Goal: Task Accomplishment & Management: Use online tool/utility

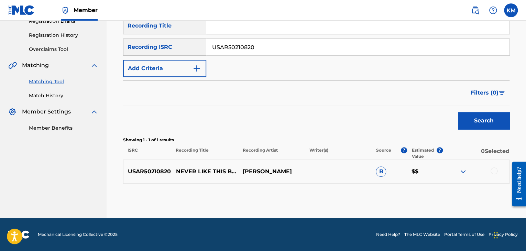
scroll to position [122, 0]
click at [493, 168] on div at bounding box center [493, 170] width 7 height 7
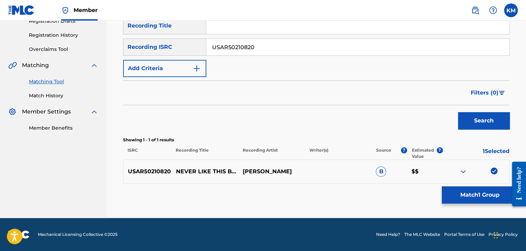
click at [471, 199] on button "Match 1 Group" at bounding box center [479, 194] width 76 height 17
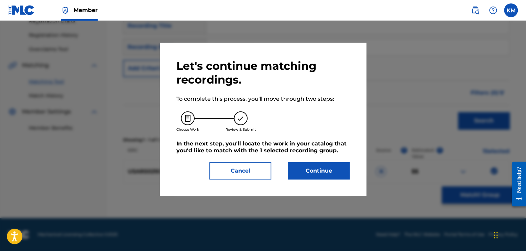
click at [306, 172] on button "Continue" at bounding box center [319, 170] width 62 height 17
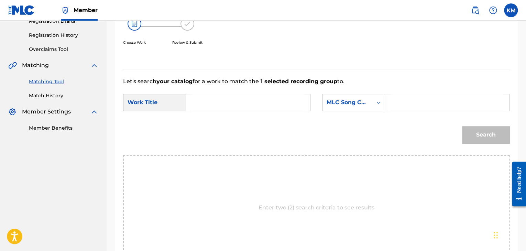
click at [232, 103] on input "Search Form" at bounding box center [248, 102] width 112 height 16
paste input "Never Like This Before"
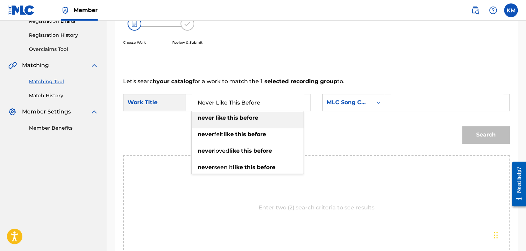
type input "Never Like This Before"
click at [381, 103] on icon "Search Form" at bounding box center [378, 102] width 7 height 7
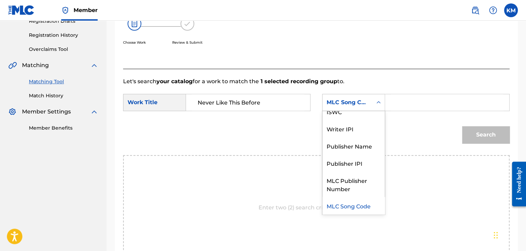
scroll to position [0, 0]
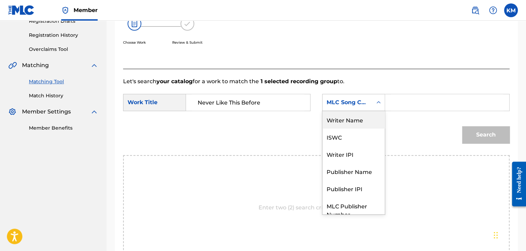
click at [369, 120] on div "Writer Name" at bounding box center [353, 119] width 62 height 17
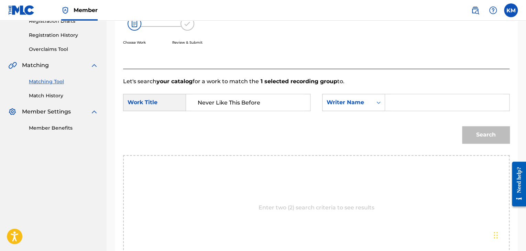
click at [396, 102] on input "Search Form" at bounding box center [447, 102] width 112 height 16
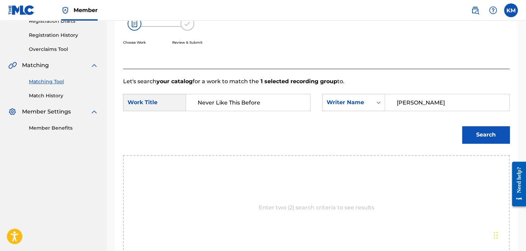
type input "[PERSON_NAME]"
click at [500, 128] on button "Search" at bounding box center [485, 134] width 47 height 17
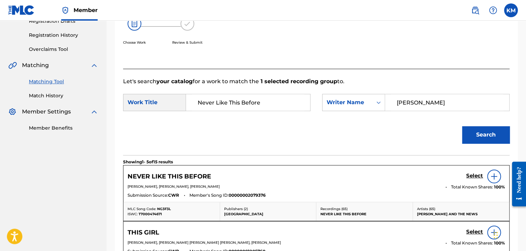
click at [494, 172] on img at bounding box center [493, 176] width 8 height 8
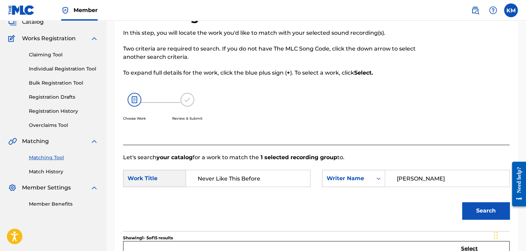
scroll to position [137, 0]
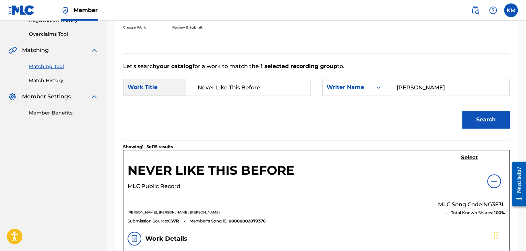
click at [491, 179] on img at bounding box center [493, 181] width 8 height 8
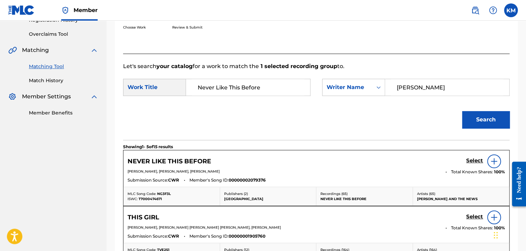
click at [469, 160] on h5 "Select" at bounding box center [474, 160] width 17 height 7
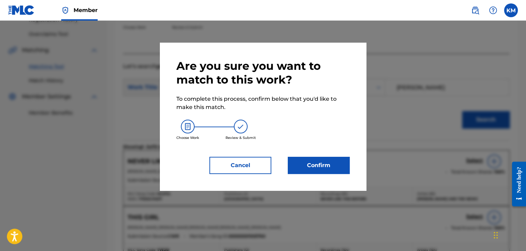
click at [304, 164] on button "Confirm" at bounding box center [319, 165] width 62 height 17
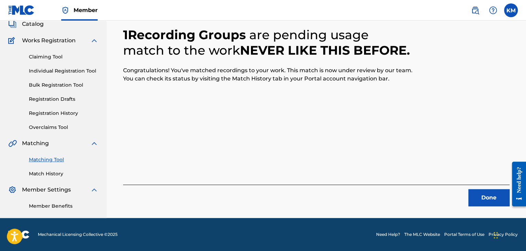
scroll to position [44, 0]
click at [474, 193] on button "Done" at bounding box center [488, 197] width 41 height 17
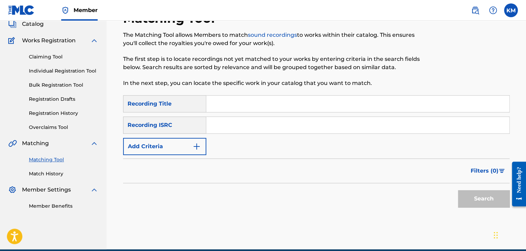
paste input "USWB11000875"
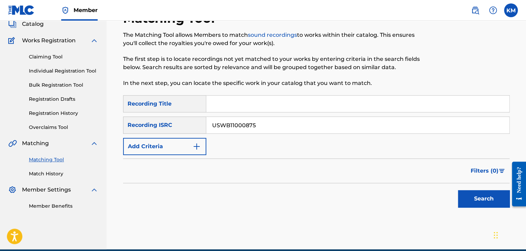
type input "USWB11000875"
click at [468, 191] on button "Search" at bounding box center [484, 198] width 52 height 17
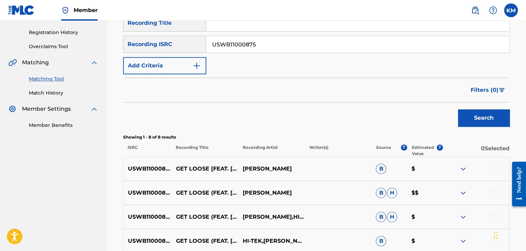
scroll to position [182, 0]
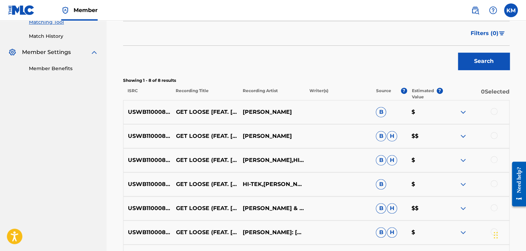
click at [492, 111] on div at bounding box center [493, 111] width 7 height 7
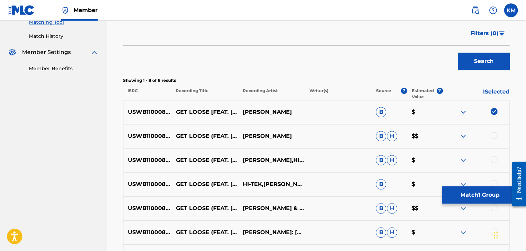
click at [493, 135] on div at bounding box center [493, 135] width 7 height 7
click at [491, 160] on div at bounding box center [493, 159] width 7 height 7
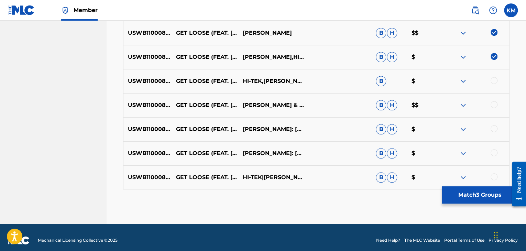
click at [494, 81] on div at bounding box center [493, 80] width 7 height 7
click at [493, 106] on div at bounding box center [493, 104] width 7 height 7
click at [494, 131] on div at bounding box center [493, 128] width 7 height 7
click at [496, 150] on div at bounding box center [493, 152] width 7 height 7
click at [493, 176] on div at bounding box center [493, 176] width 7 height 7
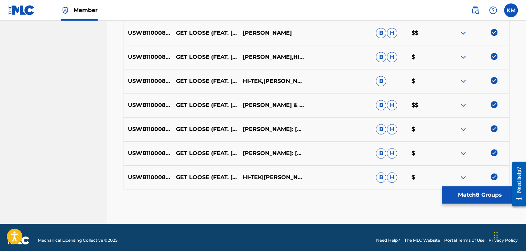
click at [456, 194] on button "Match 8 Groups" at bounding box center [479, 194] width 76 height 17
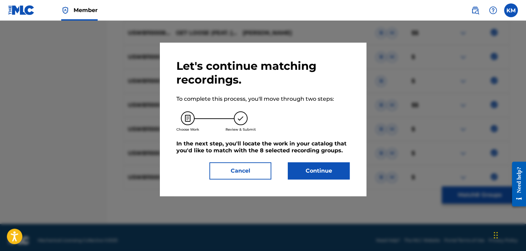
click at [319, 173] on button "Continue" at bounding box center [319, 170] width 62 height 17
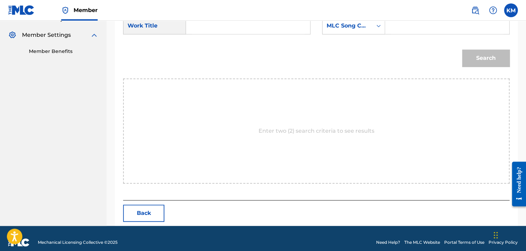
scroll to position [69, 0]
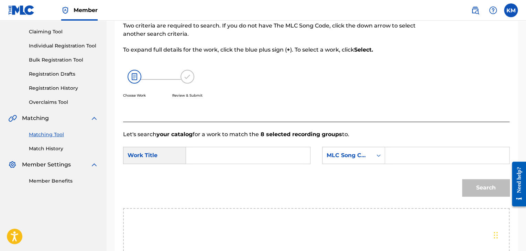
click at [216, 153] on input "Search Form" at bounding box center [248, 155] width 112 height 16
paste input "Get Loose (feat. [PERSON_NAME])"
type input "Get Loose (feat. [PERSON_NAME])"
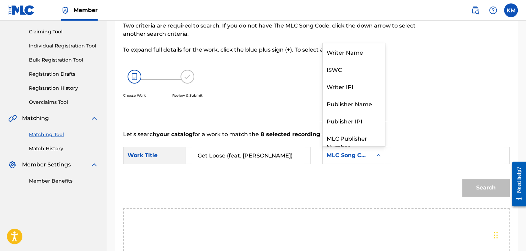
click at [379, 156] on icon "Search Form" at bounding box center [378, 155] width 7 height 7
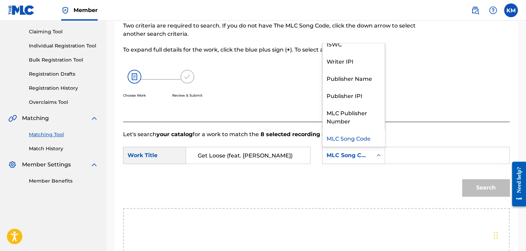
scroll to position [0, 0]
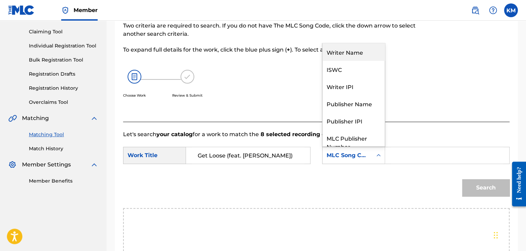
click at [362, 47] on div "Writer Name" at bounding box center [353, 51] width 62 height 17
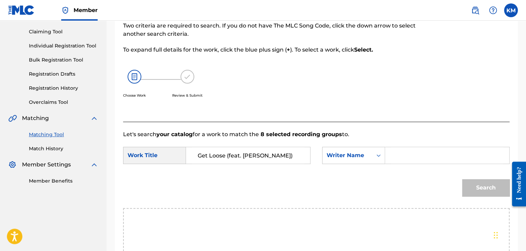
click at [411, 157] on input "Search Form" at bounding box center [447, 155] width 112 height 16
paste input "[PERSON_NAME]"
type input "[PERSON_NAME]"
click at [495, 187] on button "Search" at bounding box center [485, 187] width 47 height 17
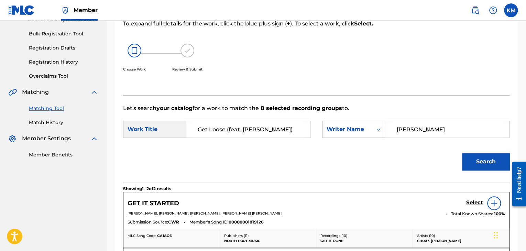
scroll to position [172, 0]
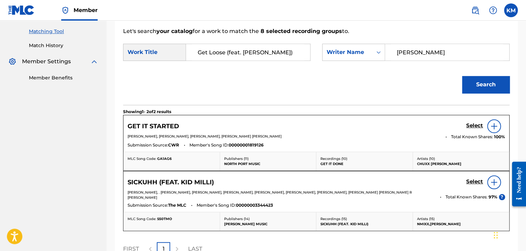
drag, startPoint x: 227, startPoint y: 50, endPoint x: 288, endPoint y: 53, distance: 60.2
click at [288, 53] on input "Get Loose (feat. [PERSON_NAME])" at bounding box center [248, 52] width 112 height 16
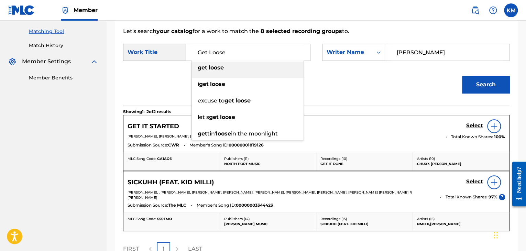
type input "Get Loose"
paste input "[PERSON_NAME]"
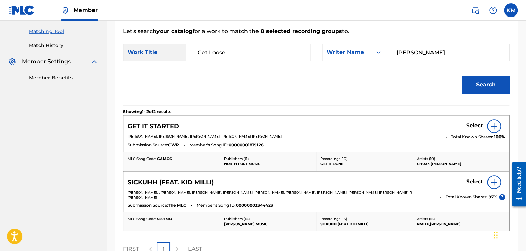
drag, startPoint x: 416, startPoint y: 54, endPoint x: 302, endPoint y: 49, distance: 114.1
click at [309, 49] on div "SearchWithCriteriae699fc4e-3fd7-4d09-84b5-312225edba54 Work Title Get Loose Sea…" at bounding box center [316, 54] width 386 height 21
click at [492, 83] on button "Search" at bounding box center [485, 84] width 47 height 17
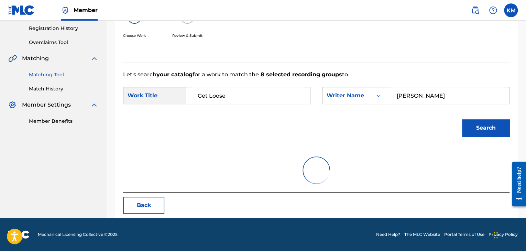
scroll to position [100, 0]
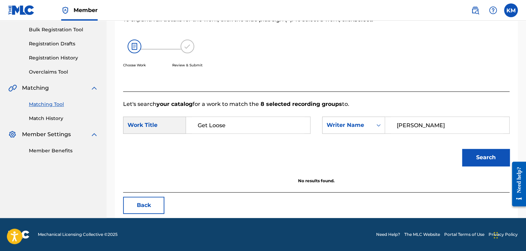
paste input "[PERSON_NAME]"
type input "[PERSON_NAME]"
click at [477, 153] on button "Search" at bounding box center [485, 157] width 47 height 17
click at [48, 116] on link "Match History" at bounding box center [63, 118] width 69 height 7
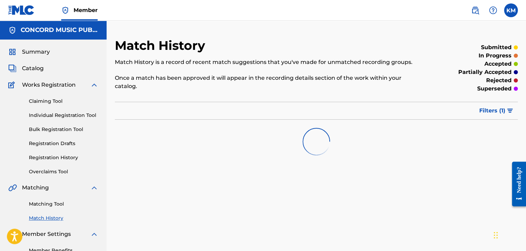
click at [55, 203] on link "Matching Tool" at bounding box center [63, 203] width 69 height 7
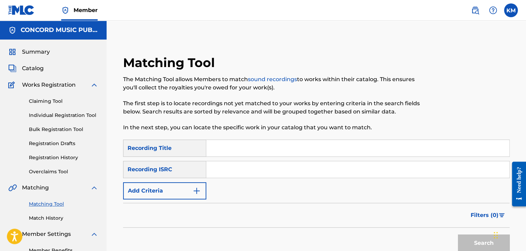
click at [248, 165] on input "Search Form" at bounding box center [357, 169] width 303 height 16
paste input "USL4Q1909793"
type input "USL4Q1909793"
click at [469, 239] on button "Search" at bounding box center [484, 242] width 52 height 17
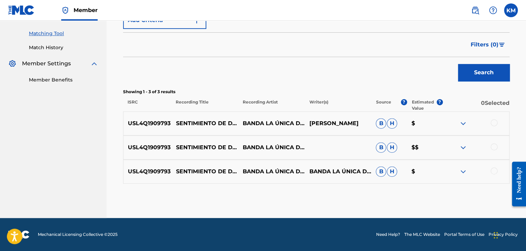
click at [493, 172] on div at bounding box center [493, 170] width 7 height 7
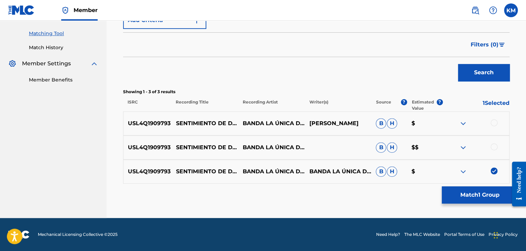
click at [495, 146] on div at bounding box center [493, 146] width 7 height 7
click at [495, 122] on div at bounding box center [493, 122] width 7 height 7
click at [479, 189] on button "Match 3 Groups" at bounding box center [479, 194] width 76 height 17
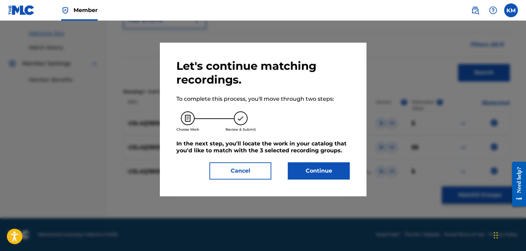
click at [336, 169] on button "Continue" at bounding box center [319, 170] width 62 height 17
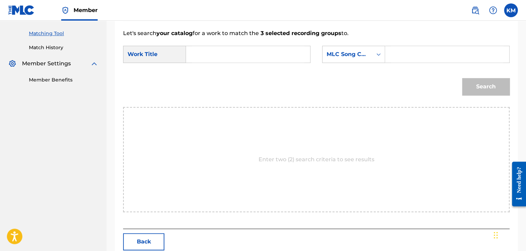
click at [221, 58] on input "Search Form" at bounding box center [248, 54] width 112 height 16
paste input "Sentimiento de Dolor"
type input "Sentimiento de Dolor"
click at [375, 56] on icon "Search Form" at bounding box center [378, 54] width 7 height 7
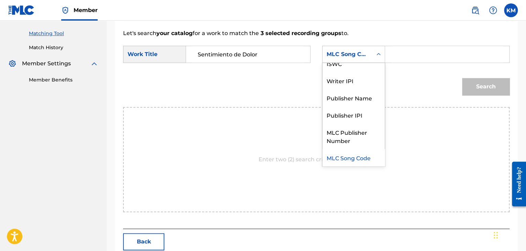
scroll to position [0, 0]
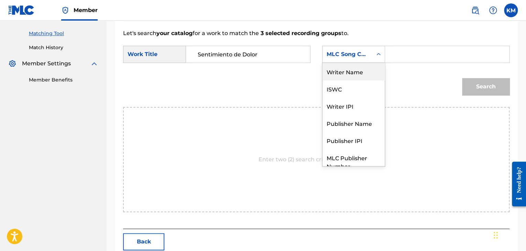
click at [349, 72] on div "Writer Name" at bounding box center [353, 71] width 62 height 17
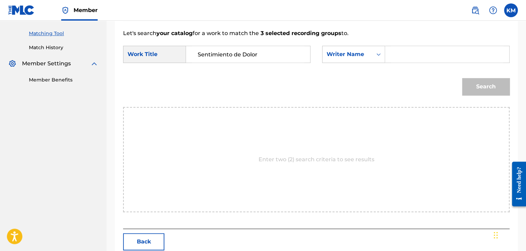
click at [401, 51] on input "Search Form" at bounding box center [447, 54] width 112 height 16
paste input "[PERSON_NAME]"
type input "[PERSON_NAME]"
click at [499, 90] on button "Search" at bounding box center [485, 86] width 47 height 17
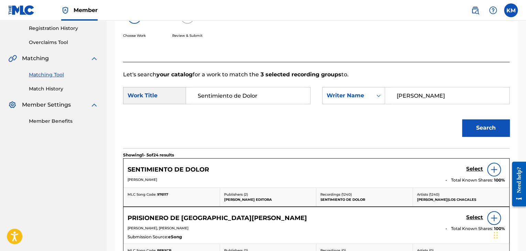
scroll to position [170, 0]
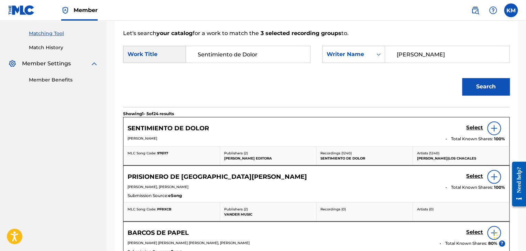
click at [478, 127] on h5 "Select" at bounding box center [474, 127] width 17 height 7
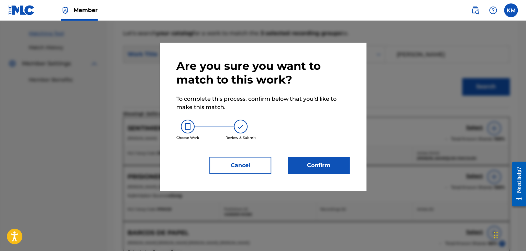
click at [320, 167] on button "Confirm" at bounding box center [319, 165] width 62 height 17
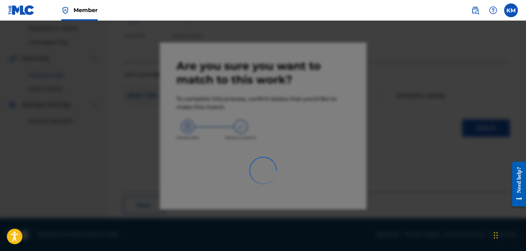
scroll to position [44, 0]
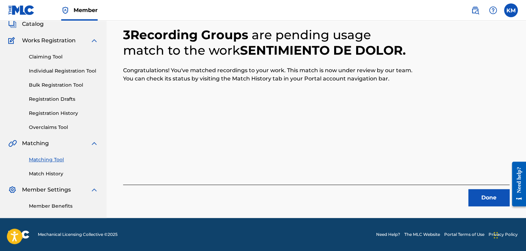
click at [484, 200] on button "Done" at bounding box center [488, 197] width 41 height 17
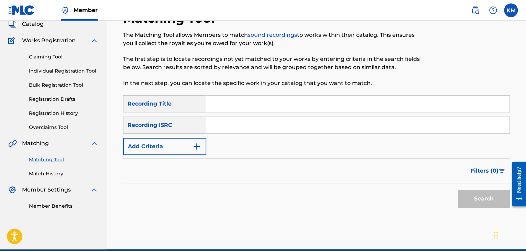
paste input "DEF059003793"
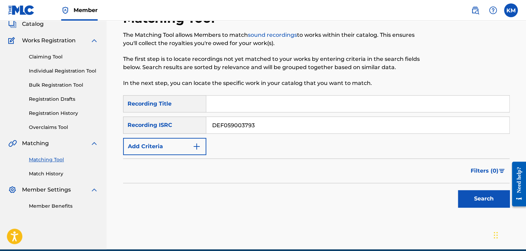
type input "DEF059003793"
click at [471, 191] on button "Search" at bounding box center [484, 198] width 52 height 17
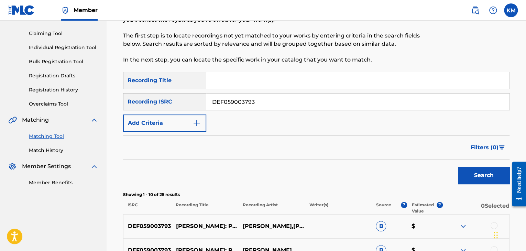
scroll to position [79, 0]
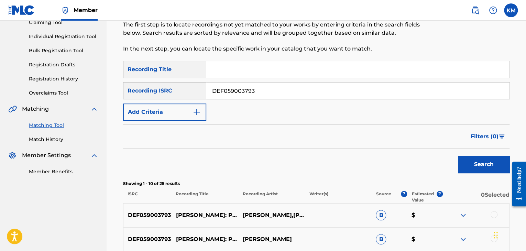
click at [31, 138] on link "Match History" at bounding box center [63, 139] width 69 height 7
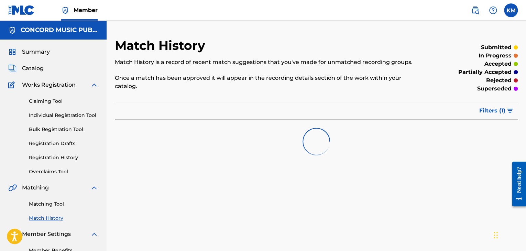
click at [59, 203] on link "Matching Tool" at bounding box center [63, 203] width 69 height 7
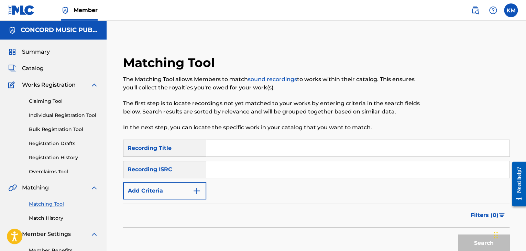
paste input "GBBZV7902017"
type input "GBBZV7902017"
click at [484, 242] on button "Search" at bounding box center [484, 242] width 52 height 17
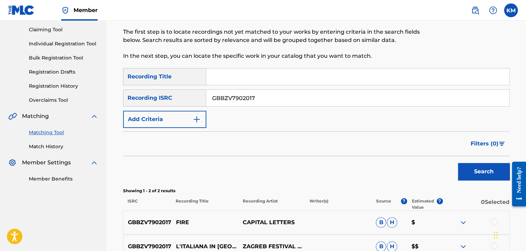
scroll to position [103, 0]
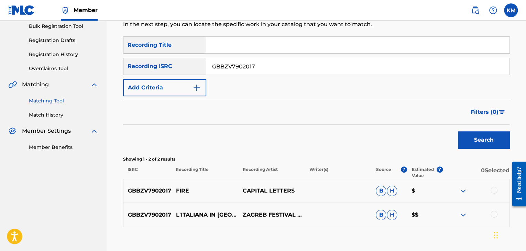
click at [492, 190] on div at bounding box center [493, 190] width 7 height 7
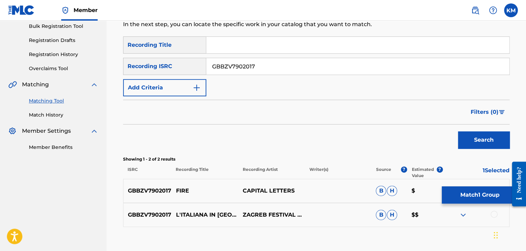
click at [474, 196] on button "Match 1 Group" at bounding box center [479, 194] width 76 height 17
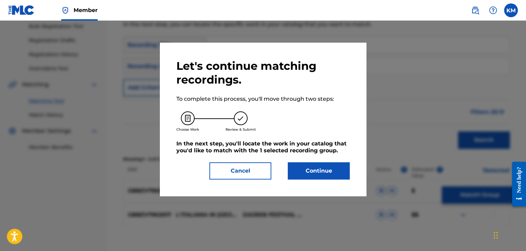
click at [315, 173] on button "Continue" at bounding box center [319, 170] width 62 height 17
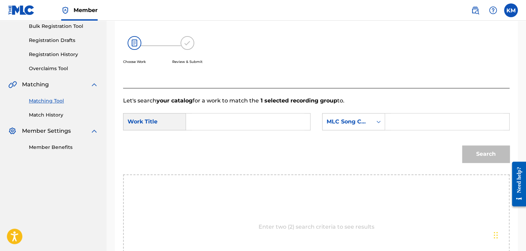
paste input "Fire"
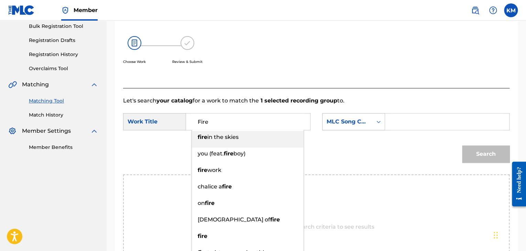
type input "Fire"
click at [378, 117] on div "Search Form" at bounding box center [378, 121] width 12 height 12
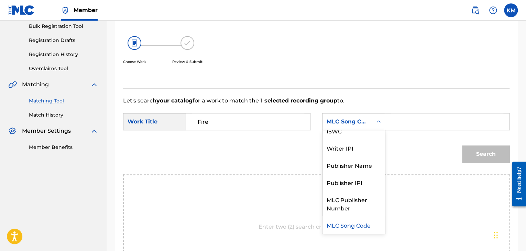
scroll to position [0, 0]
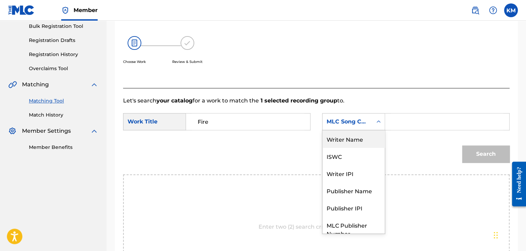
click at [362, 132] on div "Writer Name" at bounding box center [353, 138] width 62 height 17
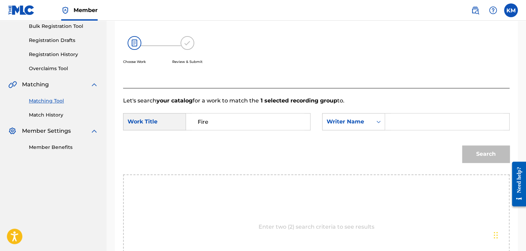
click at [416, 124] on input "Search Form" at bounding box center [447, 121] width 112 height 16
paste input "[PERSON_NAME]"
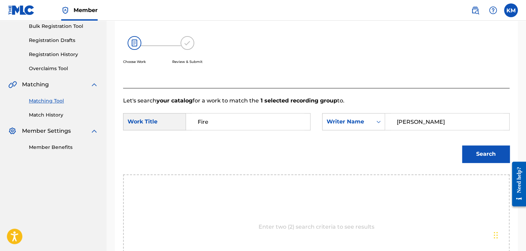
type input "[PERSON_NAME]"
click at [495, 149] on button "Search" at bounding box center [485, 153] width 47 height 17
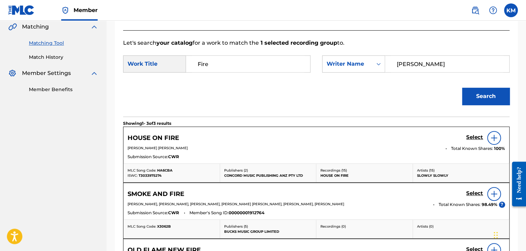
scroll to position [137, 0]
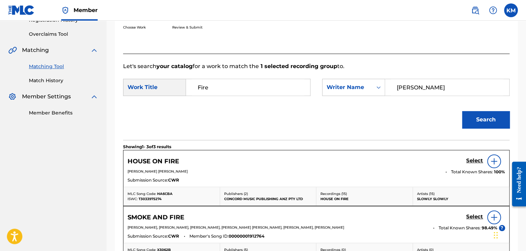
click at [60, 82] on link "Match History" at bounding box center [63, 80] width 69 height 7
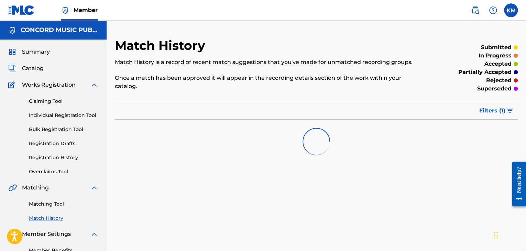
click at [60, 204] on link "Matching Tool" at bounding box center [63, 203] width 69 height 7
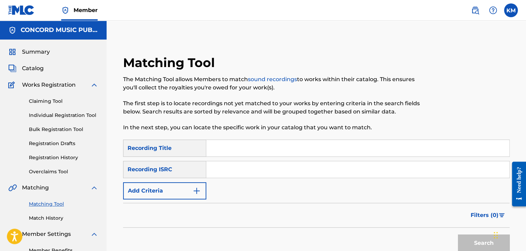
paste input "QMQME1800032"
type input "QMQME1800032"
click at [467, 239] on button "Search" at bounding box center [484, 242] width 52 height 17
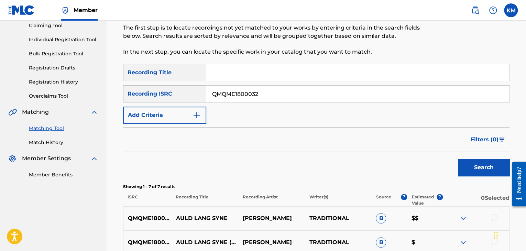
scroll to position [172, 0]
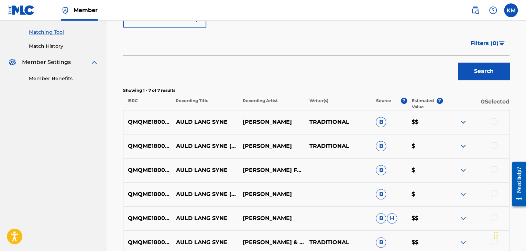
click at [52, 45] on link "Match History" at bounding box center [63, 46] width 69 height 7
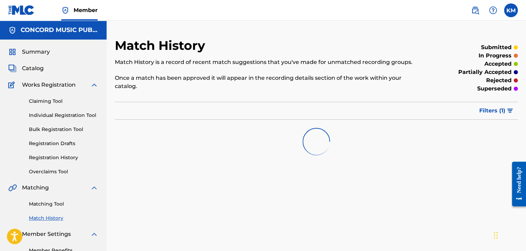
click at [61, 205] on link "Matching Tool" at bounding box center [63, 203] width 69 height 7
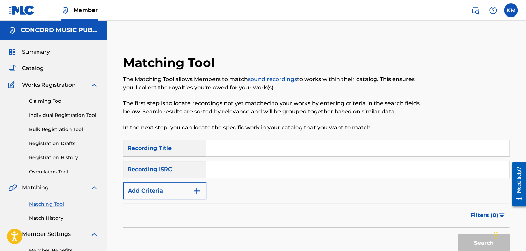
click at [235, 176] on input "Search Form" at bounding box center [357, 169] width 303 height 16
paste input "CAAA12323811"
type input "CAAA12323811"
click at [463, 240] on button "Search" at bounding box center [484, 242] width 52 height 17
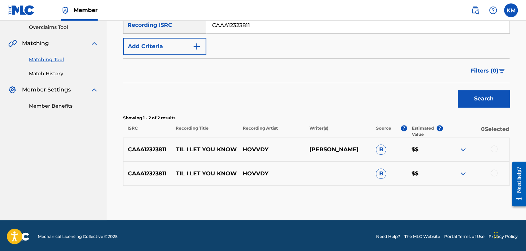
scroll to position [146, 0]
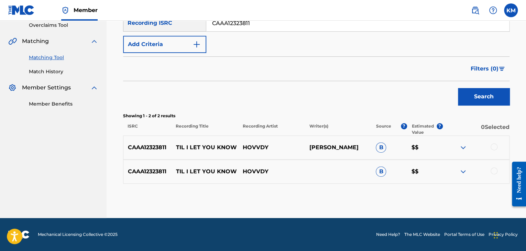
click at [494, 147] on div at bounding box center [493, 146] width 7 height 7
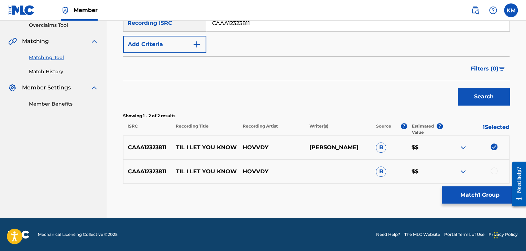
click at [492, 170] on div at bounding box center [493, 170] width 7 height 7
click at [477, 196] on button "Match 2 Groups" at bounding box center [479, 194] width 76 height 17
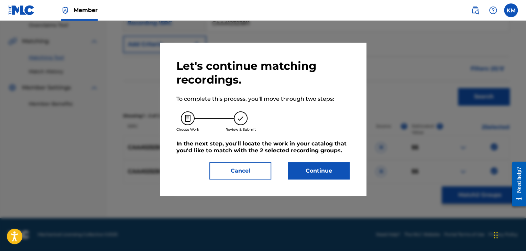
click at [316, 168] on button "Continue" at bounding box center [319, 170] width 62 height 17
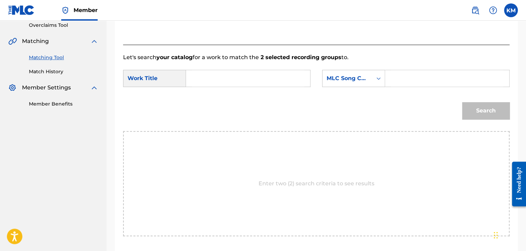
click at [206, 77] on input "Search Form" at bounding box center [248, 78] width 112 height 16
paste input "Til I Let You Know"
type input "Til I Let You Know"
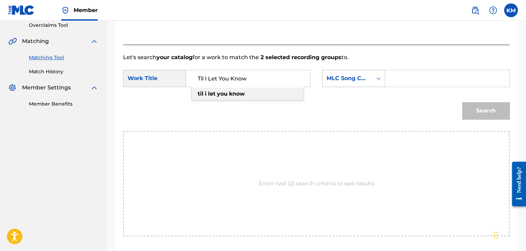
click at [377, 79] on icon "Search Form" at bounding box center [378, 78] width 7 height 7
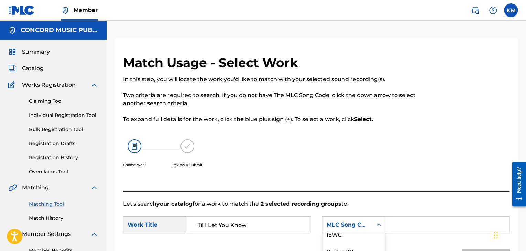
scroll to position [0, 0]
click at [342, 233] on div "Writer Name" at bounding box center [353, 241] width 62 height 17
click at [408, 222] on input "Search Form" at bounding box center [447, 224] width 112 height 16
paste input "[PERSON_NAME]"
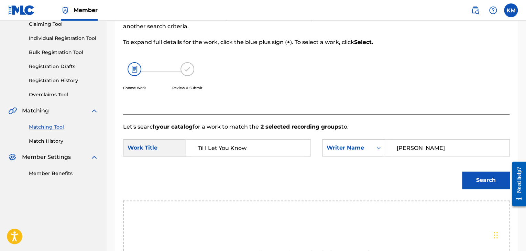
scroll to position [103, 0]
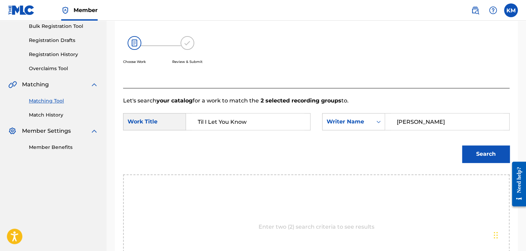
type input "[PERSON_NAME]"
click at [477, 151] on button "Search" at bounding box center [485, 153] width 47 height 17
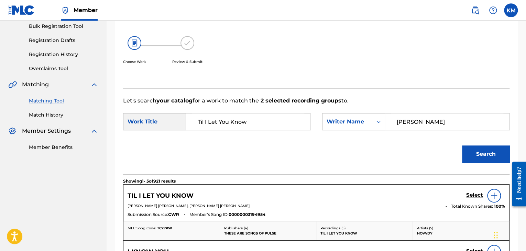
click at [478, 194] on h5 "Select" at bounding box center [474, 195] width 17 height 7
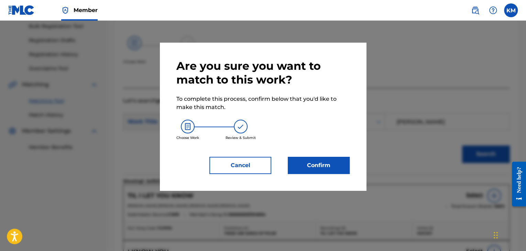
click at [321, 161] on button "Confirm" at bounding box center [319, 165] width 62 height 17
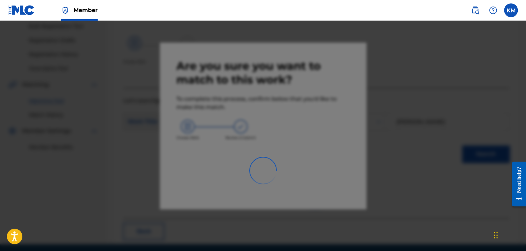
scroll to position [44, 0]
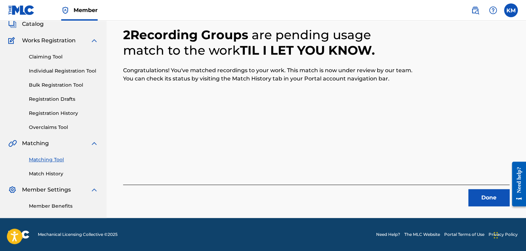
click at [480, 193] on button "Done" at bounding box center [488, 197] width 41 height 17
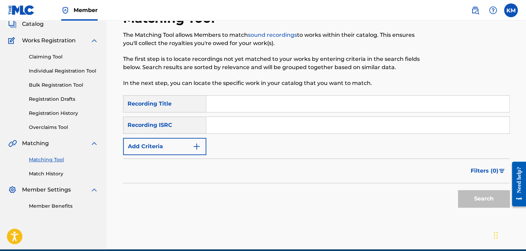
click at [270, 124] on input "Search Form" at bounding box center [357, 125] width 303 height 16
paste input "USQY51441117"
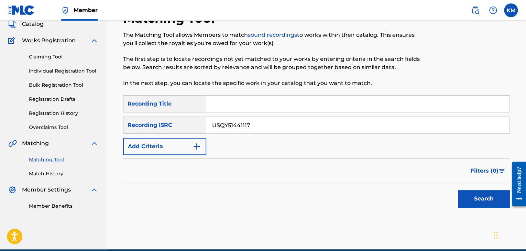
type input "USQY51441117"
click at [471, 196] on button "Search" at bounding box center [484, 198] width 52 height 17
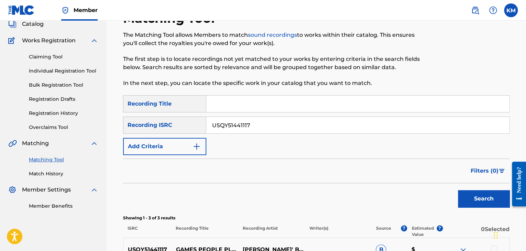
scroll to position [170, 0]
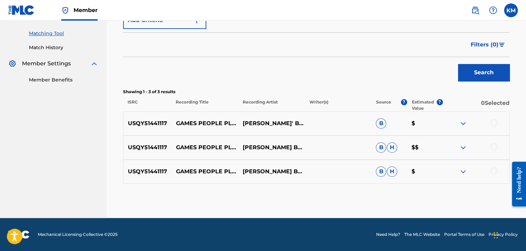
click at [494, 171] on div at bounding box center [493, 170] width 7 height 7
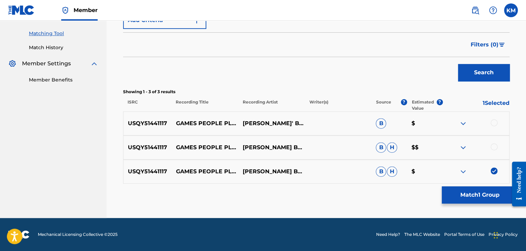
click at [494, 147] on div at bounding box center [493, 146] width 7 height 7
click at [493, 120] on div at bounding box center [493, 122] width 7 height 7
click at [479, 197] on button "Match 3 Groups" at bounding box center [479, 194] width 76 height 17
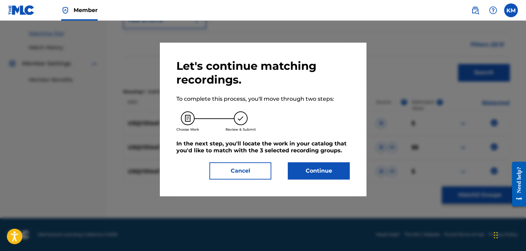
click at [298, 173] on button "Continue" at bounding box center [319, 170] width 62 height 17
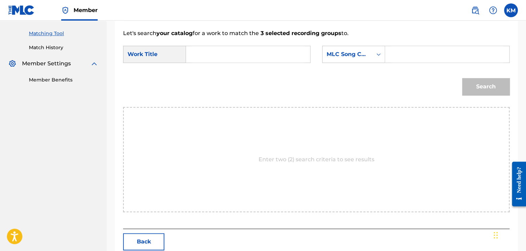
click at [199, 47] on input "Search Form" at bounding box center [248, 54] width 112 height 16
paste input "Games People Play (feat. [PERSON_NAME])"
type input "Games People Play (feat. [PERSON_NAME])"
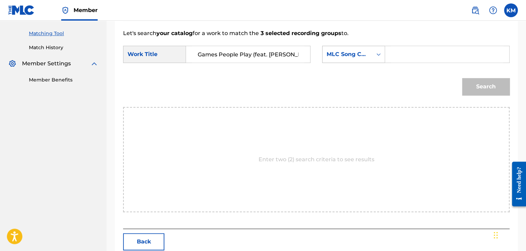
click at [378, 53] on icon "Search Form" at bounding box center [378, 54] width 7 height 7
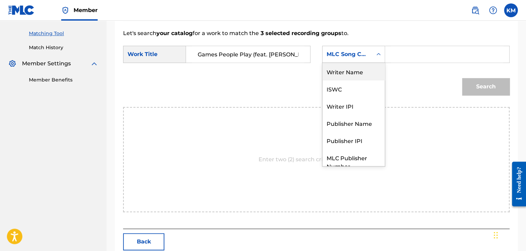
click at [357, 70] on div "Writer Name" at bounding box center [353, 71] width 62 height 17
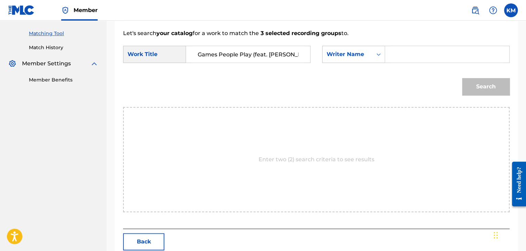
click at [398, 51] on input "Search Form" at bounding box center [447, 54] width 112 height 16
type input "south"
click at [462, 78] on button "Search" at bounding box center [485, 86] width 47 height 17
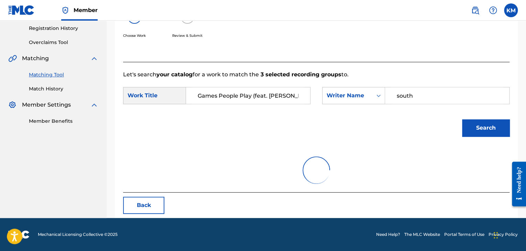
scroll to position [170, 0]
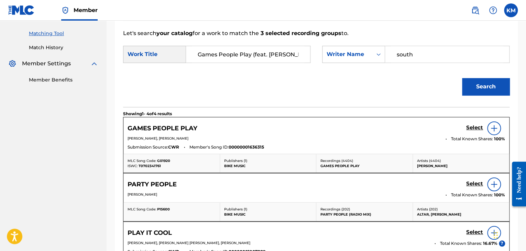
click at [473, 124] on h5 "Select" at bounding box center [474, 127] width 17 height 7
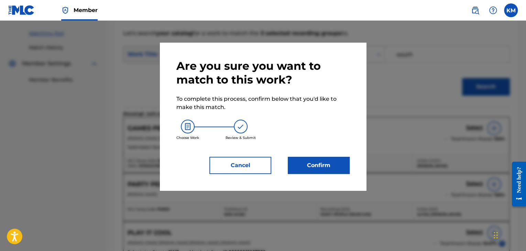
click at [324, 172] on button "Confirm" at bounding box center [319, 165] width 62 height 17
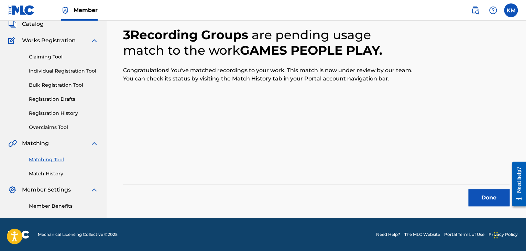
scroll to position [44, 0]
click at [485, 190] on button "Done" at bounding box center [488, 197] width 41 height 17
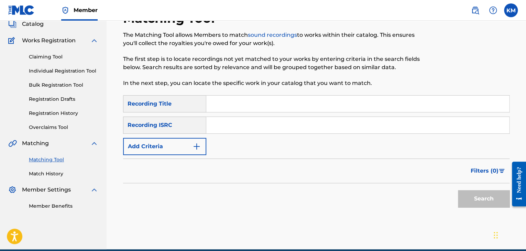
click at [272, 125] on input "Search Form" at bounding box center [357, 125] width 303 height 16
paste input "USQX91601008"
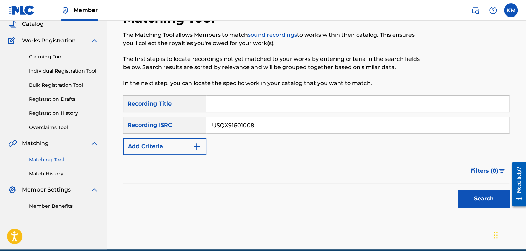
type input "USQX91601008"
click at [464, 198] on button "Search" at bounding box center [484, 198] width 52 height 17
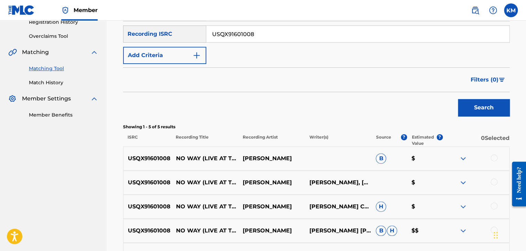
scroll to position [216, 0]
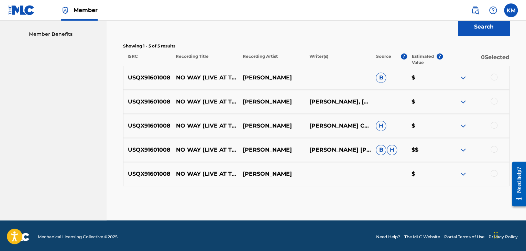
click at [493, 170] on div at bounding box center [493, 173] width 7 height 7
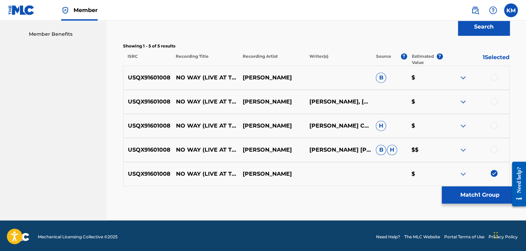
click at [495, 147] on div at bounding box center [493, 149] width 7 height 7
click at [494, 122] on div at bounding box center [493, 125] width 7 height 7
click at [493, 98] on div at bounding box center [493, 101] width 7 height 7
click at [492, 76] on div at bounding box center [493, 77] width 7 height 7
click at [471, 190] on button "Match 5 Groups" at bounding box center [479, 194] width 76 height 17
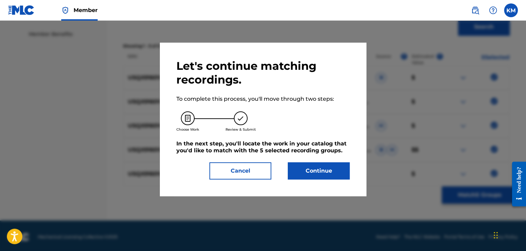
click at [324, 168] on button "Continue" at bounding box center [319, 170] width 62 height 17
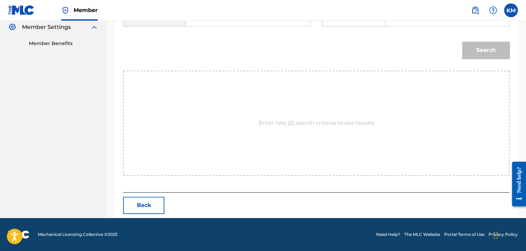
scroll to position [138, 0]
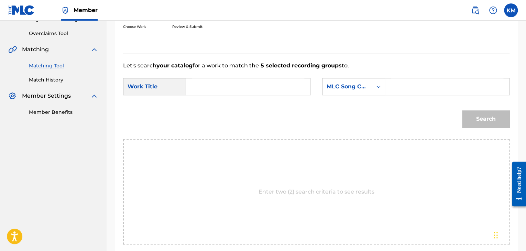
click at [211, 86] on input "Search Form" at bounding box center [248, 86] width 112 height 16
paste input "No Way (Live at the [GEOGRAPHIC_DATA][PERSON_NAME], [GEOGRAPHIC_DATA], [GEOGRAP…"
type input "No Way (Live at the [GEOGRAPHIC_DATA][PERSON_NAME], [GEOGRAPHIC_DATA], [GEOGRAP…"
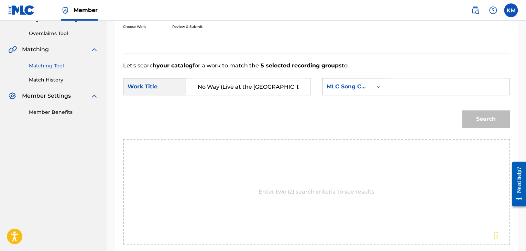
click at [379, 85] on icon "Search Form" at bounding box center [378, 86] width 7 height 7
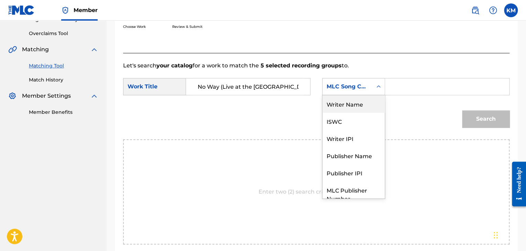
click at [367, 103] on div "Writer Name" at bounding box center [353, 103] width 62 height 17
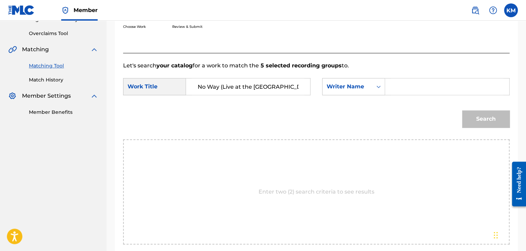
click at [398, 87] on input "Search Form" at bounding box center [447, 86] width 112 height 16
paste input "[PERSON_NAME]"
type input "[PERSON_NAME]"
click at [479, 115] on button "Search" at bounding box center [485, 118] width 47 height 17
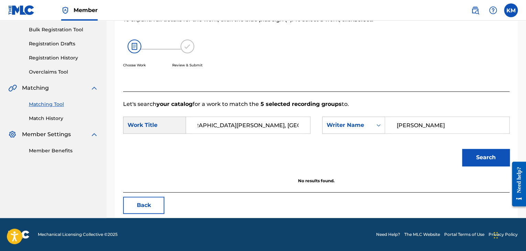
scroll to position [0, 90]
drag, startPoint x: 220, startPoint y: 122, endPoint x: 310, endPoint y: 118, distance: 90.4
click at [310, 118] on div "SearchWithCriteriae699fc4e-3fd7-4d09-84b5-312225edba54 Work Title No Way (Live …" at bounding box center [316, 126] width 386 height 21
click at [462, 149] on button "Search" at bounding box center [485, 157] width 47 height 17
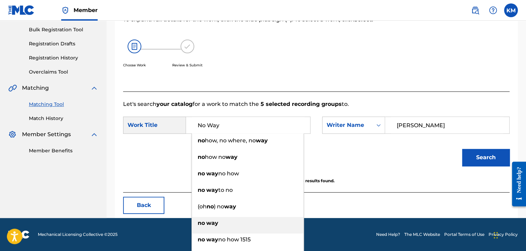
click at [248, 225] on div "no way" at bounding box center [248, 223] width 112 height 12
type input "no way"
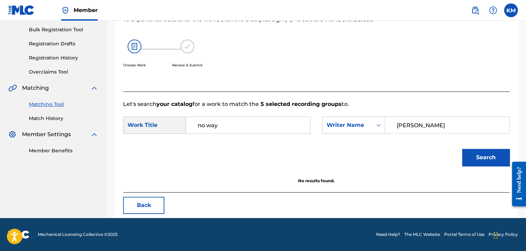
click at [467, 156] on button "Search" at bounding box center [485, 157] width 47 height 17
drag, startPoint x: 429, startPoint y: 122, endPoint x: 347, endPoint y: 120, distance: 82.1
click at [351, 121] on div "SearchWithCriteria3559343e-88b3-4db9-b30b-679694c85c9d Writer Name [PERSON_NAME]" at bounding box center [415, 124] width 187 height 17
paste input "Labes"
type input "Labes"
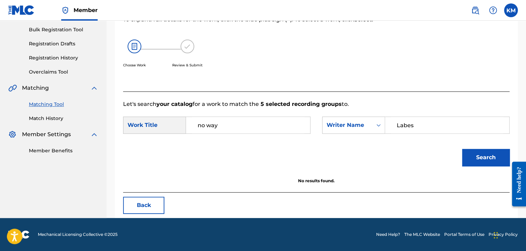
drag, startPoint x: 483, startPoint y: 154, endPoint x: 415, endPoint y: 147, distance: 68.1
click at [483, 154] on button "Search" at bounding box center [485, 157] width 47 height 17
click at [375, 125] on icon "Search Form" at bounding box center [378, 125] width 7 height 7
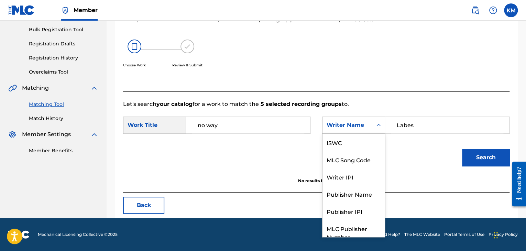
scroll to position [25, 0]
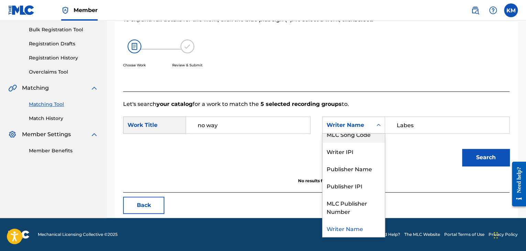
click at [373, 135] on div "MLC Song Code" at bounding box center [353, 133] width 62 height 17
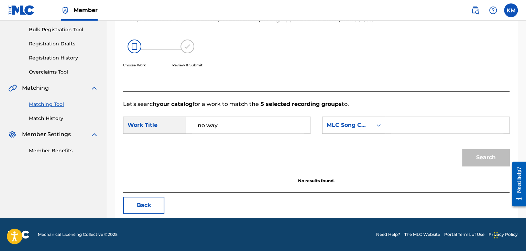
click at [387, 125] on div "Search Form" at bounding box center [447, 124] width 124 height 17
click at [393, 125] on input "Search Form" at bounding box center [447, 125] width 112 height 16
paste input "O12000"
type input "O12000"
click at [470, 155] on button "Search" at bounding box center [485, 157] width 47 height 17
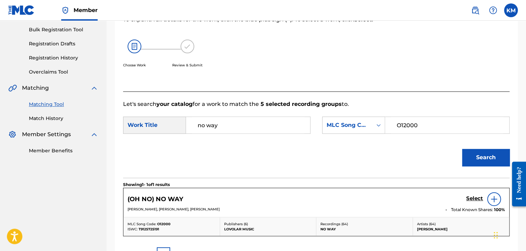
click at [53, 119] on link "Match History" at bounding box center [63, 118] width 69 height 7
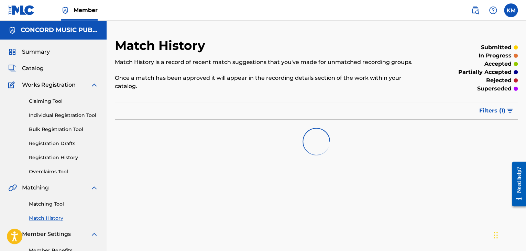
click at [58, 202] on link "Matching Tool" at bounding box center [63, 203] width 69 height 7
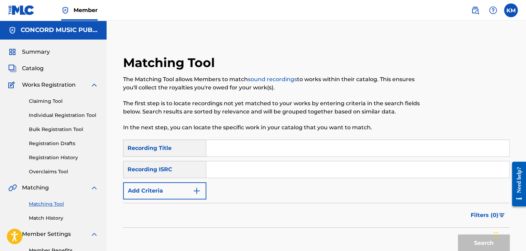
paste input "USG7D1484219"
type input "USG7D1484219"
click at [471, 239] on button "Search" at bounding box center [484, 242] width 52 height 17
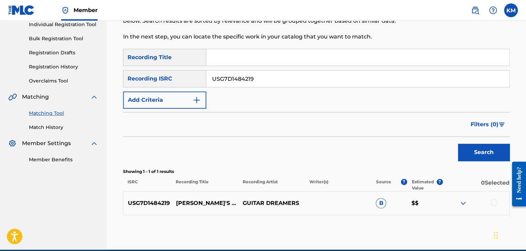
scroll to position [122, 0]
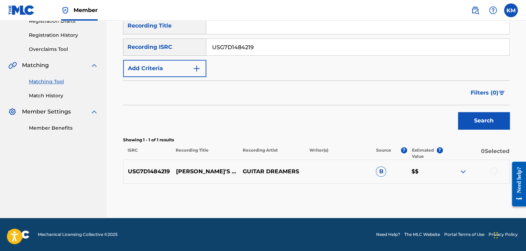
click at [492, 169] on div at bounding box center [493, 170] width 7 height 7
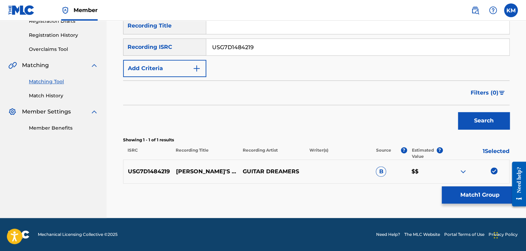
click at [475, 193] on button "Match 1 Group" at bounding box center [479, 194] width 76 height 17
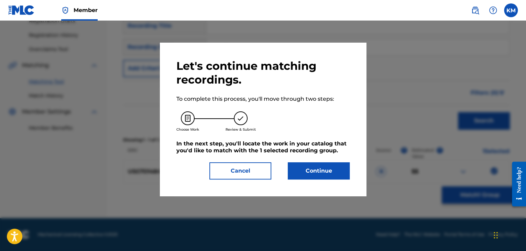
click at [334, 164] on button "Continue" at bounding box center [319, 170] width 62 height 17
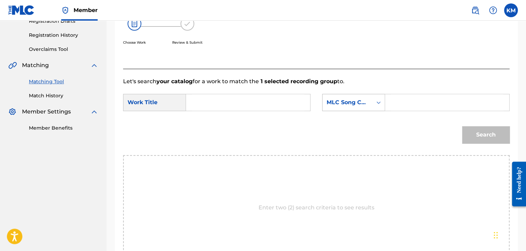
drag, startPoint x: 394, startPoint y: 100, endPoint x: 374, endPoint y: 103, distance: 20.2
click at [374, 103] on div "Search Form" at bounding box center [378, 102] width 12 height 12
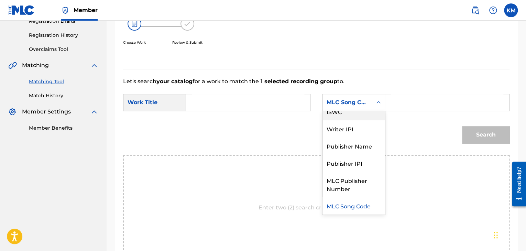
scroll to position [0, 0]
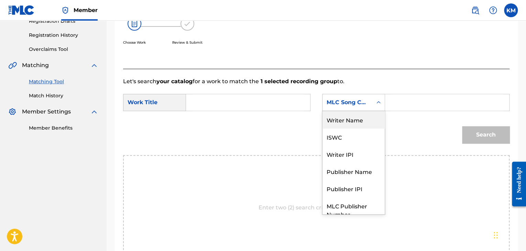
click at [371, 109] on div "MLC Song Code" at bounding box center [353, 102] width 63 height 17
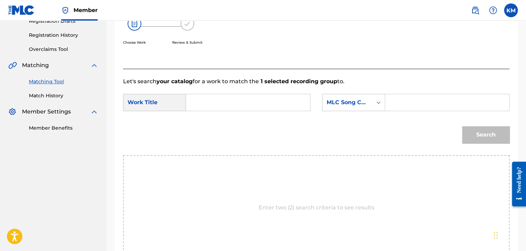
click at [375, 103] on icon "Search Form" at bounding box center [378, 102] width 7 height 7
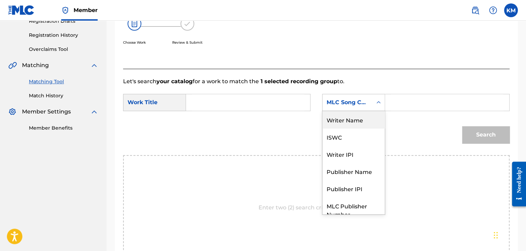
click at [372, 125] on div "Writer Name" at bounding box center [353, 119] width 62 height 17
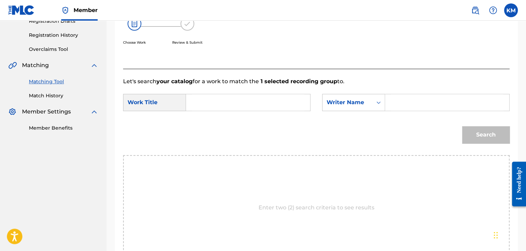
click at [400, 102] on input "Search Form" at bounding box center [447, 102] width 112 height 16
paste input "[GEOGRAPHIC_DATA]"
type input "[GEOGRAPHIC_DATA]"
click at [211, 104] on input "Search Form" at bounding box center [248, 102] width 112 height 16
paste input "[PERSON_NAME]'s Girl"
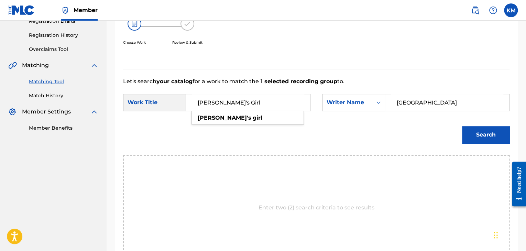
type input "[PERSON_NAME]'s Girl"
click at [489, 136] on button "Search" at bounding box center [485, 134] width 47 height 17
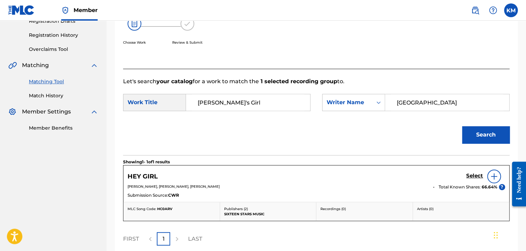
click at [60, 96] on link "Match History" at bounding box center [63, 95] width 69 height 7
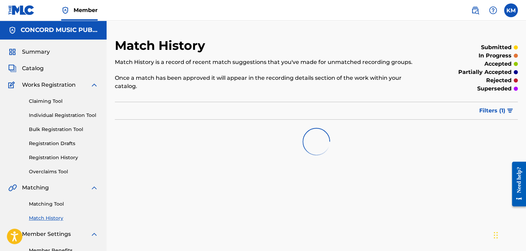
click at [56, 204] on link "Matching Tool" at bounding box center [63, 203] width 69 height 7
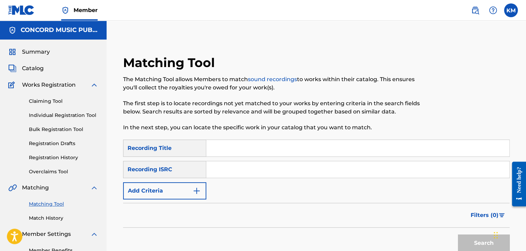
click at [220, 170] on input "Search Form" at bounding box center [357, 169] width 303 height 16
paste input "USSM10605063"
click at [469, 239] on button "Search" at bounding box center [484, 242] width 52 height 17
click at [226, 170] on input "USSM10605063" at bounding box center [357, 169] width 303 height 16
click at [226, 169] on input "USSM10605063" at bounding box center [357, 169] width 303 height 16
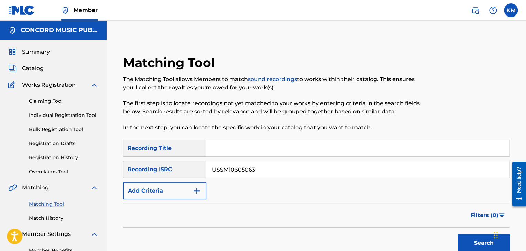
paste input "QZFYX1998086"
drag, startPoint x: 304, startPoint y: 164, endPoint x: 16, endPoint y: 193, distance: 289.0
click at [16, 193] on main "CONCORD MUSIC PUBLISHING LLC Summary Catalog Works Registration Claiming Tool I…" at bounding box center [263, 217] width 526 height 392
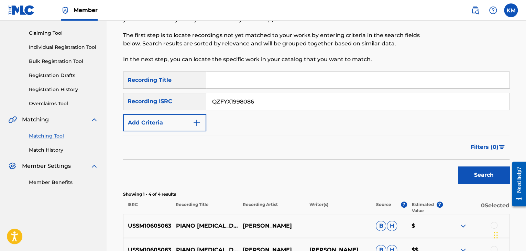
scroll to position [172, 0]
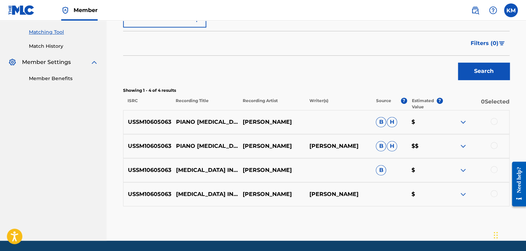
type input "QZFYX1998086"
click at [469, 65] on button "Search" at bounding box center [484, 71] width 52 height 17
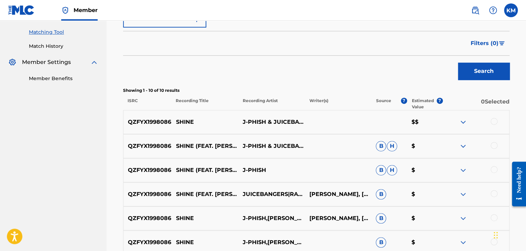
click at [185, 121] on p "SHINE" at bounding box center [204, 122] width 67 height 8
copy p "SHINE"
drag, startPoint x: 240, startPoint y: 116, endPoint x: 295, endPoint y: 94, distance: 59.3
click at [297, 119] on p "J-PHISH & JUICEBANGERS & RAPZILLA" at bounding box center [271, 122] width 67 height 8
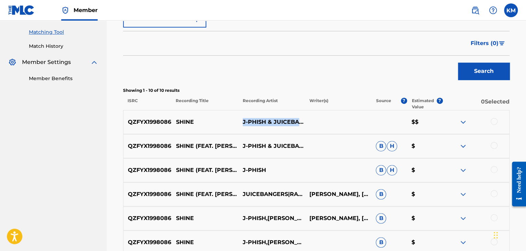
copy p "J-PHISH & JUICEBANGERS &"
click at [235, 113] on div "QZFYX1998086 SHINE J-PHISH & JUICEBANGERS & RAPZILLA $$" at bounding box center [316, 122] width 386 height 24
copy p "J-PHISH & JUICEBANGERS & RAPZILLA"
drag, startPoint x: 239, startPoint y: 110, endPoint x: 286, endPoint y: 128, distance: 50.1
click at [286, 126] on p "J-PHISH & JUICEBANGERS & RAPZILLA" at bounding box center [271, 122] width 67 height 8
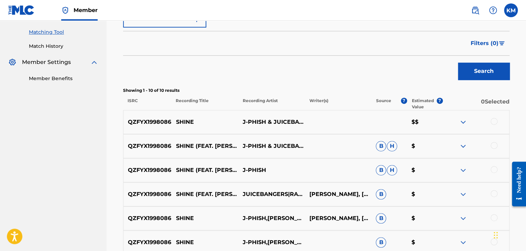
click at [492, 121] on div at bounding box center [493, 121] width 7 height 7
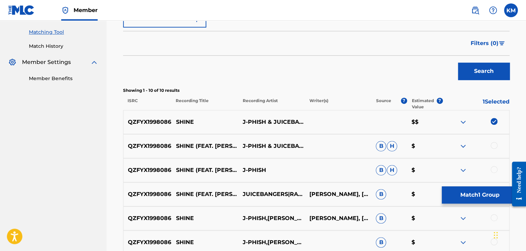
click at [493, 146] on div at bounding box center [493, 145] width 7 height 7
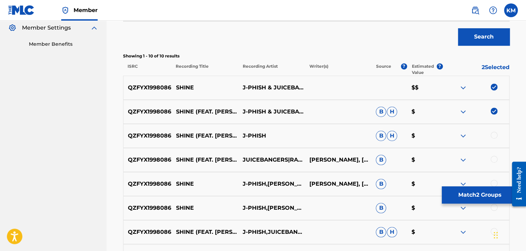
click at [493, 136] on div at bounding box center [493, 135] width 7 height 7
click at [493, 158] on div at bounding box center [493, 159] width 7 height 7
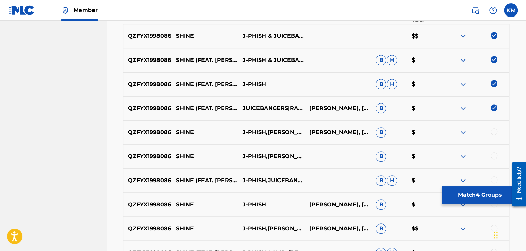
scroll to position [309, 0]
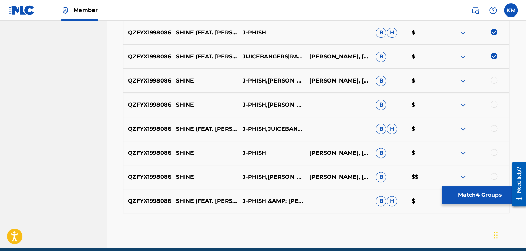
click at [492, 80] on div at bounding box center [493, 80] width 7 height 7
click at [493, 105] on div at bounding box center [493, 104] width 7 height 7
click at [495, 128] on div at bounding box center [493, 128] width 7 height 7
click at [493, 151] on div at bounding box center [493, 152] width 7 height 7
click at [493, 177] on div at bounding box center [493, 176] width 7 height 7
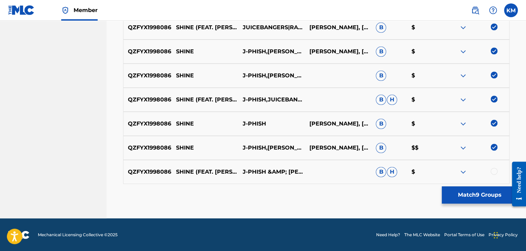
scroll to position [339, 0]
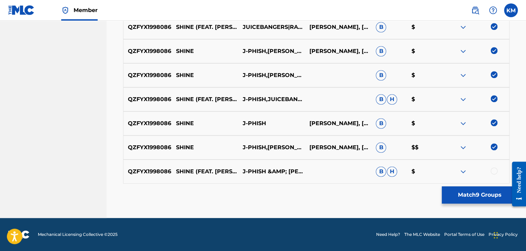
click at [494, 167] on div at bounding box center [493, 170] width 7 height 7
click at [485, 193] on button "Match 10 Groups" at bounding box center [479, 194] width 76 height 17
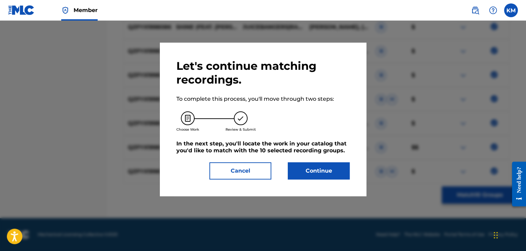
click at [331, 167] on button "Continue" at bounding box center [319, 170] width 62 height 17
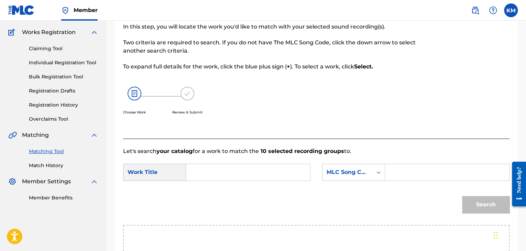
scroll to position [35, 0]
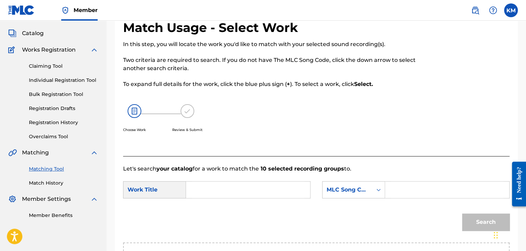
click at [244, 197] on input "Search Form" at bounding box center [248, 189] width 112 height 16
paste input "[PERSON_NAME]"
type input "[PERSON_NAME]"
click at [381, 188] on icon "Search Form" at bounding box center [378, 189] width 7 height 7
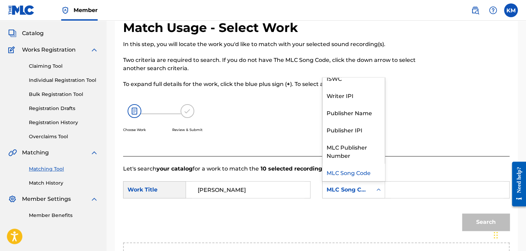
scroll to position [0, 0]
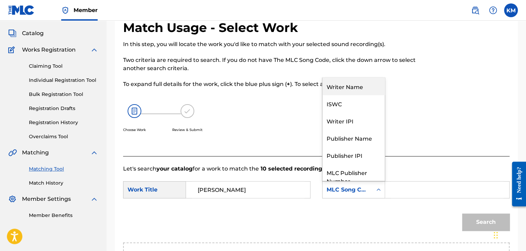
click at [355, 87] on div "Writer Name" at bounding box center [353, 86] width 62 height 17
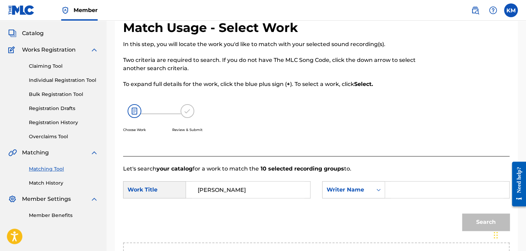
click at [400, 188] on input "Search Form" at bounding box center [447, 189] width 112 height 16
paste input "[PERSON_NAME]"
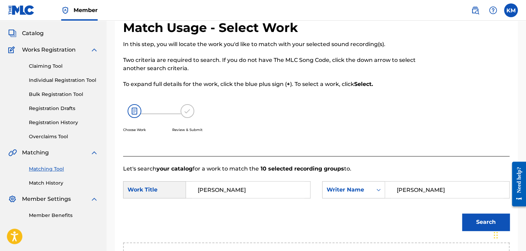
type input "[PERSON_NAME]"
drag, startPoint x: 228, startPoint y: 188, endPoint x: 147, endPoint y: 185, distance: 81.4
click at [149, 185] on div "SearchWithCriteriae699fc4e-3fd7-4d09-84b5-312225edba54 Work Title [PERSON_NAME]" at bounding box center [216, 189] width 187 height 17
paste input "Shine"
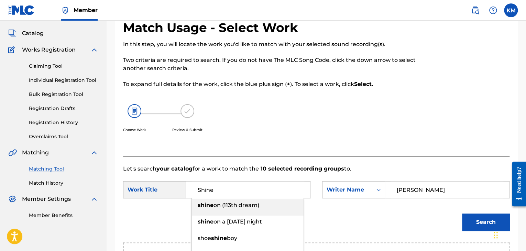
type input "Shine"
click at [468, 223] on button "Search" at bounding box center [485, 221] width 47 height 17
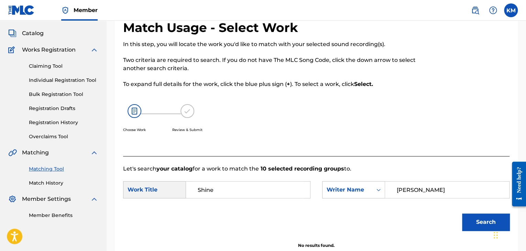
scroll to position [100, 0]
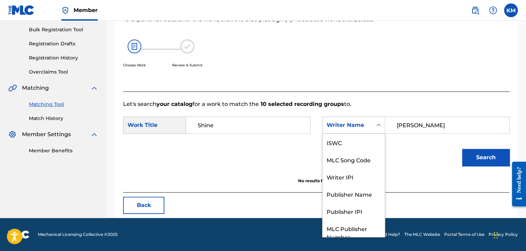
click at [380, 123] on icon "Search Form" at bounding box center [378, 125] width 7 height 7
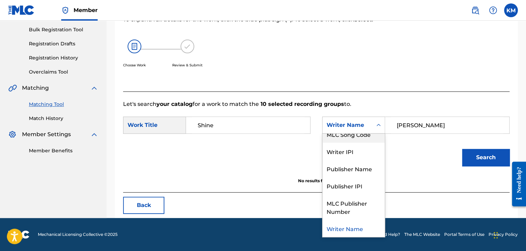
click at [368, 135] on div "MLC Song Code" at bounding box center [353, 133] width 62 height 17
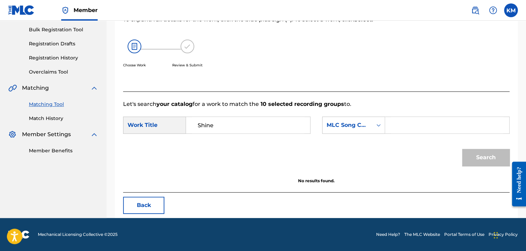
click at [392, 125] on input "Search Form" at bounding box center [447, 125] width 112 height 16
paste input "X09109"
type input "X09109"
click at [478, 154] on button "Search" at bounding box center [485, 157] width 47 height 17
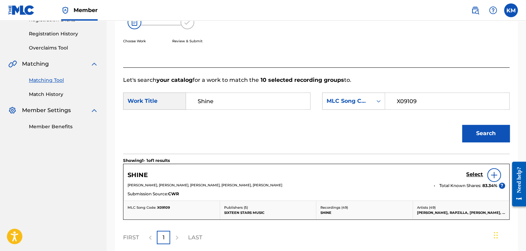
scroll to position [134, 0]
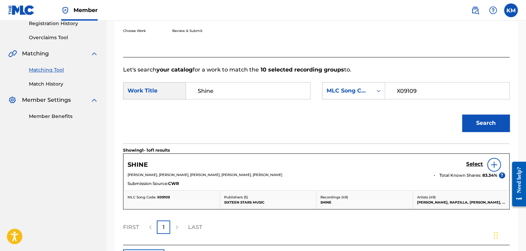
click at [477, 165] on h5 "Select" at bounding box center [474, 164] width 17 height 7
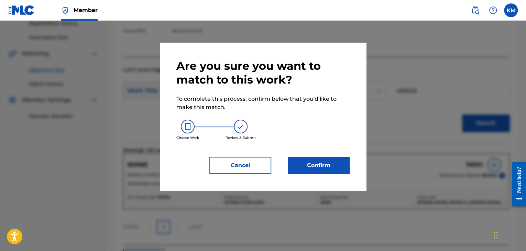
click at [323, 162] on button "Confirm" at bounding box center [319, 165] width 62 height 17
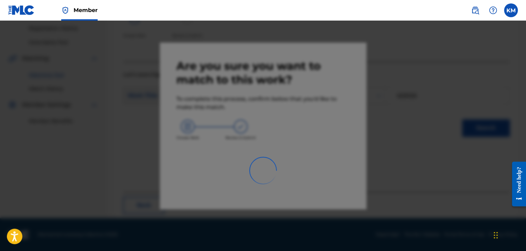
scroll to position [44, 0]
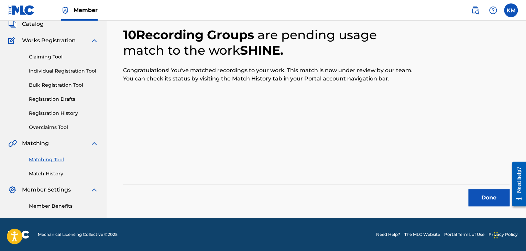
click at [474, 191] on button "Done" at bounding box center [488, 197] width 41 height 17
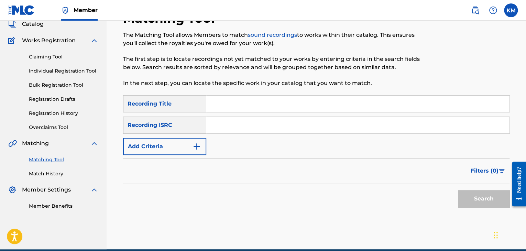
paste input "QZWH32400565"
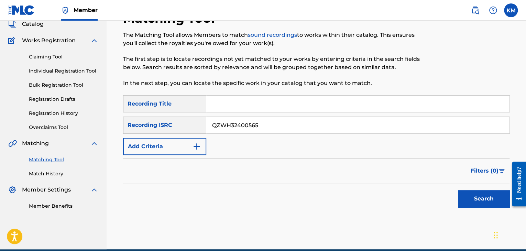
type input "QZWH32400565"
click at [470, 194] on button "Search" at bounding box center [484, 198] width 52 height 17
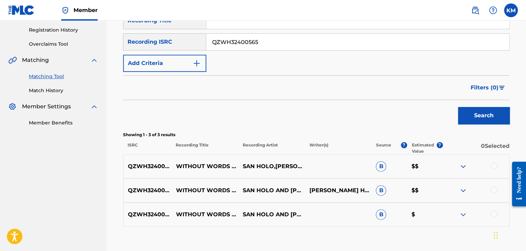
scroll to position [170, 0]
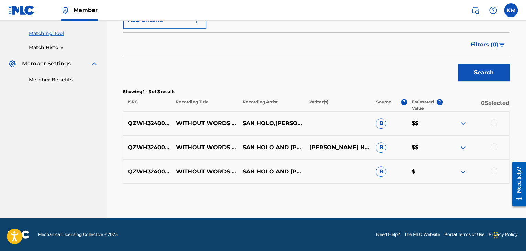
click at [492, 123] on div at bounding box center [493, 122] width 7 height 7
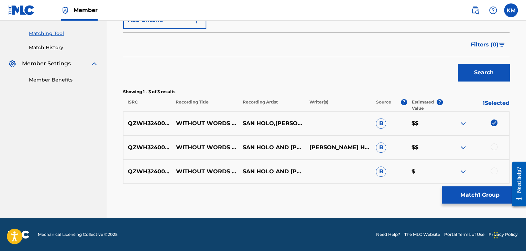
click at [492, 145] on div at bounding box center [493, 146] width 7 height 7
click at [493, 168] on div at bounding box center [493, 170] width 7 height 7
click at [476, 197] on button "Match 3 Groups" at bounding box center [479, 194] width 76 height 17
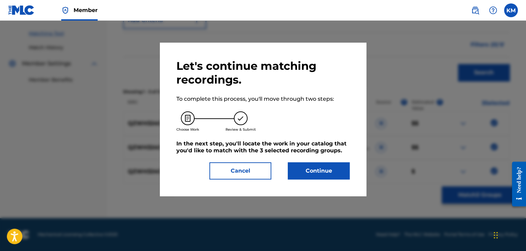
click at [328, 173] on button "Continue" at bounding box center [319, 170] width 62 height 17
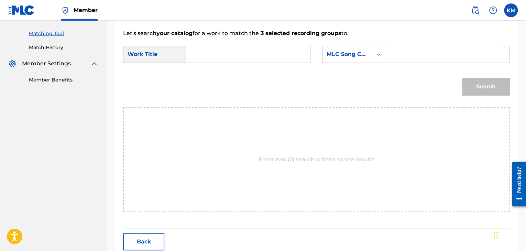
click at [213, 57] on input "Search Form" at bounding box center [248, 54] width 112 height 16
paste input "without words (feat. [PERSON_NAME])"
type input "without words (feat. [PERSON_NAME])"
click at [376, 56] on icon "Search Form" at bounding box center [378, 54] width 7 height 7
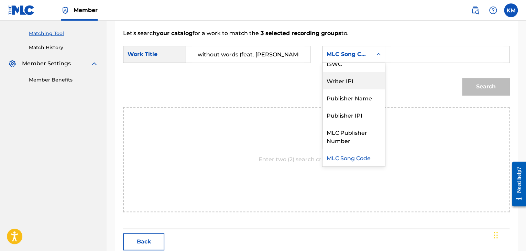
scroll to position [0, 0]
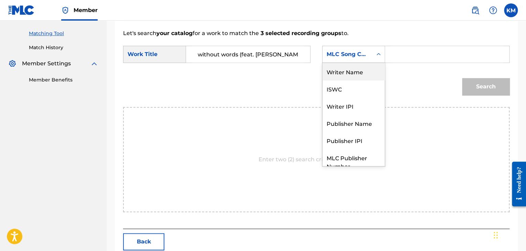
click at [353, 67] on div "Writer Name" at bounding box center [353, 71] width 62 height 17
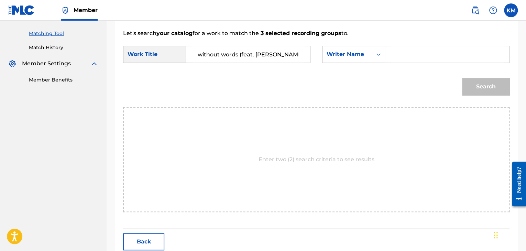
click at [402, 56] on input "Search Form" at bounding box center [447, 54] width 112 height 16
paste input "McIldowie"
type input "McIldowie"
click at [493, 84] on button "Search" at bounding box center [485, 86] width 47 height 17
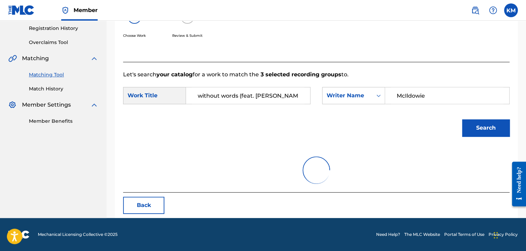
scroll to position [170, 0]
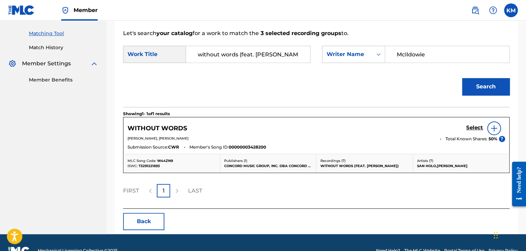
click at [466, 128] on h5 "Select" at bounding box center [474, 127] width 17 height 7
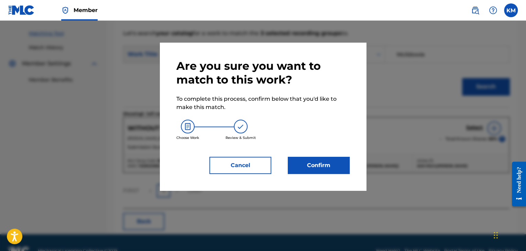
click at [334, 165] on button "Confirm" at bounding box center [319, 165] width 62 height 17
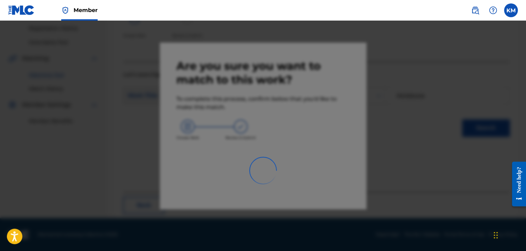
scroll to position [44, 0]
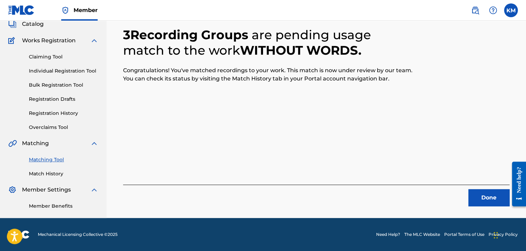
click at [491, 195] on button "Done" at bounding box center [488, 197] width 41 height 17
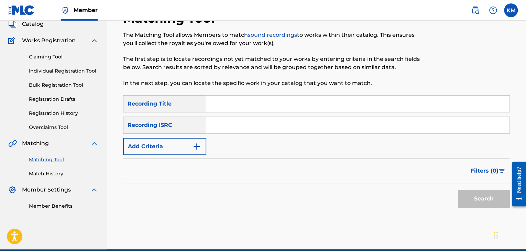
click at [232, 128] on input "Search Form" at bounding box center [357, 125] width 303 height 16
paste input "DEQ121855142"
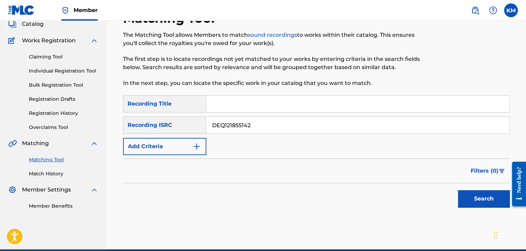
type input "DEQ121855142"
click at [475, 194] on button "Search" at bounding box center [484, 198] width 52 height 17
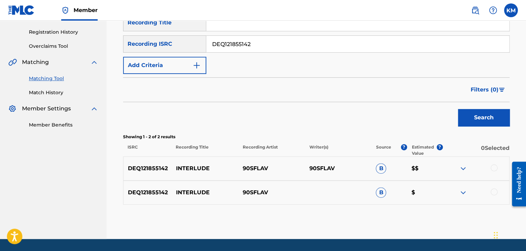
scroll to position [146, 0]
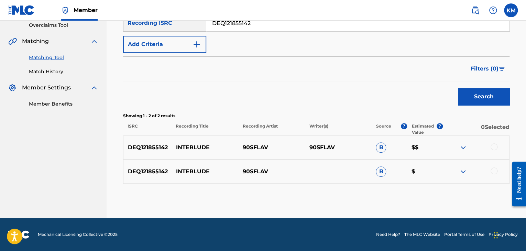
click at [495, 145] on div at bounding box center [493, 146] width 7 height 7
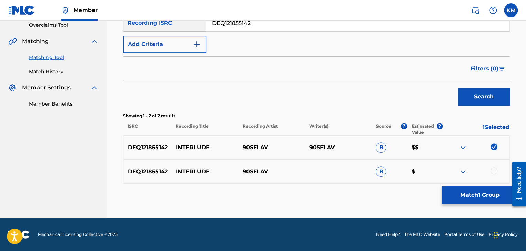
click at [493, 169] on div at bounding box center [493, 170] width 7 height 7
click at [481, 190] on button "Match 2 Groups" at bounding box center [479, 194] width 76 height 17
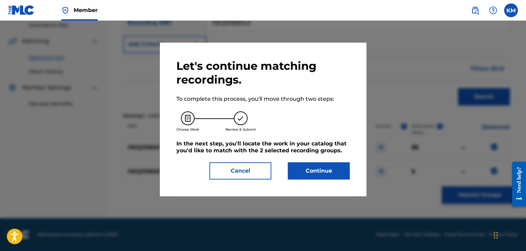
click at [303, 173] on button "Continue" at bounding box center [319, 170] width 62 height 17
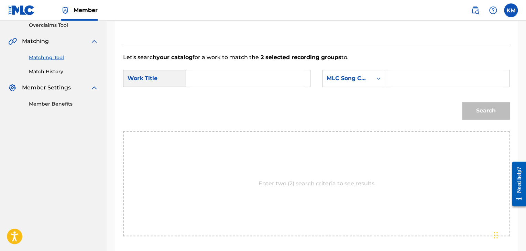
click at [220, 80] on input "Search Form" at bounding box center [248, 78] width 112 height 16
paste input "Interlude"
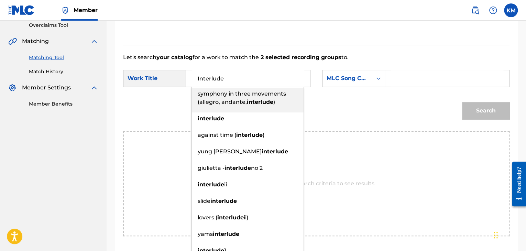
type input "Interlude"
click at [379, 78] on icon "Search Form" at bounding box center [378, 78] width 4 height 2
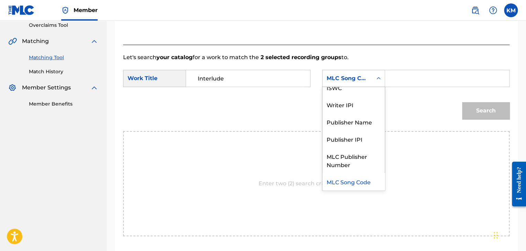
scroll to position [0, 0]
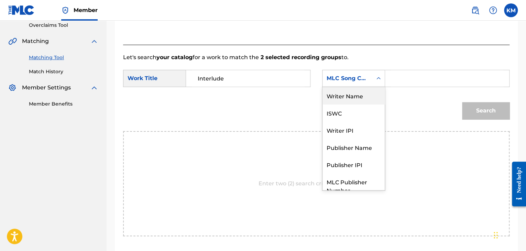
click at [361, 95] on div "Writer Name" at bounding box center [353, 95] width 62 height 17
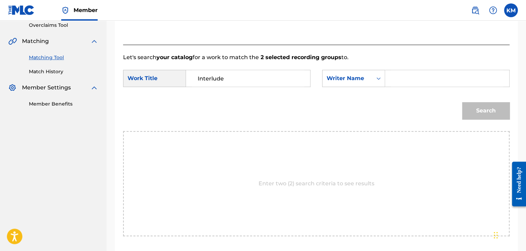
click at [403, 75] on input "Search Form" at bounding box center [447, 78] width 112 height 16
paste input "[PERSON_NAME]"
type input "[PERSON_NAME]"
click at [489, 111] on button "Search" at bounding box center [485, 110] width 47 height 17
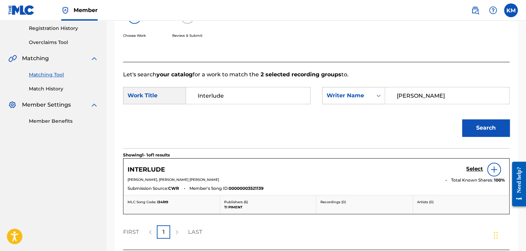
scroll to position [146, 0]
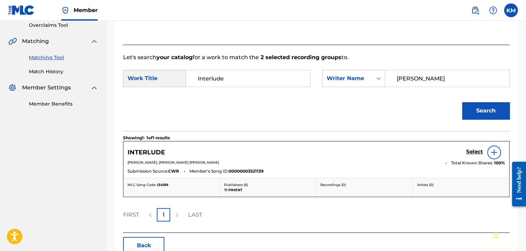
click at [51, 73] on link "Match History" at bounding box center [63, 71] width 69 height 7
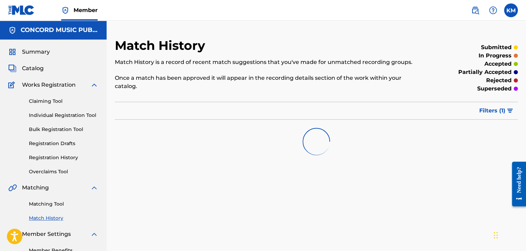
click at [54, 205] on link "Matching Tool" at bounding box center [63, 203] width 69 height 7
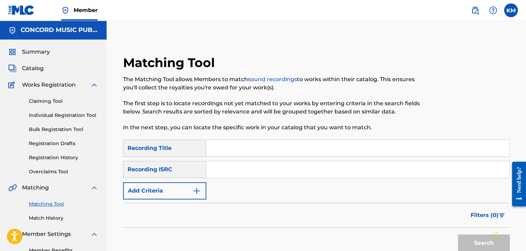
click at [259, 167] on input "Search Form" at bounding box center [357, 169] width 303 height 16
paste input "FR9W11912665"
type input "FR9W11912665"
click at [470, 237] on button "Search" at bounding box center [484, 242] width 52 height 17
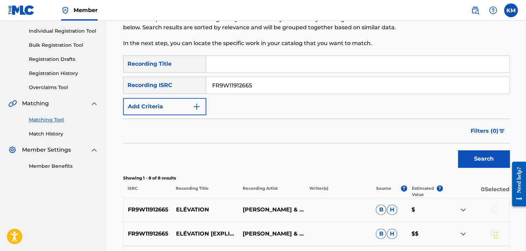
scroll to position [172, 0]
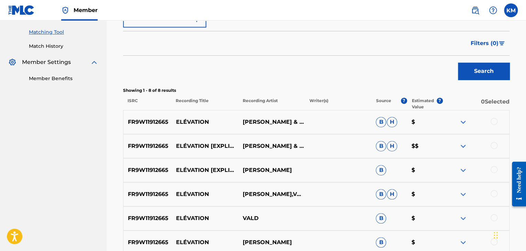
click at [494, 124] on div at bounding box center [493, 121] width 7 height 7
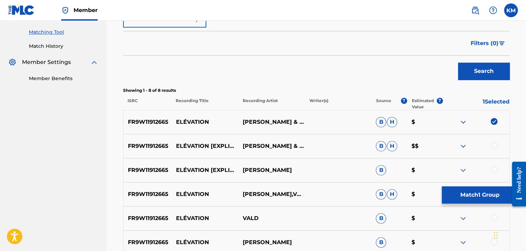
click at [494, 144] on div at bounding box center [493, 145] width 7 height 7
click at [494, 171] on div at bounding box center [493, 169] width 7 height 7
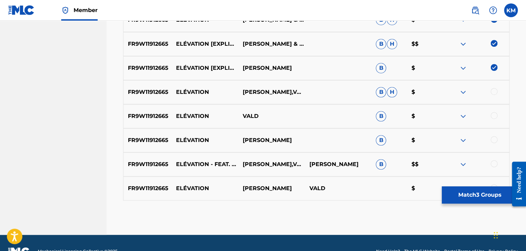
scroll to position [275, 0]
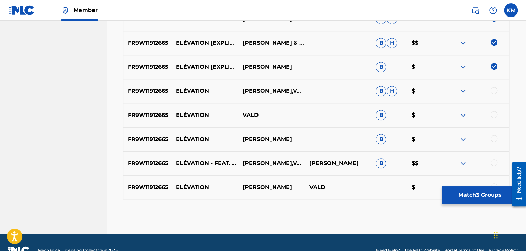
click at [494, 91] on div at bounding box center [493, 90] width 7 height 7
click at [494, 114] on div at bounding box center [493, 114] width 7 height 7
click at [493, 138] on div at bounding box center [493, 138] width 7 height 7
click at [493, 162] on div at bounding box center [493, 162] width 7 height 7
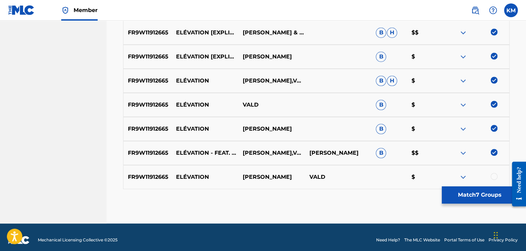
scroll to position [291, 0]
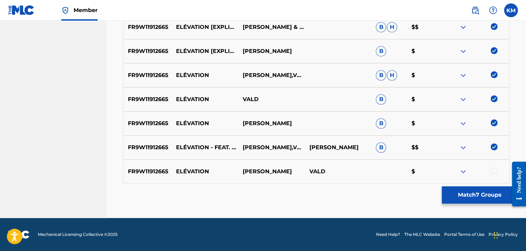
click at [492, 170] on div at bounding box center [493, 170] width 7 height 7
click at [474, 194] on button "Match 8 Groups" at bounding box center [479, 194] width 76 height 17
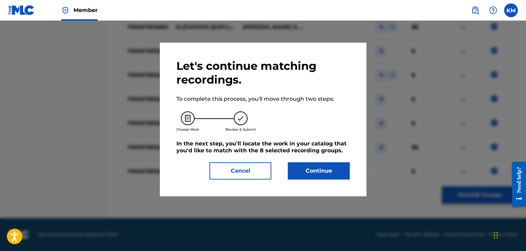
click at [331, 173] on button "Continue" at bounding box center [319, 170] width 62 height 17
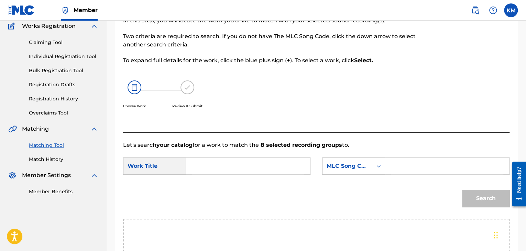
scroll to position [35, 0]
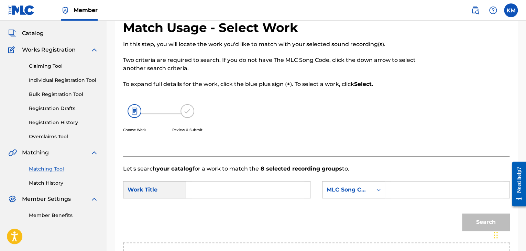
click at [192, 191] on input "Search Form" at bounding box center [248, 189] width 112 height 16
paste input "Elévation"
type input "Elévation"
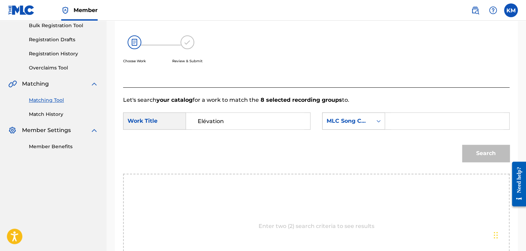
click at [376, 122] on icon "Search Form" at bounding box center [378, 120] width 7 height 7
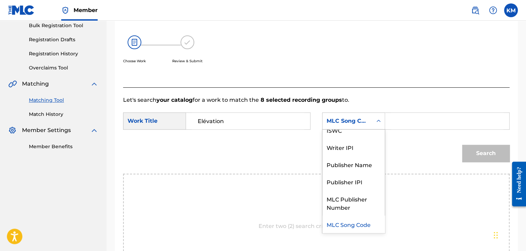
scroll to position [0, 0]
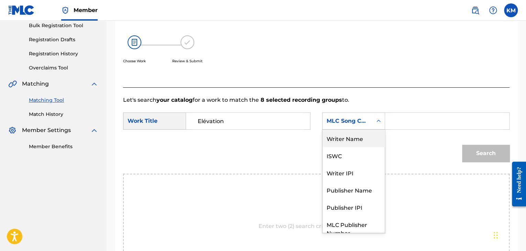
click at [366, 133] on div "Writer Name" at bounding box center [353, 138] width 62 height 17
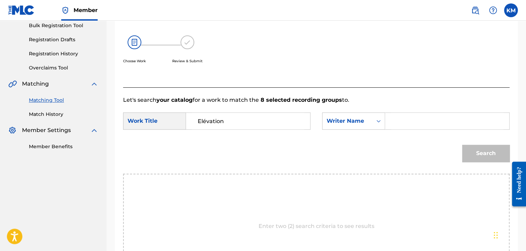
click at [392, 121] on input "Search Form" at bounding box center [447, 121] width 112 height 16
paste input "Cauchemar"
click at [482, 152] on button "Search" at bounding box center [485, 153] width 47 height 17
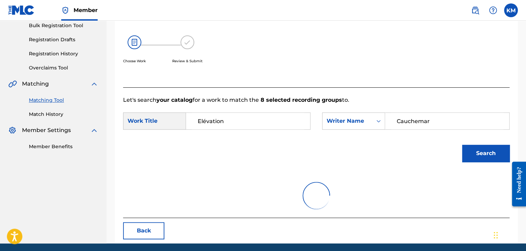
scroll to position [100, 0]
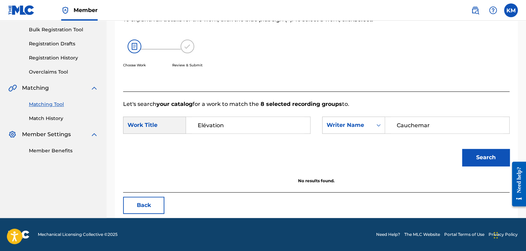
click at [427, 127] on input "Cauchemar" at bounding box center [447, 125] width 112 height 16
paste input "Le Du"
drag, startPoint x: 430, startPoint y: 124, endPoint x: 361, endPoint y: 120, distance: 68.8
click at [361, 120] on div "SearchWithCriteria29a4be7b-cf11-432f-a8d9-83ce417e5cb5 Writer Name Le Du" at bounding box center [415, 124] width 187 height 17
type input "Le Du"
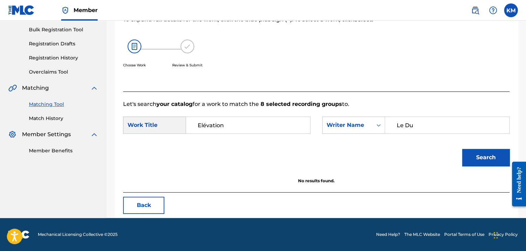
click at [474, 156] on button "Search" at bounding box center [485, 157] width 47 height 17
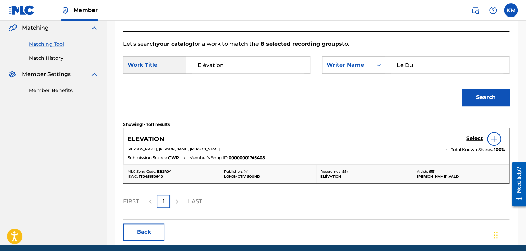
scroll to position [186, 0]
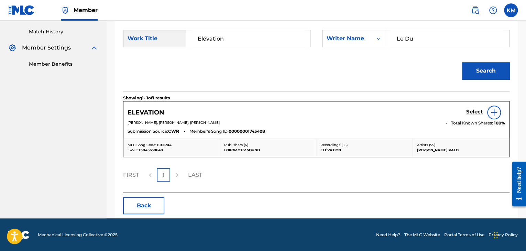
click at [470, 113] on h5 "Select" at bounding box center [474, 112] width 17 height 7
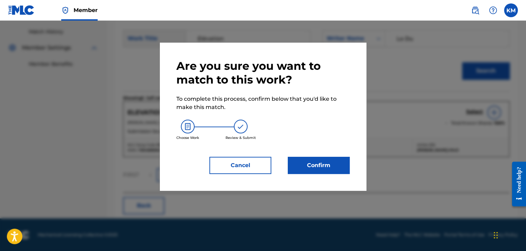
click at [333, 162] on button "Confirm" at bounding box center [319, 165] width 62 height 17
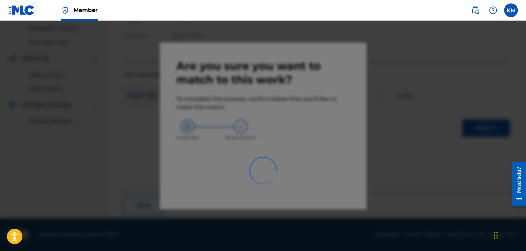
scroll to position [44, 0]
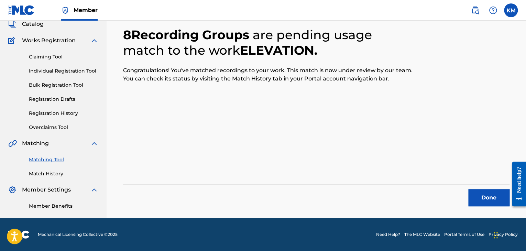
click at [478, 193] on button "Done" at bounding box center [488, 197] width 41 height 17
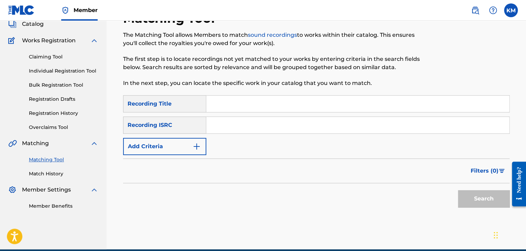
paste input "USKO10408165"
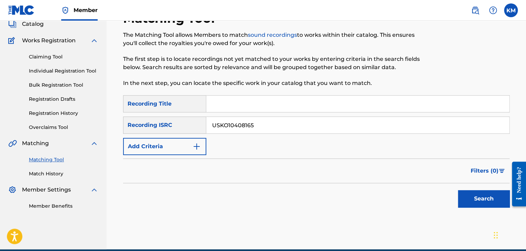
type input "USKO10408165"
click at [470, 195] on button "Search" at bounding box center [484, 198] width 52 height 17
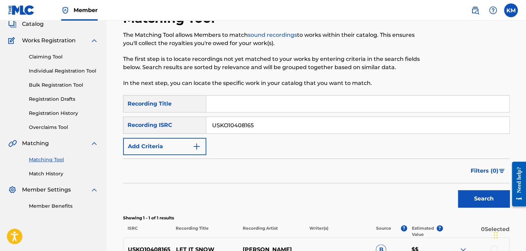
scroll to position [122, 0]
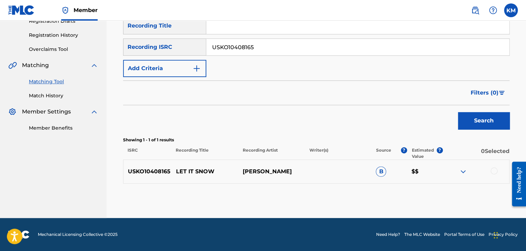
click at [494, 171] on div at bounding box center [493, 170] width 7 height 7
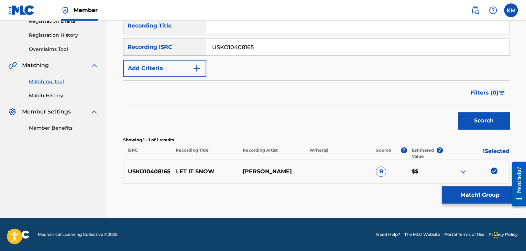
click at [471, 197] on button "Match 1 Group" at bounding box center [479, 194] width 76 height 17
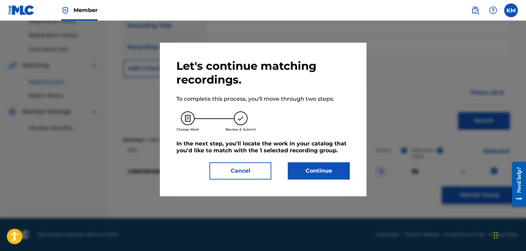
click at [331, 168] on button "Continue" at bounding box center [319, 170] width 62 height 17
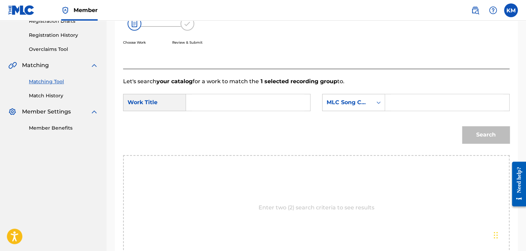
click at [198, 95] on input "Search Form" at bounding box center [248, 102] width 112 height 16
paste input "Let It Snow"
type input "Let It Snow"
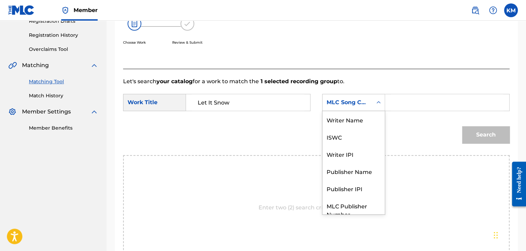
click at [381, 102] on icon "Search Form" at bounding box center [378, 102] width 7 height 7
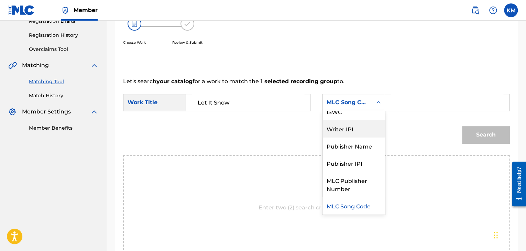
scroll to position [0, 0]
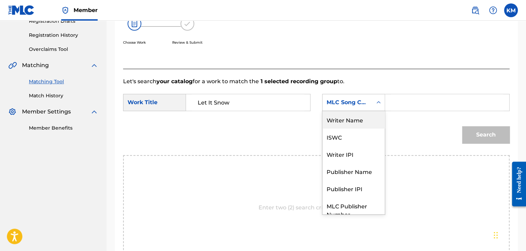
click at [374, 120] on div "Writer Name" at bounding box center [353, 119] width 62 height 17
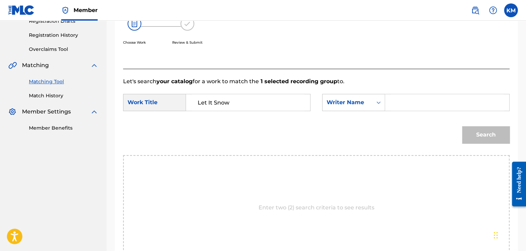
click at [390, 105] on div "Search Form" at bounding box center [447, 102] width 124 height 17
click at [394, 102] on input "Search Form" at bounding box center [447, 102] width 112 height 16
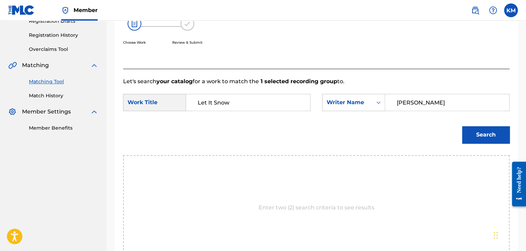
type input "[PERSON_NAME]"
click at [488, 139] on button "Search" at bounding box center [485, 134] width 47 height 17
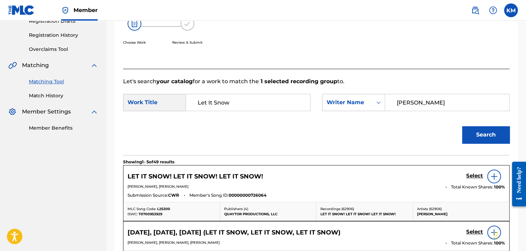
click at [466, 176] on h5 "Select" at bounding box center [474, 175] width 17 height 7
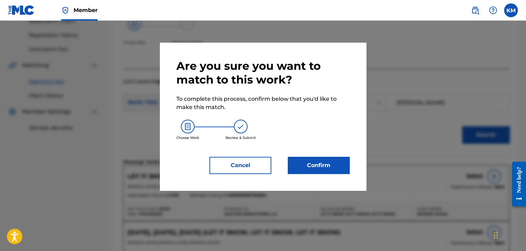
click at [330, 168] on button "Confirm" at bounding box center [319, 165] width 62 height 17
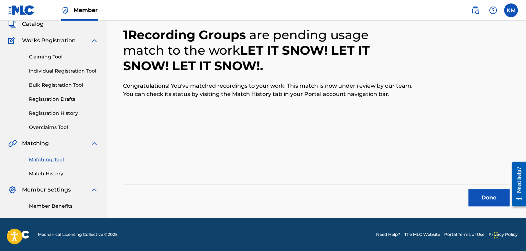
scroll to position [44, 0]
click at [475, 198] on button "Done" at bounding box center [488, 197] width 41 height 17
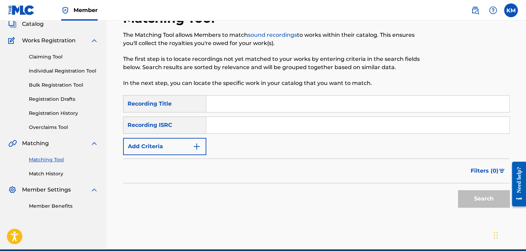
click at [227, 124] on input "Search Form" at bounding box center [357, 125] width 303 height 16
paste input "USA560514788"
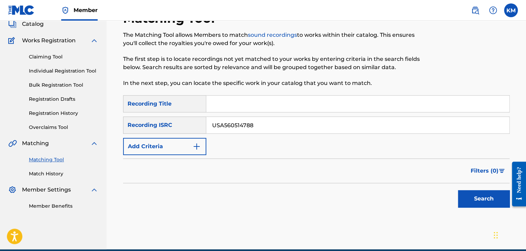
type input "USA560514788"
click at [468, 195] on button "Search" at bounding box center [484, 198] width 52 height 17
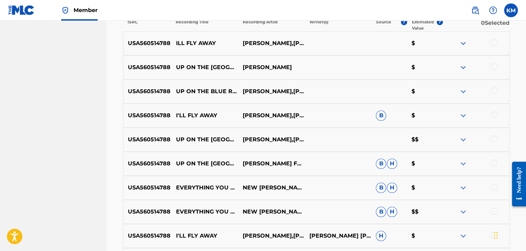
scroll to position [285, 0]
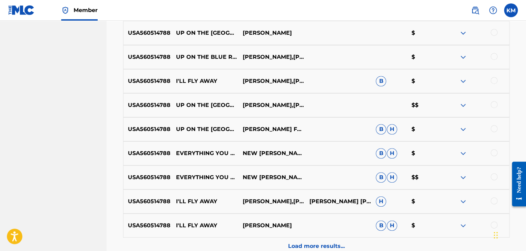
click at [495, 176] on div at bounding box center [493, 176] width 7 height 7
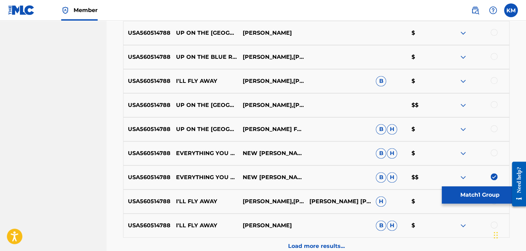
click at [492, 152] on div at bounding box center [493, 152] width 7 height 7
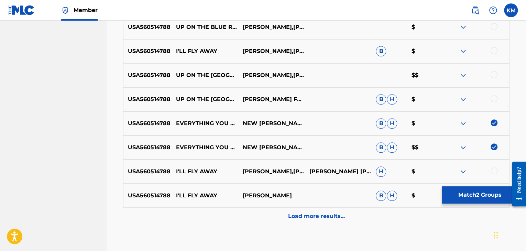
scroll to position [356, 0]
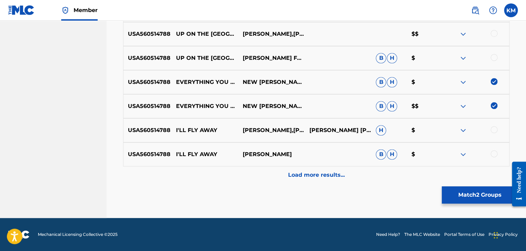
click at [311, 179] on div "Load more results..." at bounding box center [316, 174] width 386 height 17
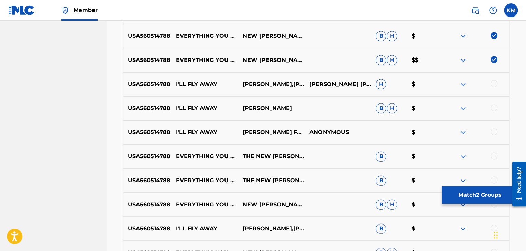
scroll to position [425, 0]
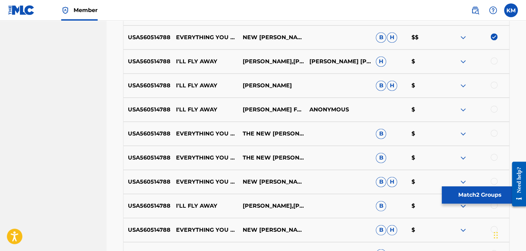
click at [493, 133] on div at bounding box center [493, 133] width 7 height 7
click at [493, 158] on div at bounding box center [493, 157] width 7 height 7
click at [494, 181] on div at bounding box center [493, 181] width 7 height 7
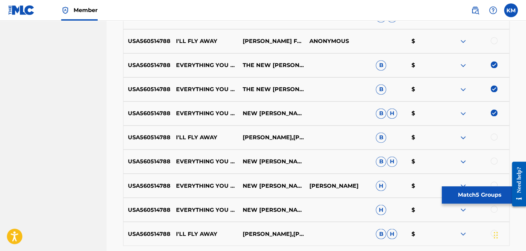
scroll to position [493, 0]
click at [494, 158] on div at bounding box center [493, 160] width 7 height 7
click at [493, 182] on div at bounding box center [493, 184] width 7 height 7
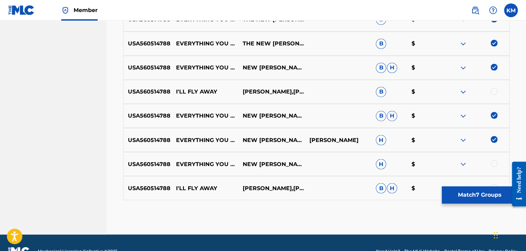
scroll to position [555, 0]
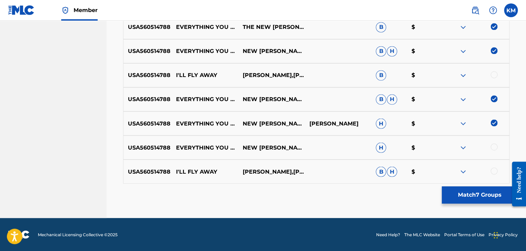
click at [495, 146] on div at bounding box center [493, 146] width 7 height 7
click at [473, 194] on button "Match 8 Groups" at bounding box center [479, 194] width 76 height 17
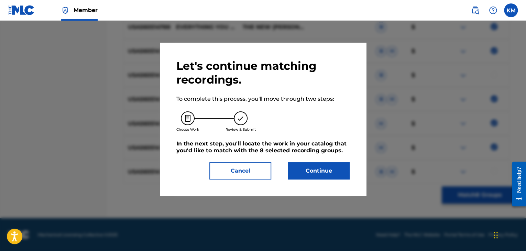
click at [315, 171] on button "Continue" at bounding box center [319, 170] width 62 height 17
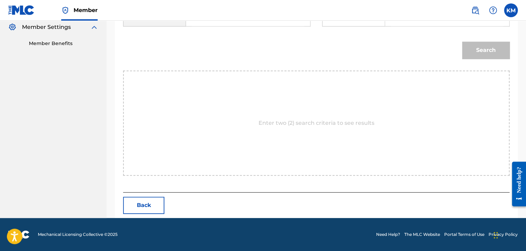
scroll to position [138, 0]
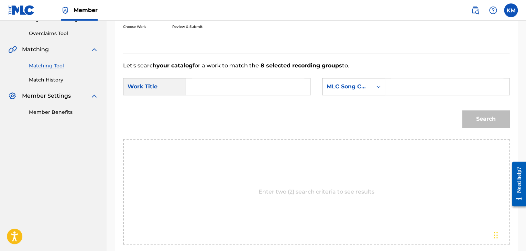
click at [380, 87] on icon "Search Form" at bounding box center [378, 86] width 7 height 7
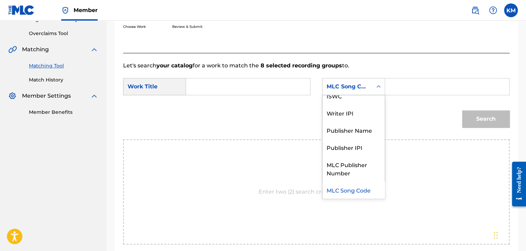
scroll to position [0, 0]
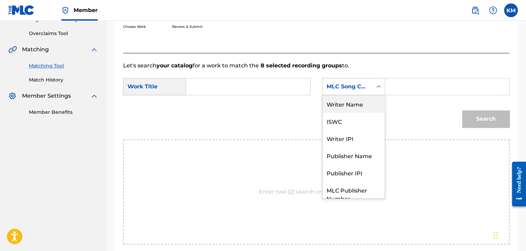
click at [409, 89] on input "Search Form" at bounding box center [447, 86] width 112 height 16
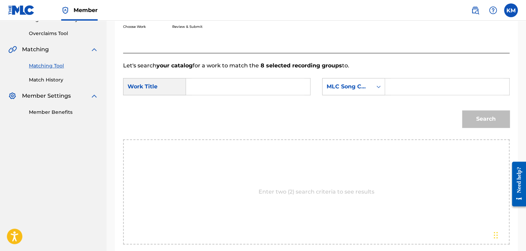
paste input "I2542M"
type input "I2542M"
click at [246, 81] on input "Search Form" at bounding box center [248, 86] width 112 height 16
click at [225, 80] on input "Search Form" at bounding box center [248, 86] width 112 height 16
paste input "Everything You Do"
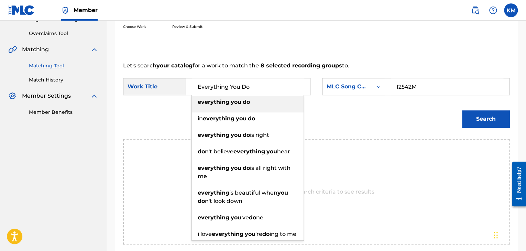
type input "Everything You Do"
click at [478, 117] on button "Search" at bounding box center [485, 118] width 47 height 17
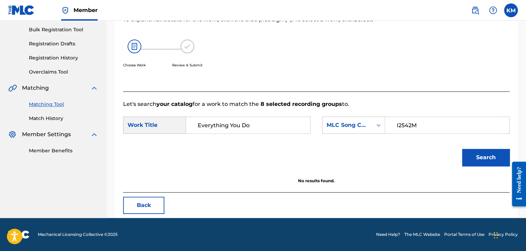
scroll to position [100, 0]
click at [49, 120] on link "Match History" at bounding box center [63, 118] width 69 height 7
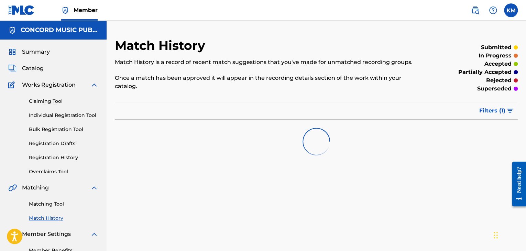
click at [59, 201] on link "Matching Tool" at bounding box center [63, 203] width 69 height 7
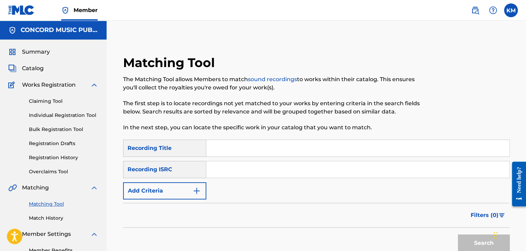
click at [232, 169] on input "Search Form" at bounding box center [357, 169] width 303 height 16
paste input "CAG320400020"
type input "CAG320400020"
click at [465, 237] on button "Search" at bounding box center [484, 242] width 52 height 17
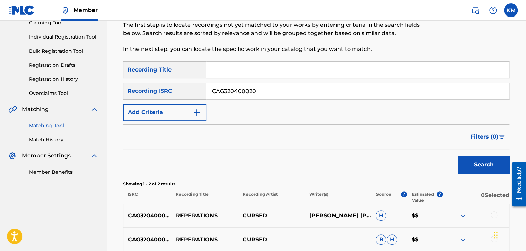
scroll to position [137, 0]
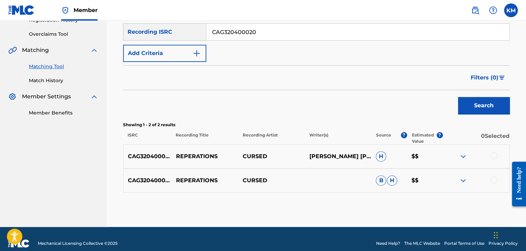
click at [495, 155] on div at bounding box center [493, 155] width 7 height 7
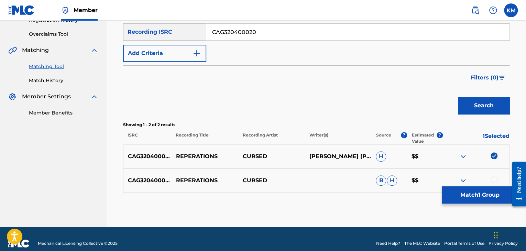
click at [494, 177] on div at bounding box center [493, 179] width 7 height 7
click at [486, 193] on button "Match 2 Groups" at bounding box center [479, 194] width 76 height 17
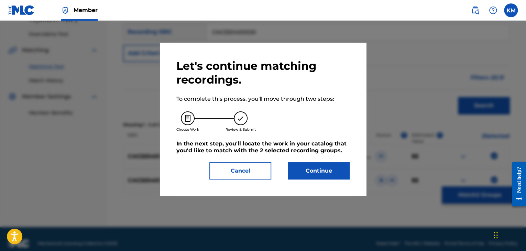
click at [328, 177] on button "Continue" at bounding box center [319, 170] width 62 height 17
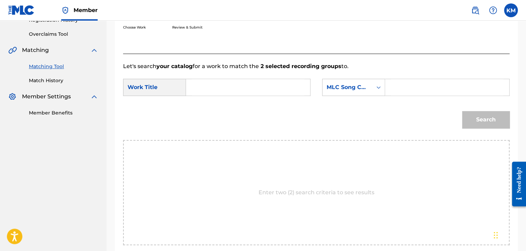
click at [234, 80] on input "Search Form" at bounding box center [248, 87] width 112 height 16
paste input "Reperations"
type input "Reperations"
click at [381, 85] on icon "Search Form" at bounding box center [378, 87] width 7 height 7
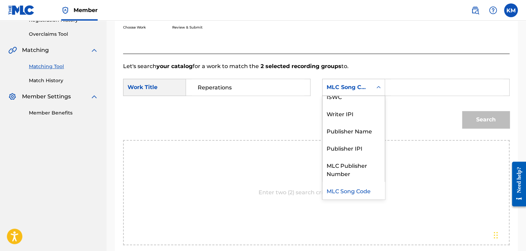
scroll to position [0, 0]
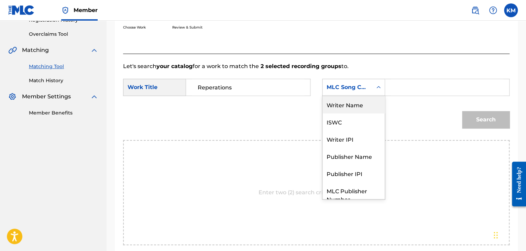
click at [357, 108] on div "Writer Name" at bounding box center [353, 104] width 62 height 17
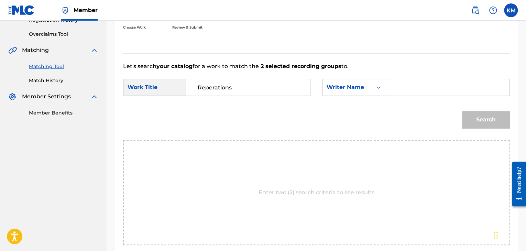
click at [408, 86] on input "Search Form" at bounding box center [447, 87] width 112 height 16
click at [496, 119] on button "Search" at bounding box center [485, 119] width 47 height 17
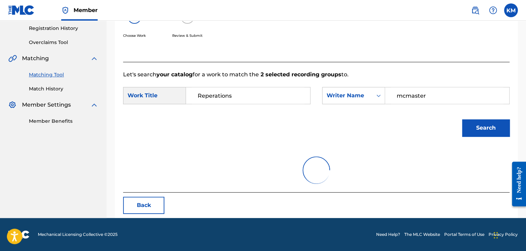
scroll to position [100, 0]
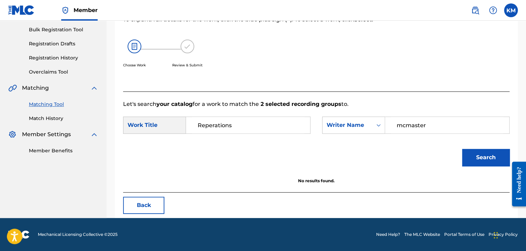
drag, startPoint x: 435, startPoint y: 124, endPoint x: 224, endPoint y: 122, distance: 210.9
click at [224, 122] on div "SearchWithCriteriae699fc4e-3fd7-4d09-84b5-312225edba54 Work Title Reperations S…" at bounding box center [316, 126] width 386 height 21
type input "[PERSON_NAME]"
click at [462, 149] on button "Search" at bounding box center [485, 157] width 47 height 17
click at [378, 125] on icon "Search Form" at bounding box center [378, 125] width 4 height 2
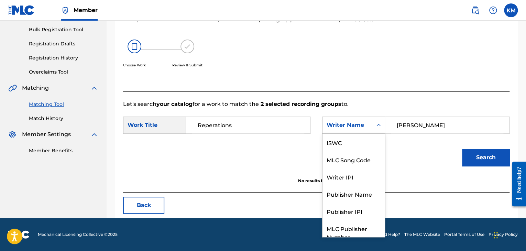
scroll to position [25, 0]
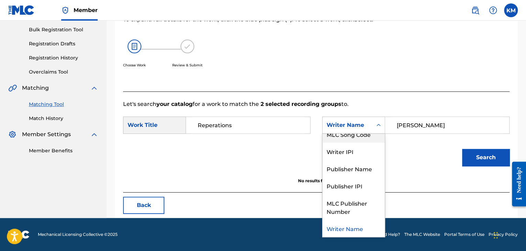
click at [368, 138] on div "MLC Song Code" at bounding box center [353, 133] width 62 height 17
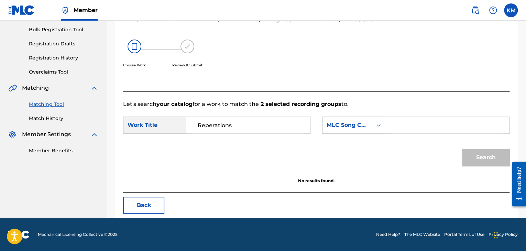
click at [402, 122] on input "Search Form" at bounding box center [447, 125] width 112 height 16
paste input "963251"
type input "963251"
click at [482, 154] on button "Search" at bounding box center [485, 157] width 47 height 17
click at [59, 115] on link "Match History" at bounding box center [63, 118] width 69 height 7
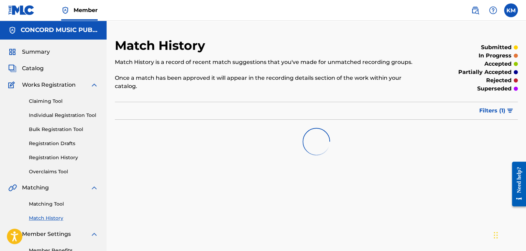
click at [56, 205] on link "Matching Tool" at bounding box center [63, 203] width 69 height 7
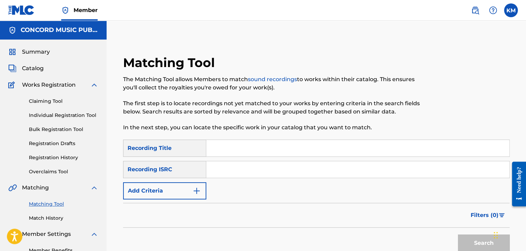
click at [225, 167] on input "Search Form" at bounding box center [357, 169] width 303 height 16
paste input "QMDA61382312"
type input "QMDA61382312"
click at [477, 238] on button "Search" at bounding box center [484, 242] width 52 height 17
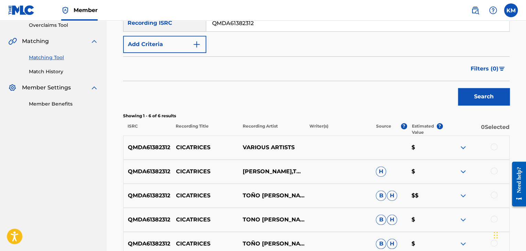
scroll to position [172, 0]
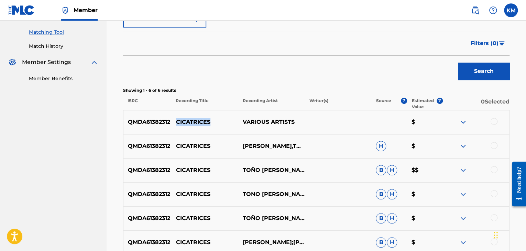
drag, startPoint x: 176, startPoint y: 121, endPoint x: 211, endPoint y: 121, distance: 34.7
click at [211, 121] on p "CICATRICES" at bounding box center [204, 122] width 67 height 8
copy p "CICATRICES"
click at [492, 123] on div at bounding box center [493, 121] width 7 height 7
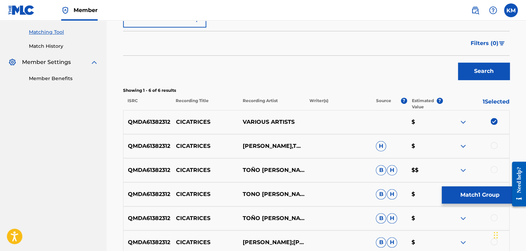
click at [495, 143] on div at bounding box center [493, 145] width 7 height 7
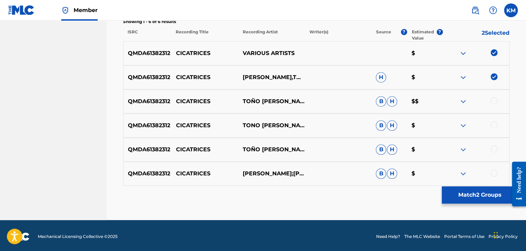
scroll to position [243, 0]
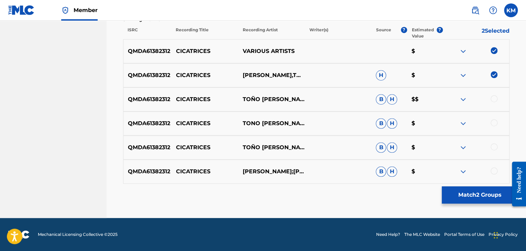
click at [493, 98] on div at bounding box center [493, 98] width 7 height 7
click at [495, 121] on div at bounding box center [493, 122] width 7 height 7
click at [492, 147] on div at bounding box center [493, 146] width 7 height 7
click at [493, 170] on div at bounding box center [493, 170] width 7 height 7
click at [489, 192] on button "Match 6 Groups" at bounding box center [479, 194] width 76 height 17
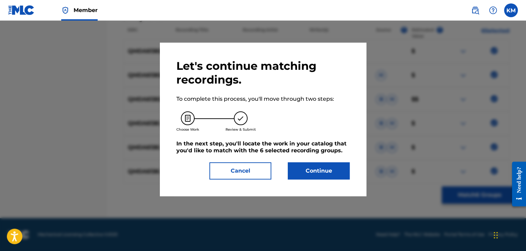
click at [328, 176] on button "Continue" at bounding box center [319, 170] width 62 height 17
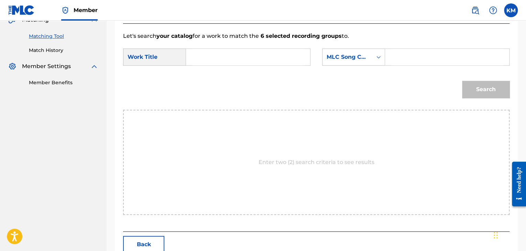
scroll to position [138, 0]
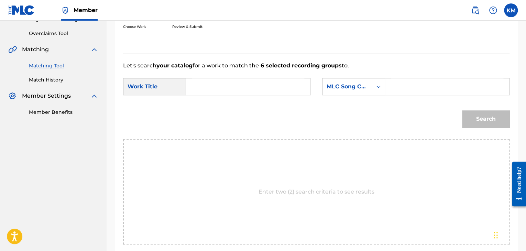
click at [218, 85] on input "Search Form" at bounding box center [248, 86] width 112 height 16
paste input "CICATRICES"
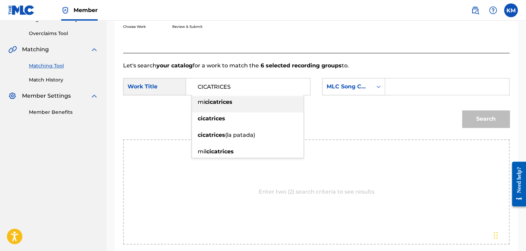
type input "CICATRICES"
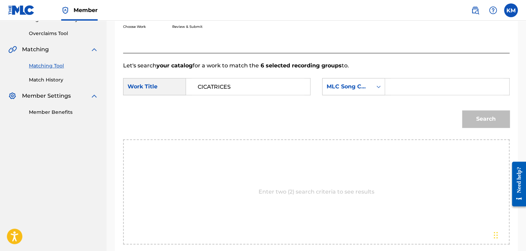
click at [58, 82] on link "Match History" at bounding box center [63, 79] width 69 height 7
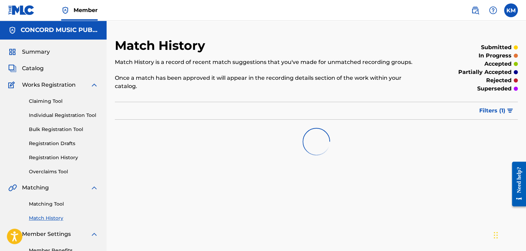
click at [59, 202] on link "Matching Tool" at bounding box center [63, 203] width 69 height 7
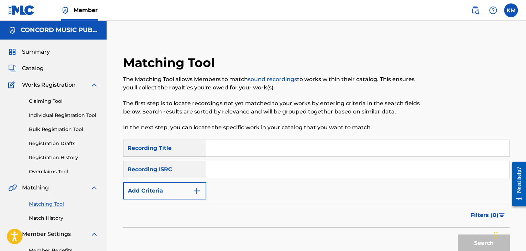
click at [234, 163] on input "Search Form" at bounding box center [357, 169] width 303 height 16
paste input "QZNWQ2068684"
type input "QZNWQ2068684"
click at [466, 246] on button "Search" at bounding box center [484, 242] width 52 height 17
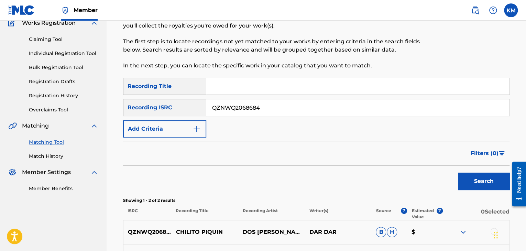
scroll to position [103, 0]
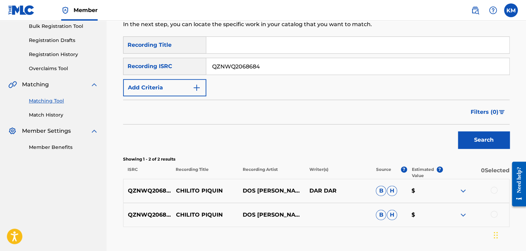
click at [493, 190] on div at bounding box center [493, 190] width 7 height 7
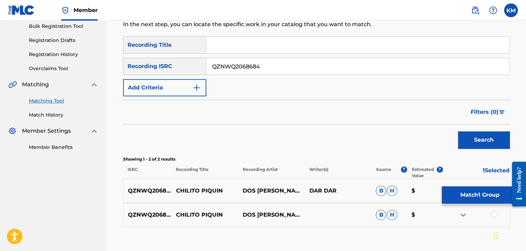
click at [493, 213] on div at bounding box center [493, 214] width 7 height 7
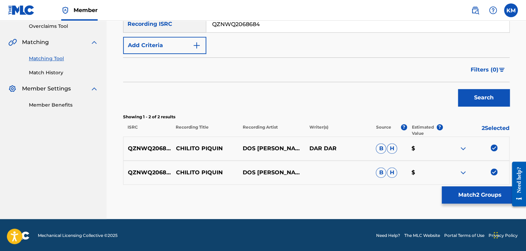
scroll to position [146, 0]
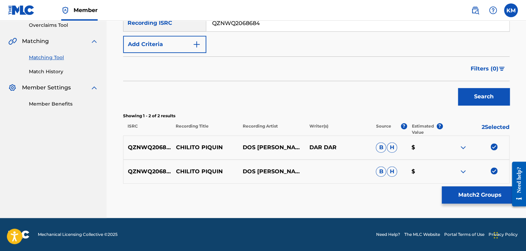
click at [469, 195] on button "Match 2 Groups" at bounding box center [479, 194] width 76 height 17
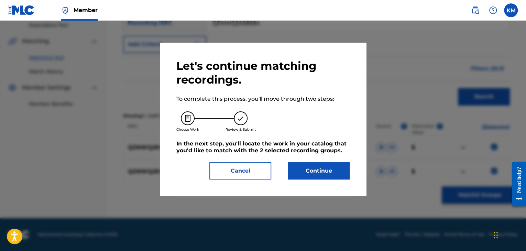
click at [324, 170] on button "Continue" at bounding box center [319, 170] width 62 height 17
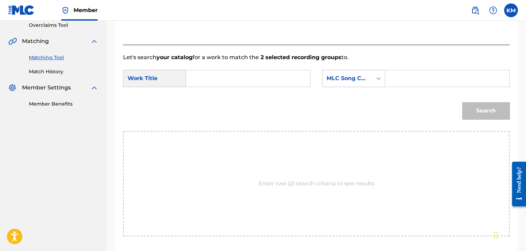
click at [213, 79] on input "Search Form" at bounding box center [248, 78] width 112 height 16
paste input "Chilito Piquin"
type input "Chilito Piquin"
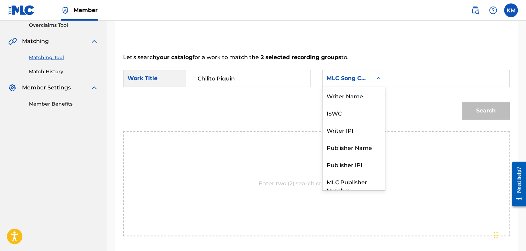
click at [379, 77] on icon "Search Form" at bounding box center [378, 78] width 7 height 7
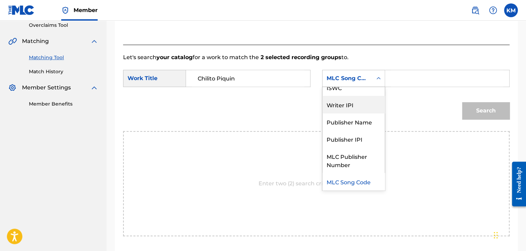
scroll to position [0, 0]
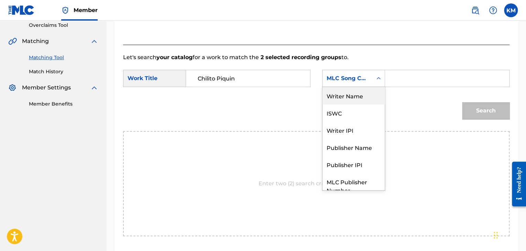
click at [357, 99] on div "Writer Name" at bounding box center [353, 95] width 62 height 17
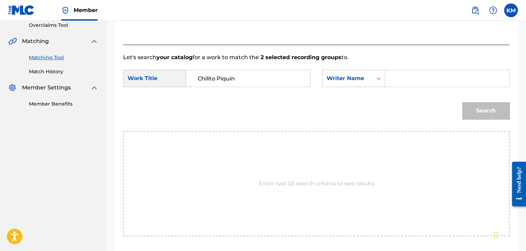
click at [392, 81] on input "Search Form" at bounding box center [447, 78] width 112 height 16
paste input "[PERSON_NAME]"
type input "[PERSON_NAME]"
click at [499, 112] on button "Search" at bounding box center [485, 110] width 47 height 17
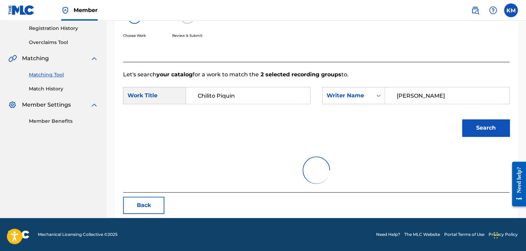
scroll to position [146, 0]
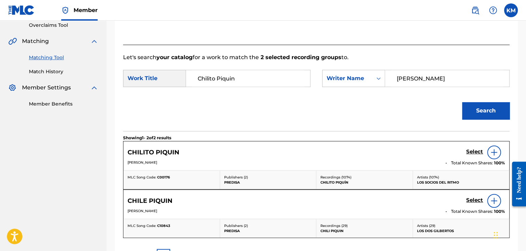
click at [475, 150] on h5 "Select" at bounding box center [474, 151] width 17 height 7
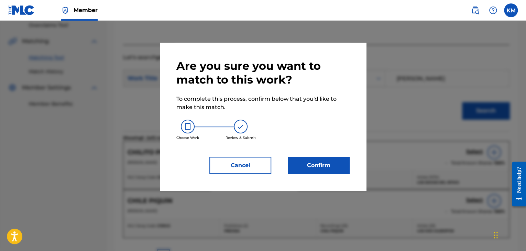
click at [319, 170] on button "Confirm" at bounding box center [319, 165] width 62 height 17
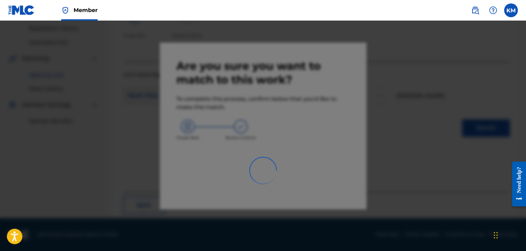
scroll to position [44, 0]
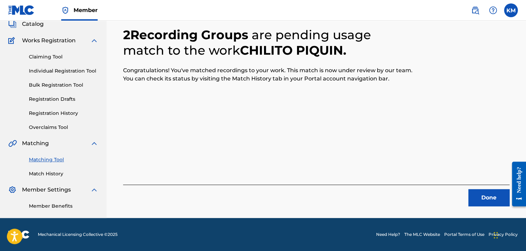
click at [485, 195] on button "Done" at bounding box center [488, 197] width 41 height 17
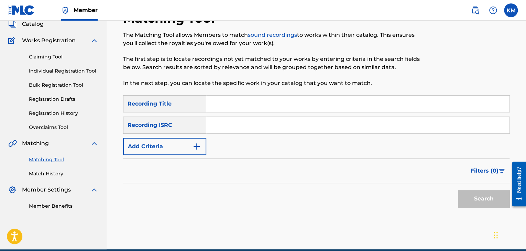
click at [272, 130] on input "Search Form" at bounding box center [357, 125] width 303 height 16
paste input "USUYG1134590"
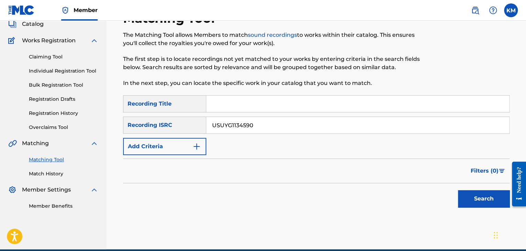
type input "USUYG1134590"
click at [474, 194] on button "Search" at bounding box center [484, 198] width 52 height 17
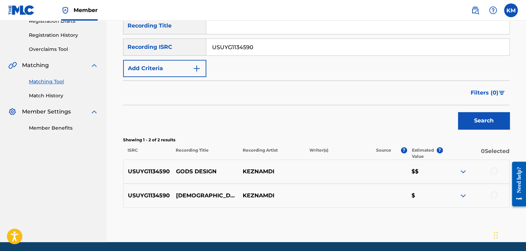
scroll to position [146, 0]
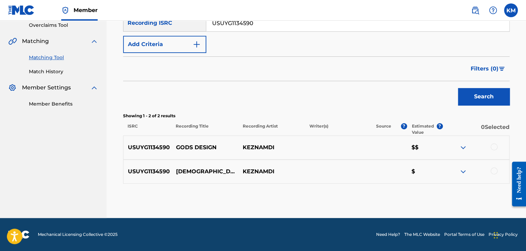
click at [492, 170] on div at bounding box center [493, 170] width 7 height 7
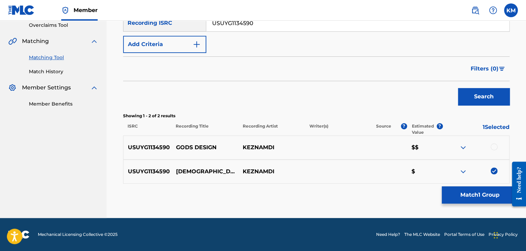
click at [495, 144] on div at bounding box center [493, 146] width 7 height 7
click at [469, 194] on button "Match 2 Groups" at bounding box center [479, 194] width 76 height 17
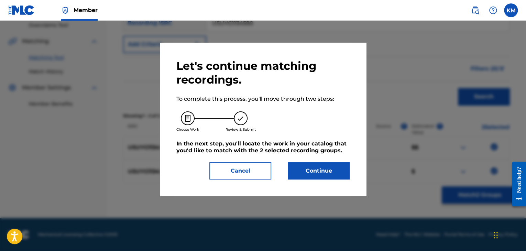
click at [330, 168] on button "Continue" at bounding box center [319, 170] width 62 height 17
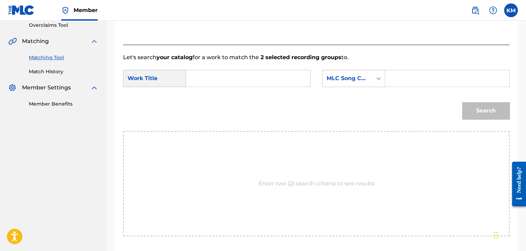
click at [202, 78] on input "Search Form" at bounding box center [248, 78] width 112 height 16
paste input "[DEMOGRAPHIC_DATA]'s Design"
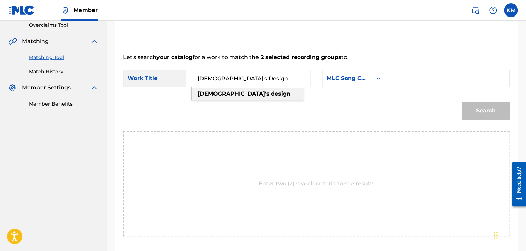
type input "[DEMOGRAPHIC_DATA]'s Design"
click at [379, 77] on icon "Search Form" at bounding box center [378, 78] width 7 height 7
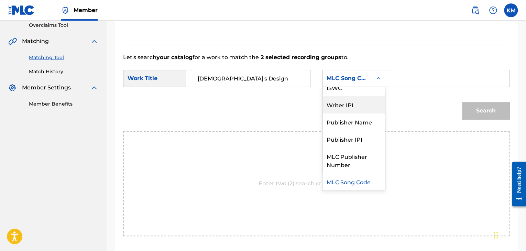
scroll to position [0, 0]
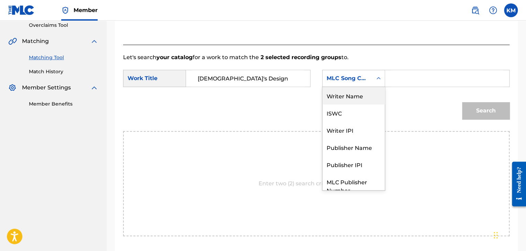
click at [360, 98] on div "Writer Name" at bounding box center [353, 95] width 62 height 17
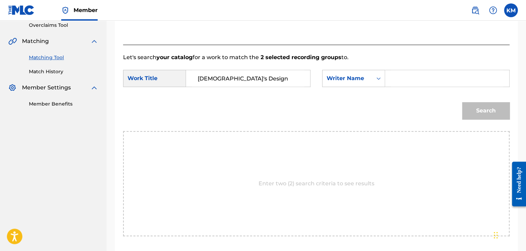
click at [393, 82] on input "Search Form" at bounding box center [447, 78] width 112 height 16
paste input "[PERSON_NAME]"
type input "[PERSON_NAME]"
click at [484, 113] on button "Search" at bounding box center [485, 110] width 47 height 17
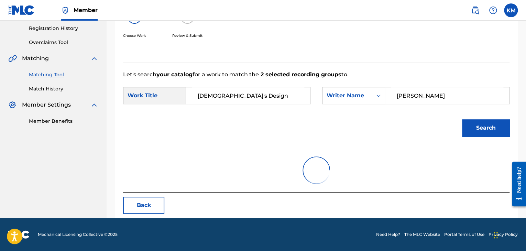
scroll to position [146, 0]
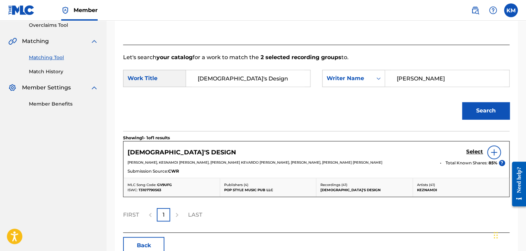
click at [472, 150] on h5 "Select" at bounding box center [474, 151] width 17 height 7
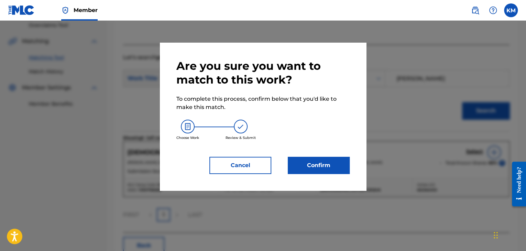
click at [309, 170] on button "Confirm" at bounding box center [319, 165] width 62 height 17
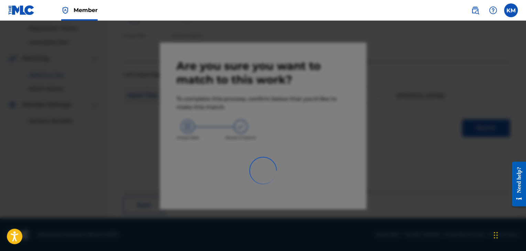
scroll to position [44, 0]
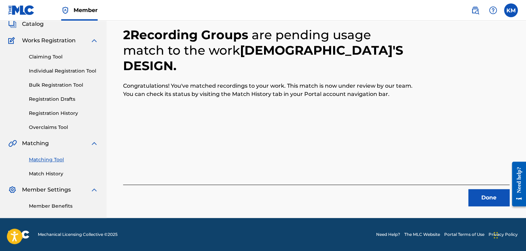
click at [485, 193] on button "Done" at bounding box center [488, 197] width 41 height 17
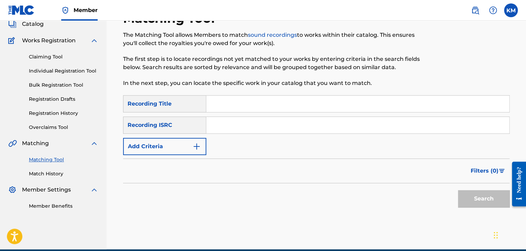
click at [238, 124] on input "Search Form" at bounding box center [357, 125] width 303 height 16
paste input "USTV19500335"
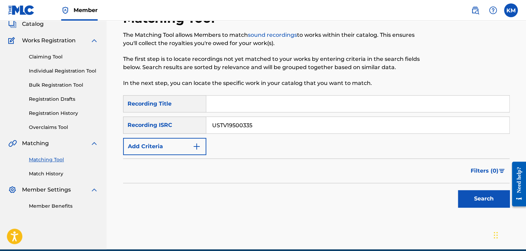
type input "USTV19500335"
click at [470, 195] on button "Search" at bounding box center [484, 198] width 52 height 17
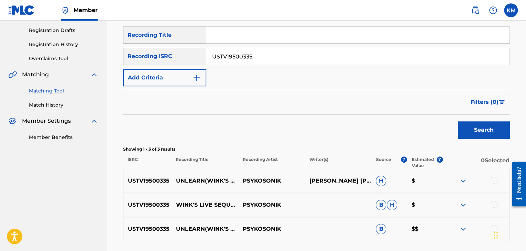
scroll to position [170, 0]
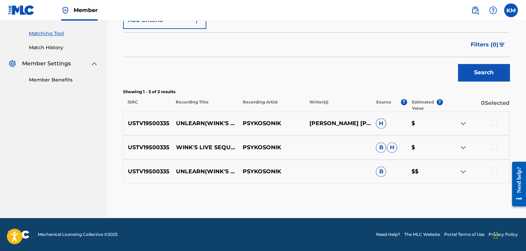
click at [489, 170] on div at bounding box center [475, 171] width 67 height 8
click at [493, 171] on div at bounding box center [493, 170] width 7 height 7
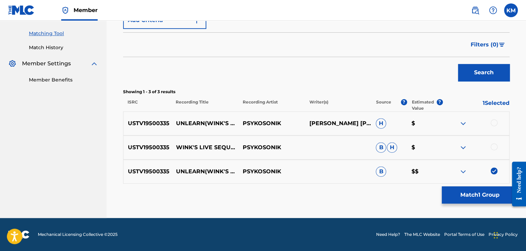
click at [492, 148] on div at bounding box center [493, 146] width 7 height 7
click at [493, 122] on div at bounding box center [493, 122] width 7 height 7
click at [471, 193] on button "Match 3 Groups" at bounding box center [479, 194] width 76 height 17
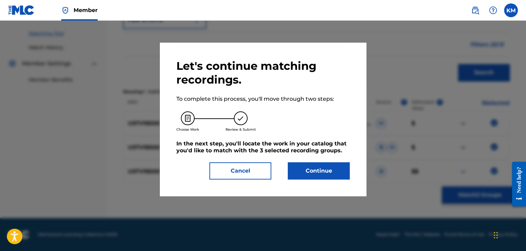
click at [336, 167] on button "Continue" at bounding box center [319, 170] width 62 height 17
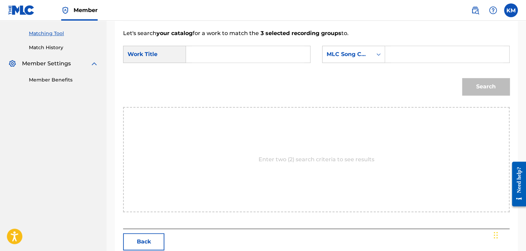
click at [207, 49] on input "Search Form" at bounding box center [248, 54] width 112 height 16
paste input "Unlearn(Wink'S Live Sequenced)"
type input "Unlearn(Wink'S Live Sequenced)"
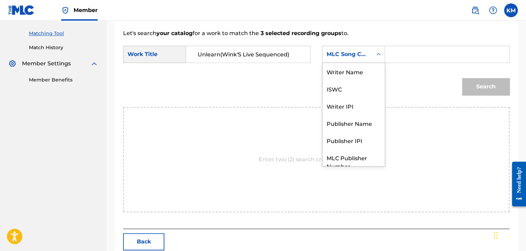
click at [371, 56] on div "MLC Song Code" at bounding box center [347, 54] width 50 height 13
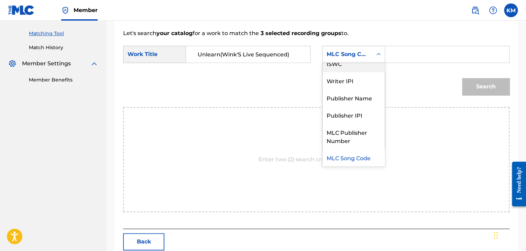
scroll to position [0, 0]
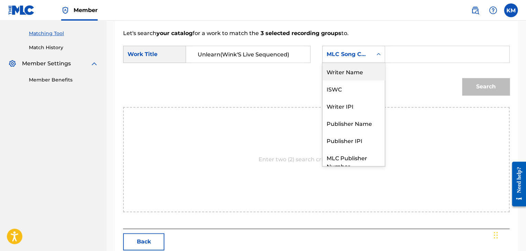
click at [366, 65] on div "Writer Name" at bounding box center [353, 71] width 62 height 17
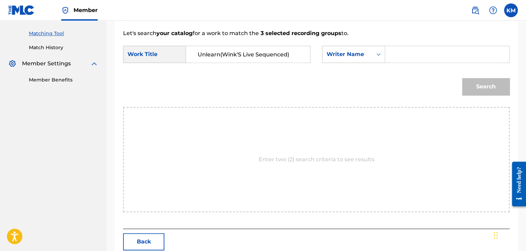
click at [403, 59] on input "Search Form" at bounding box center [447, 54] width 112 height 16
paste input "[PERSON_NAME]"
type input "[PERSON_NAME]"
click at [485, 83] on button "Search" at bounding box center [485, 86] width 47 height 17
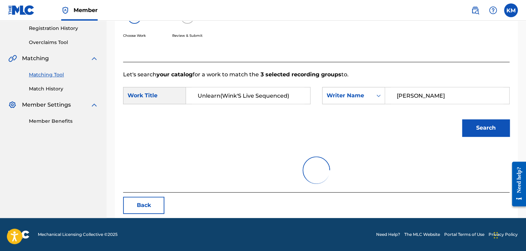
scroll to position [170, 0]
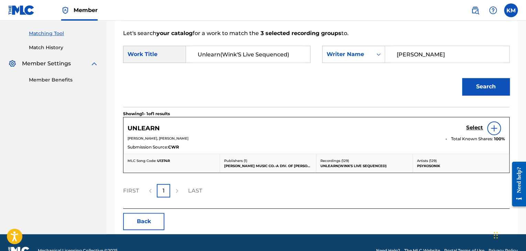
click at [466, 128] on h5 "Select" at bounding box center [474, 127] width 17 height 7
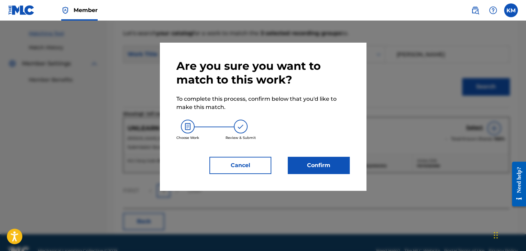
click at [338, 165] on button "Confirm" at bounding box center [319, 165] width 62 height 17
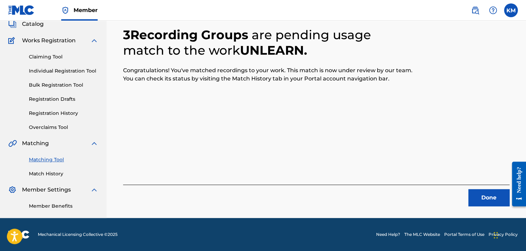
scroll to position [44, 0]
click at [484, 194] on button "Done" at bounding box center [488, 197] width 41 height 17
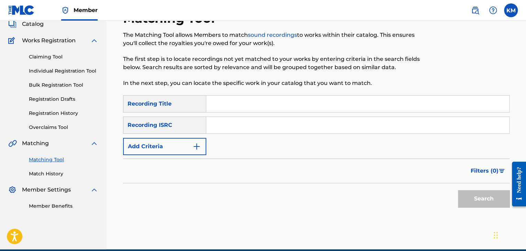
click at [245, 122] on input "Search Form" at bounding box center [357, 125] width 303 height 16
paste input "DEN960600202"
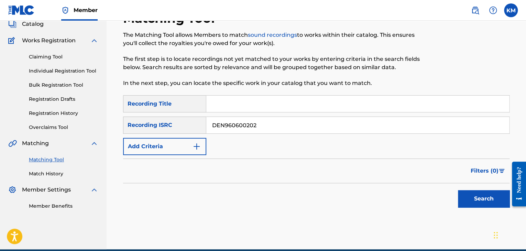
type input "DEN960600202"
click at [474, 196] on button "Search" at bounding box center [484, 198] width 52 height 17
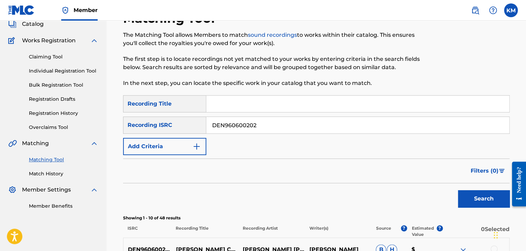
click at [51, 173] on link "Match History" at bounding box center [63, 173] width 69 height 7
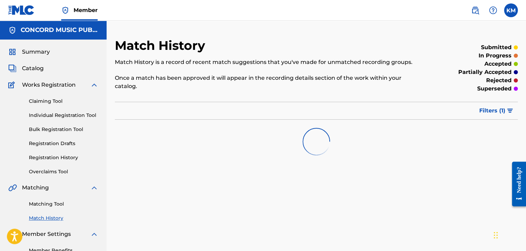
click at [53, 206] on link "Matching Tool" at bounding box center [63, 203] width 69 height 7
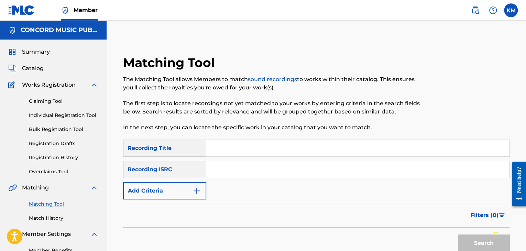
click at [253, 167] on input "Search Form" at bounding box center [357, 169] width 303 height 16
paste input "USDBB0608287"
type input "USDBB0608287"
click at [465, 236] on button "Search" at bounding box center [484, 242] width 52 height 17
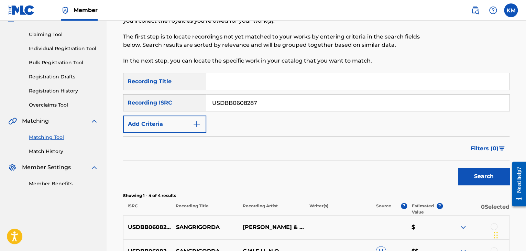
scroll to position [172, 0]
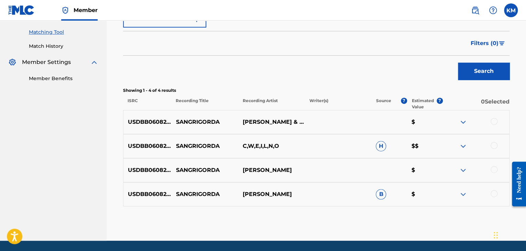
click at [493, 193] on div at bounding box center [493, 193] width 7 height 7
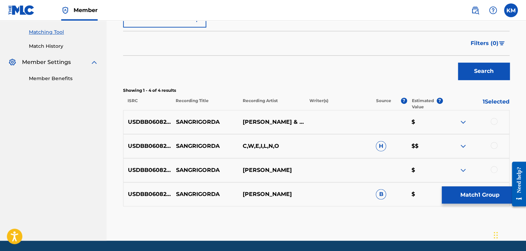
click at [493, 170] on div at bounding box center [493, 169] width 7 height 7
click at [492, 144] on div at bounding box center [493, 145] width 7 height 7
click at [492, 122] on div at bounding box center [493, 121] width 7 height 7
click at [482, 193] on button "Match 4 Groups" at bounding box center [479, 194] width 76 height 17
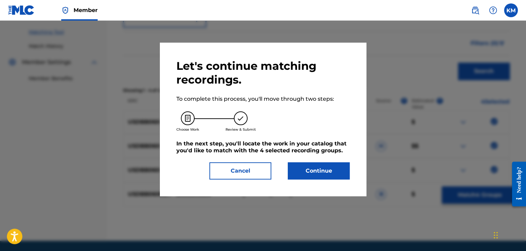
click at [295, 167] on button "Continue" at bounding box center [319, 170] width 62 height 17
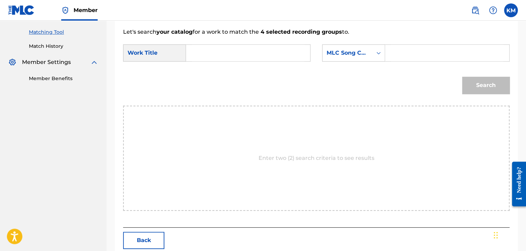
click at [222, 49] on input "Search Form" at bounding box center [248, 53] width 112 height 16
paste input "Sangrigorda"
type input "Sangrigorda"
click at [380, 52] on icon "Search Form" at bounding box center [378, 52] width 7 height 7
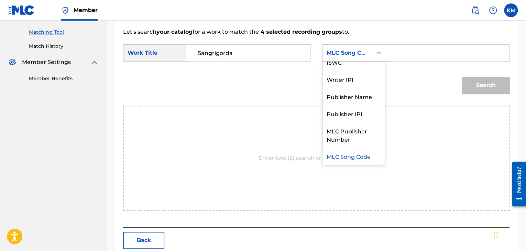
scroll to position [0, 0]
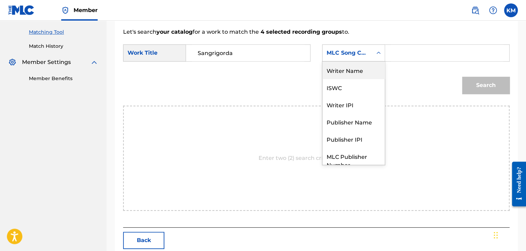
click at [366, 67] on div "Writer Name" at bounding box center [353, 69] width 62 height 17
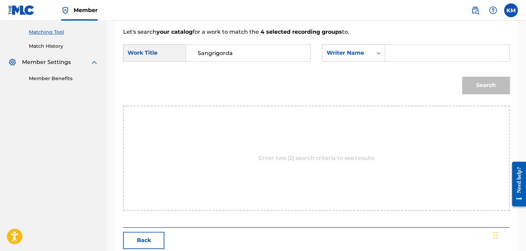
click at [391, 53] on input "Search Form" at bounding box center [447, 53] width 112 height 16
paste input "Colón"
type input "Colón"
click at [491, 88] on button "Search" at bounding box center [485, 85] width 47 height 17
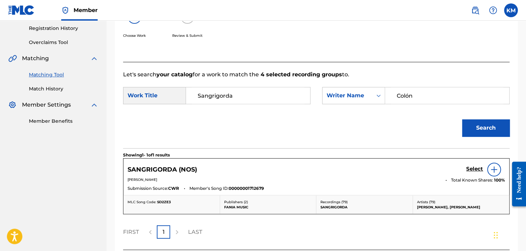
scroll to position [172, 0]
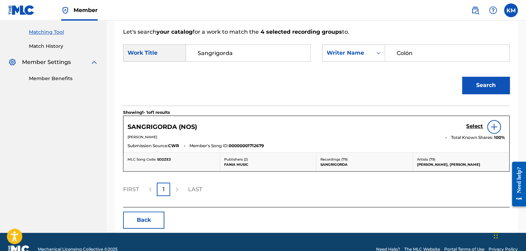
click at [475, 125] on h5 "Select" at bounding box center [474, 126] width 17 height 7
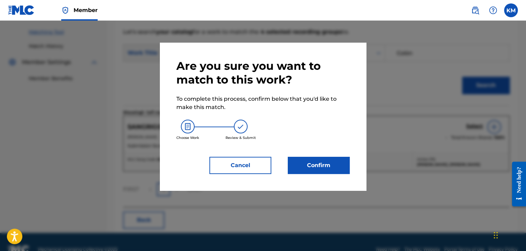
click at [315, 167] on button "Confirm" at bounding box center [319, 165] width 62 height 17
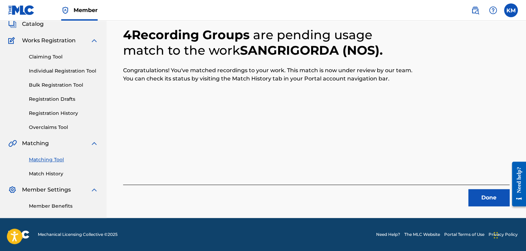
scroll to position [44, 0]
click at [487, 197] on button "Done" at bounding box center [488, 197] width 41 height 17
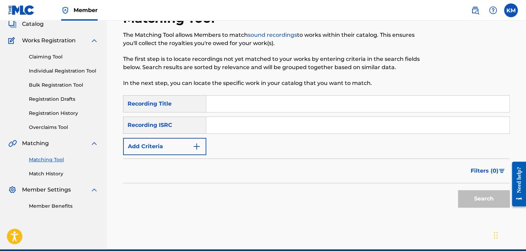
click at [216, 125] on input "Search Form" at bounding box center [357, 125] width 303 height 16
paste input "US4A80500014"
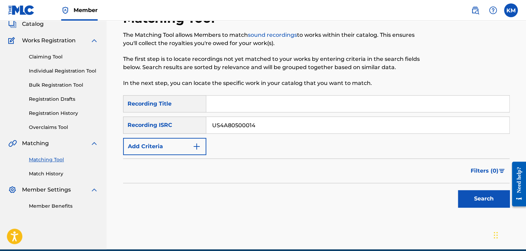
type input "US4A80500014"
drag, startPoint x: 480, startPoint y: 195, endPoint x: 416, endPoint y: 140, distance: 84.5
click at [480, 195] on button "Search" at bounding box center [484, 198] width 52 height 17
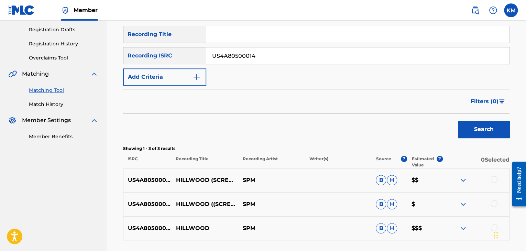
scroll to position [170, 0]
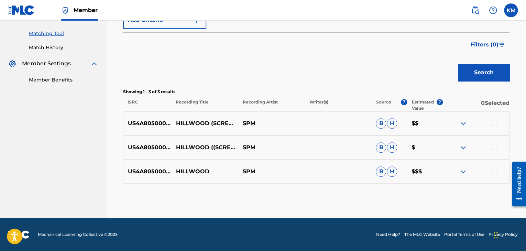
click at [494, 169] on div at bounding box center [493, 170] width 7 height 7
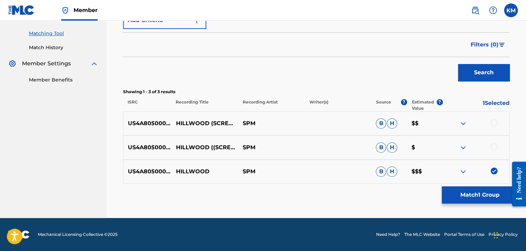
click at [492, 145] on div at bounding box center [493, 146] width 7 height 7
click at [493, 121] on div at bounding box center [493, 122] width 7 height 7
click at [475, 189] on button "Match 3 Groups" at bounding box center [479, 194] width 76 height 17
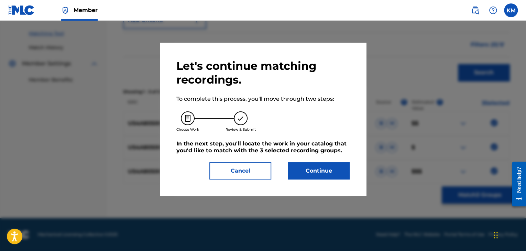
click at [316, 171] on button "Continue" at bounding box center [319, 170] width 62 height 17
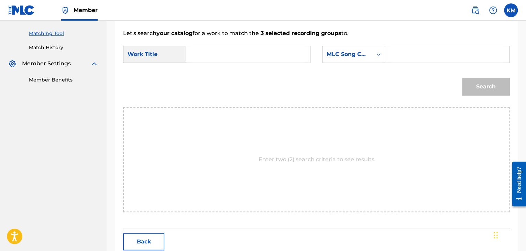
click at [205, 60] on input "Search Form" at bounding box center [248, 54] width 112 height 16
paste input "US4A80500014"
type input "US4A80500014"
click at [376, 54] on icon "Search Form" at bounding box center [378, 54] width 7 height 7
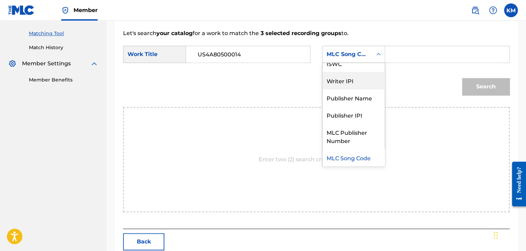
scroll to position [0, 0]
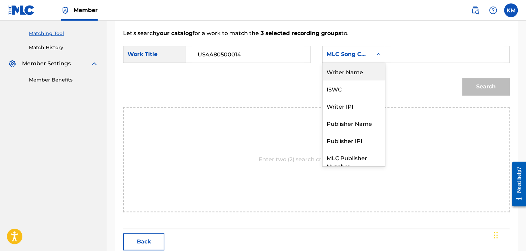
click at [348, 72] on div "Writer Name" at bounding box center [353, 71] width 62 height 17
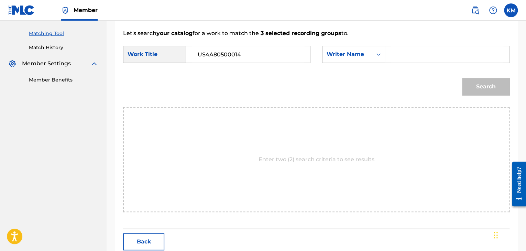
click at [397, 58] on input "Search Form" at bounding box center [447, 54] width 112 height 16
paste input "[PERSON_NAME]"
type input "[PERSON_NAME]"
click at [475, 86] on button "Search" at bounding box center [485, 86] width 47 height 17
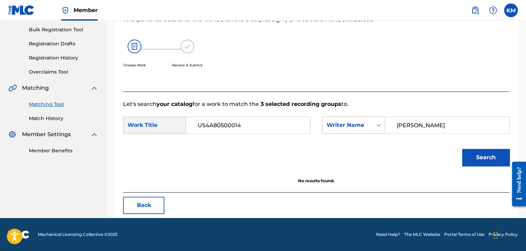
scroll to position [100, 0]
drag, startPoint x: 246, startPoint y: 124, endPoint x: 120, endPoint y: 108, distance: 126.8
click at [120, 108] on div "Match Usage - Select Work In this step, you will locate the work you'd like to …" at bounding box center [316, 86] width 403 height 262
paste input "Hillwood - Screwed & Chopped"
click at [476, 158] on button "Search" at bounding box center [485, 157] width 47 height 17
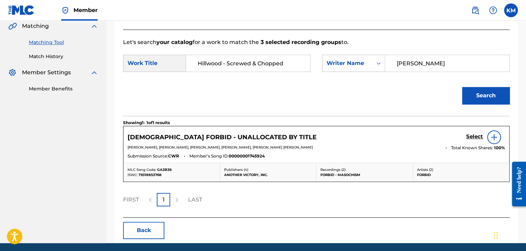
scroll to position [168, 0]
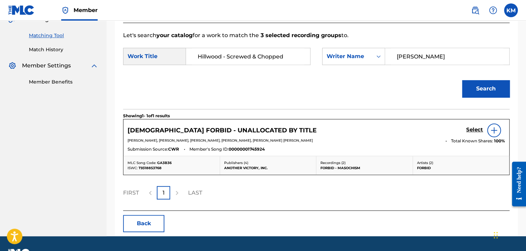
drag, startPoint x: 223, startPoint y: 57, endPoint x: 282, endPoint y: 47, distance: 59.2
click at [282, 45] on form "SearchWithCriteriae699fc4e-3fd7-4d09-84b5-312225edba54 Work Title Hillwood - Sc…" at bounding box center [316, 74] width 386 height 69
type input "Hillwood"
click at [471, 88] on button "Search" at bounding box center [485, 88] width 47 height 17
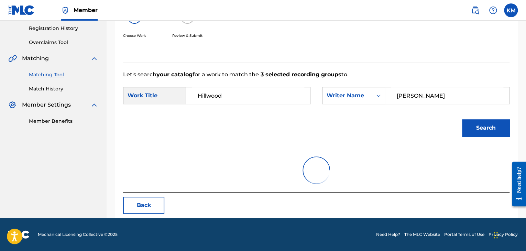
scroll to position [100, 0]
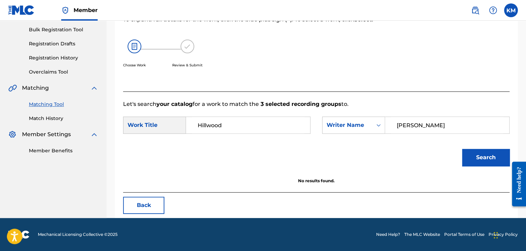
click at [54, 116] on link "Match History" at bounding box center [63, 118] width 69 height 7
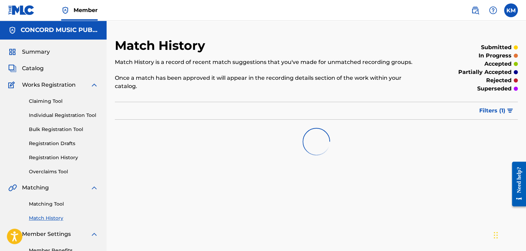
click at [63, 203] on link "Matching Tool" at bounding box center [63, 203] width 69 height 7
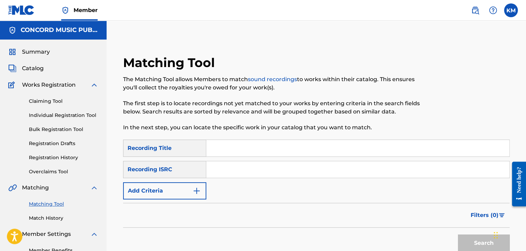
click at [219, 170] on input "Search Form" at bounding box center [357, 169] width 303 height 16
paste input "QMVLZ1100004"
type input "QMVLZ1100004"
drag, startPoint x: 460, startPoint y: 237, endPoint x: 458, endPoint y: 230, distance: 7.8
click at [460, 237] on button "Search" at bounding box center [484, 242] width 52 height 17
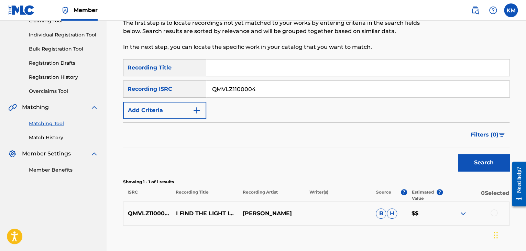
scroll to position [122, 0]
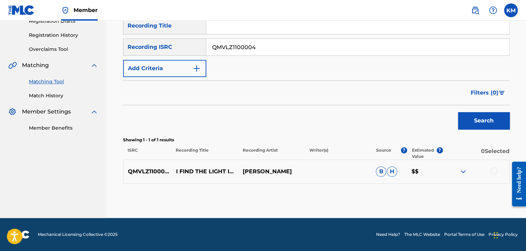
click at [492, 170] on div at bounding box center [493, 170] width 7 height 7
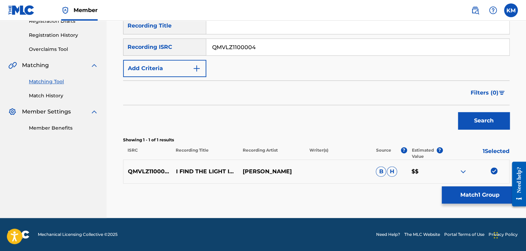
click at [487, 194] on button "Match 1 Group" at bounding box center [479, 194] width 76 height 17
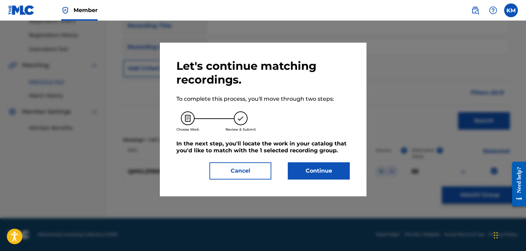
click at [318, 171] on button "Continue" at bounding box center [319, 170] width 62 height 17
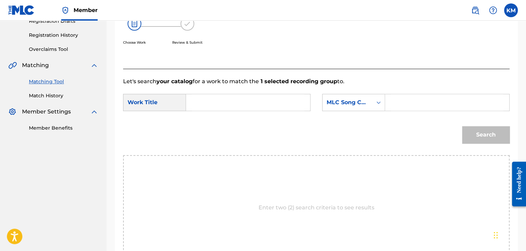
click at [206, 100] on input "Search Form" at bounding box center [248, 102] width 112 height 16
paste input "I Find the Light in You"
type input "I Find the Light in You"
click at [379, 100] on icon "Search Form" at bounding box center [378, 102] width 7 height 7
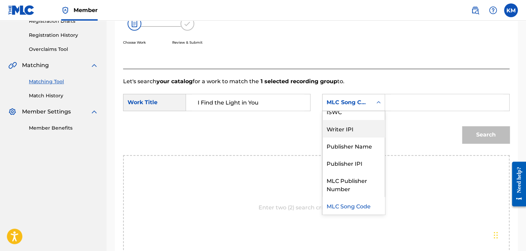
scroll to position [0, 0]
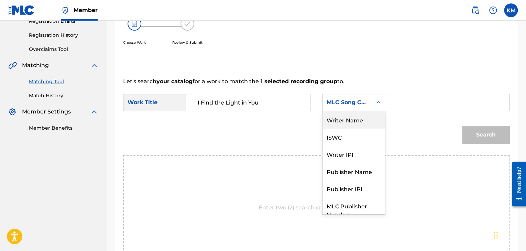
click at [356, 121] on div "Writer Name" at bounding box center [353, 119] width 62 height 17
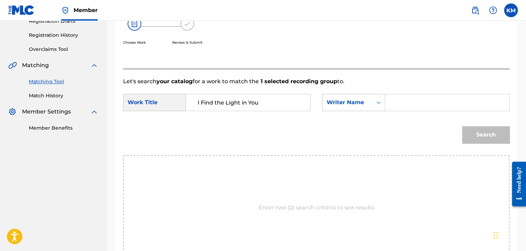
click at [401, 101] on input "Search Form" at bounding box center [447, 102] width 112 height 16
paste input "[PERSON_NAME]"
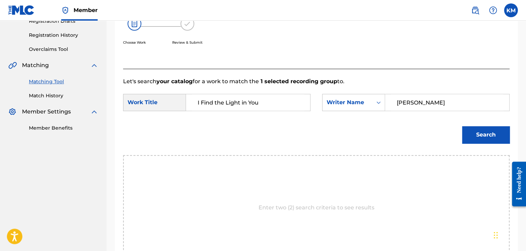
type input "[PERSON_NAME]"
click at [466, 138] on button "Search" at bounding box center [485, 134] width 47 height 17
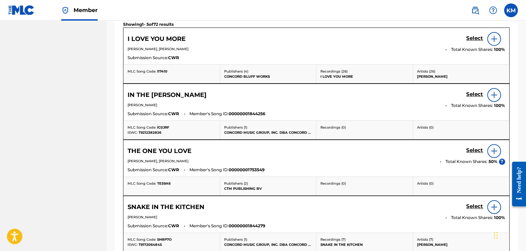
scroll to position [88, 0]
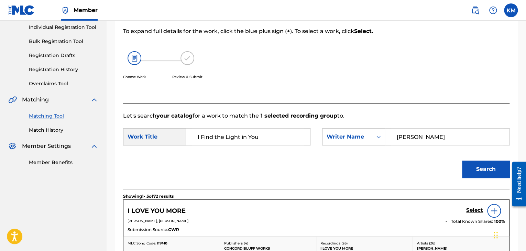
click at [49, 128] on link "Match History" at bounding box center [63, 129] width 69 height 7
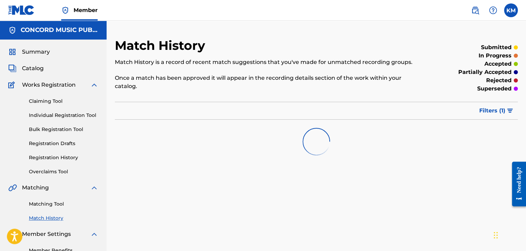
click at [57, 206] on link "Matching Tool" at bounding box center [63, 203] width 69 height 7
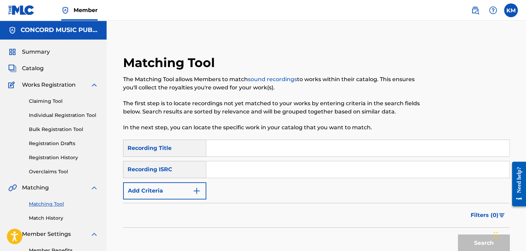
click at [246, 171] on input "Search Form" at bounding box center [357, 169] width 303 height 16
paste input "USHM21025707"
type input "USHM21025707"
click at [468, 236] on button "Search" at bounding box center [484, 242] width 52 height 17
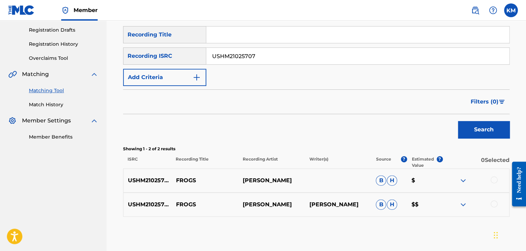
scroll to position [137, 0]
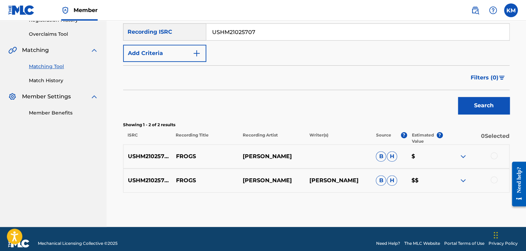
click at [494, 179] on div at bounding box center [493, 179] width 7 height 7
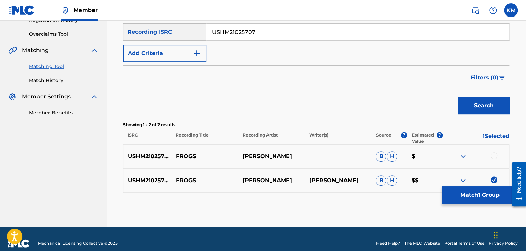
click at [493, 156] on div at bounding box center [493, 155] width 7 height 7
click at [481, 193] on button "Match 2 Groups" at bounding box center [479, 194] width 76 height 17
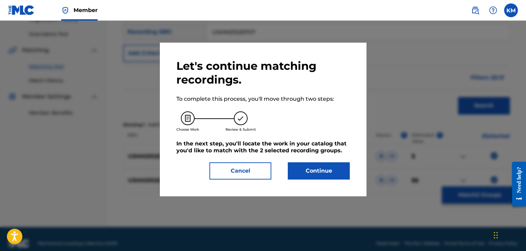
click at [312, 171] on button "Continue" at bounding box center [319, 170] width 62 height 17
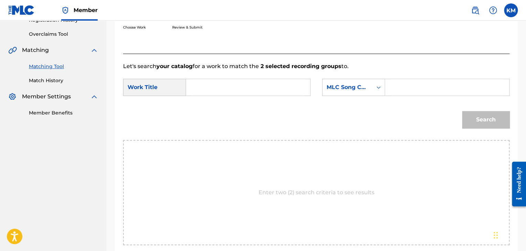
click at [233, 87] on input "Search Form" at bounding box center [248, 87] width 112 height 16
paste input "Frogs"
type input "Frogs"
click at [404, 83] on input "Search Form" at bounding box center [447, 87] width 112 height 16
paste input "[PERSON_NAME]"
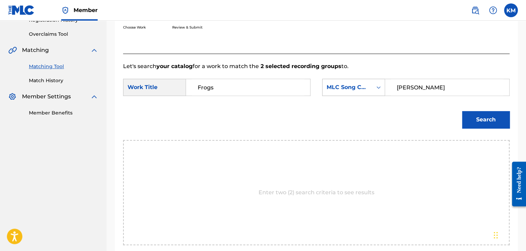
type input "[PERSON_NAME]"
click at [378, 85] on icon "Search Form" at bounding box center [378, 87] width 7 height 7
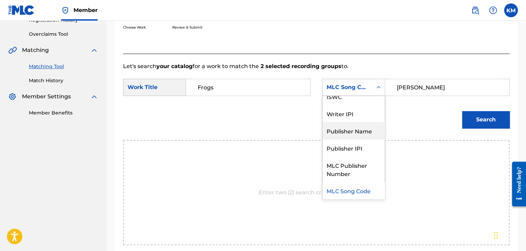
scroll to position [0, 0]
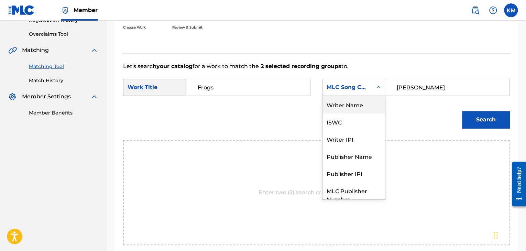
click at [349, 107] on div "Writer Name" at bounding box center [353, 104] width 62 height 17
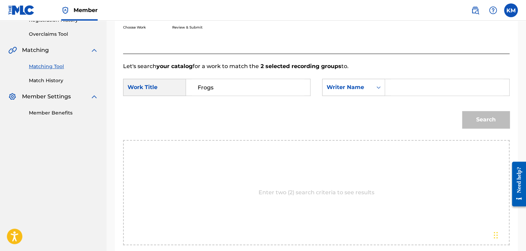
click at [401, 86] on input "Search Form" at bounding box center [447, 87] width 112 height 16
paste input "[PERSON_NAME]"
type input "[PERSON_NAME]"
click at [499, 117] on button "Search" at bounding box center [485, 119] width 47 height 17
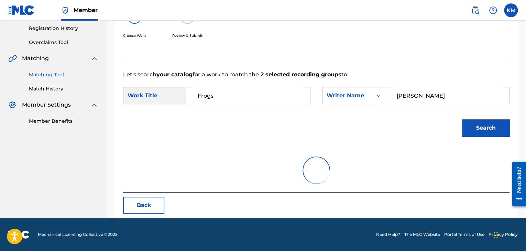
scroll to position [100, 0]
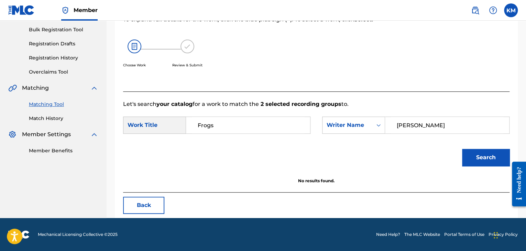
click at [58, 116] on link "Match History" at bounding box center [63, 118] width 69 height 7
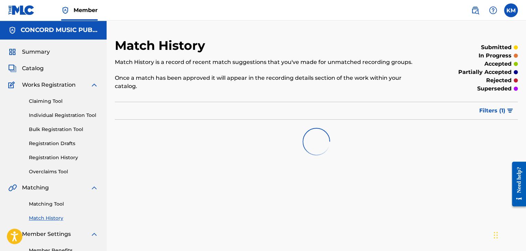
click at [58, 205] on link "Matching Tool" at bounding box center [63, 203] width 69 height 7
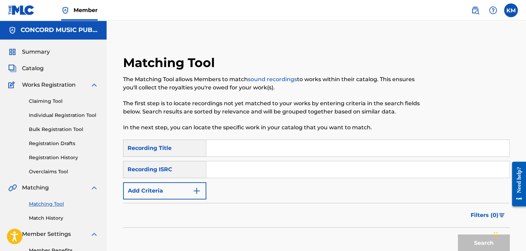
click at [258, 174] on input "Search Form" at bounding box center [357, 169] width 303 height 16
paste input "UK95S1800018"
type input "UK95S1800018"
click at [463, 241] on button "Search" at bounding box center [484, 242] width 52 height 17
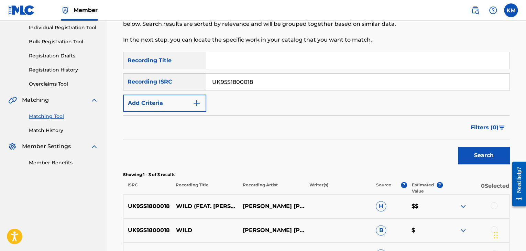
scroll to position [170, 0]
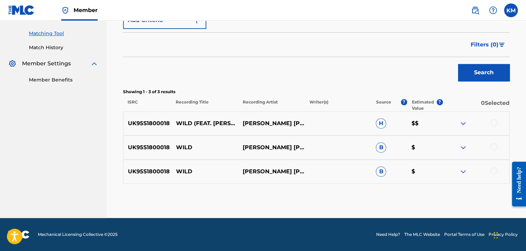
click at [496, 169] on div at bounding box center [493, 170] width 7 height 7
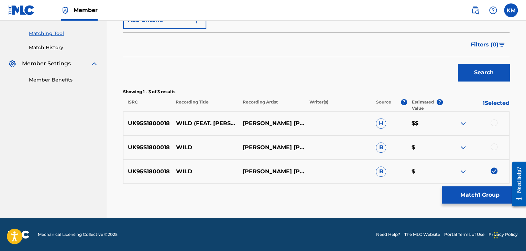
click at [495, 146] on div at bounding box center [493, 146] width 7 height 7
click at [495, 122] on div at bounding box center [493, 122] width 7 height 7
click at [476, 195] on button "Match 3 Groups" at bounding box center [479, 194] width 76 height 17
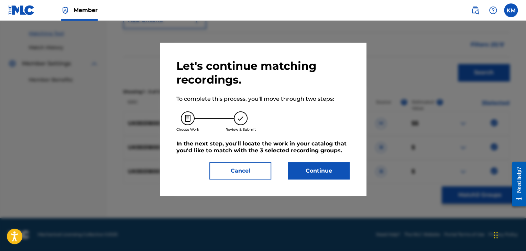
click at [324, 168] on button "Continue" at bounding box center [319, 170] width 62 height 17
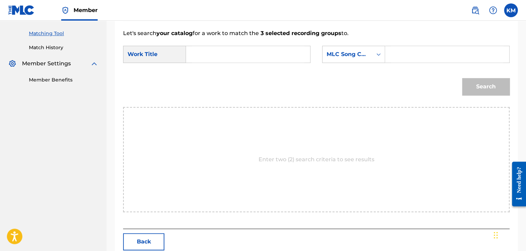
click at [202, 52] on input "Search Form" at bounding box center [248, 54] width 112 height 16
paste input "Wild"
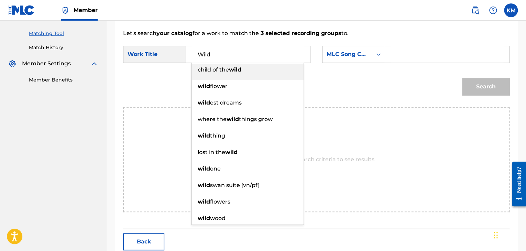
type input "Wild"
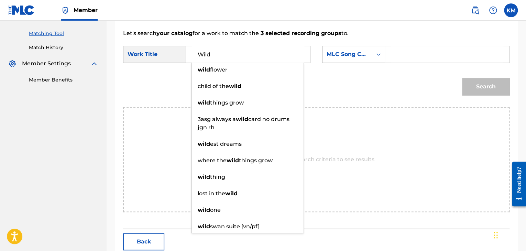
click at [373, 57] on div "Search Form" at bounding box center [378, 54] width 12 height 12
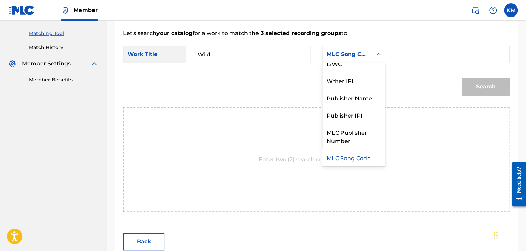
scroll to position [0, 0]
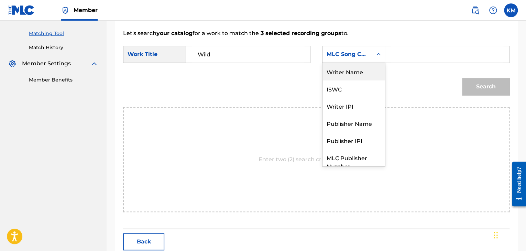
click at [353, 70] on div "Writer Name" at bounding box center [353, 71] width 62 height 17
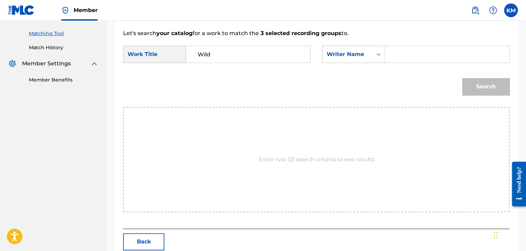
click at [396, 53] on input "Search Form" at bounding box center [447, 54] width 112 height 16
paste input "[PERSON_NAME]"
type input "[PERSON_NAME]"
click at [471, 85] on button "Search" at bounding box center [485, 86] width 47 height 17
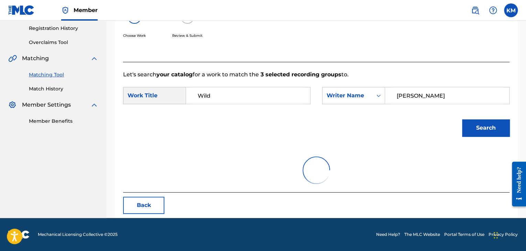
scroll to position [100, 0]
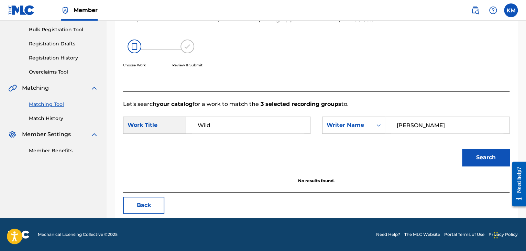
click at [487, 151] on button "Search" at bounding box center [485, 157] width 47 height 17
click at [52, 117] on link "Match History" at bounding box center [63, 118] width 69 height 7
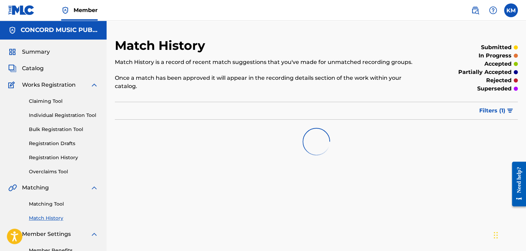
click at [52, 203] on link "Matching Tool" at bounding box center [63, 203] width 69 height 7
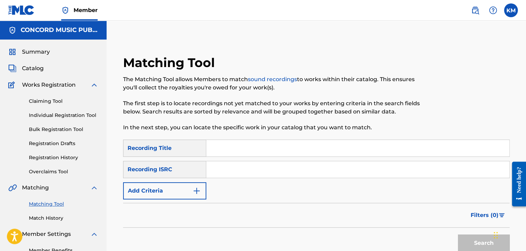
click at [225, 170] on input "Search Form" at bounding box center [357, 169] width 303 height 16
paste input "FR8FB2100920"
type input "FR8FB2100920"
click at [473, 239] on button "Search" at bounding box center [484, 242] width 52 height 17
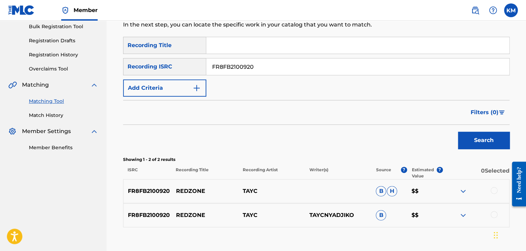
scroll to position [146, 0]
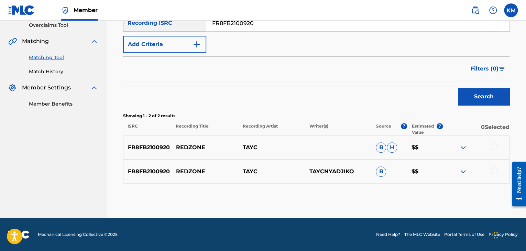
click at [493, 172] on div at bounding box center [493, 170] width 7 height 7
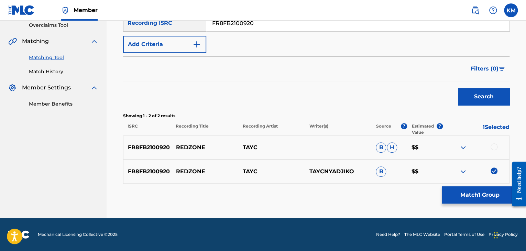
click at [493, 145] on div at bounding box center [493, 146] width 7 height 7
click at [485, 195] on button "Match 2 Groups" at bounding box center [479, 194] width 76 height 17
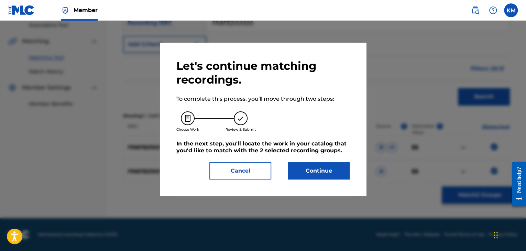
click at [322, 171] on button "Continue" at bounding box center [319, 170] width 62 height 17
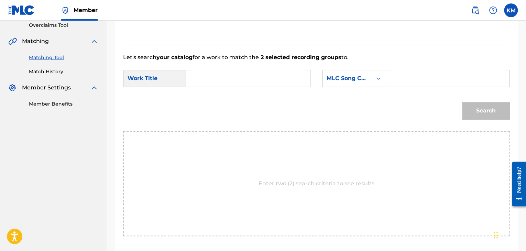
click at [221, 80] on input "Search Form" at bounding box center [248, 78] width 112 height 16
paste input "Redzone"
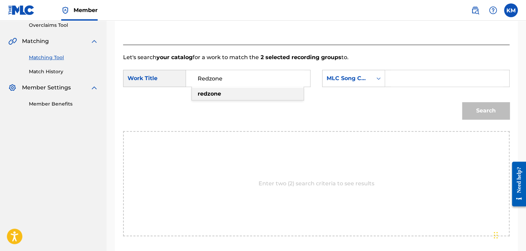
type input "Redzone"
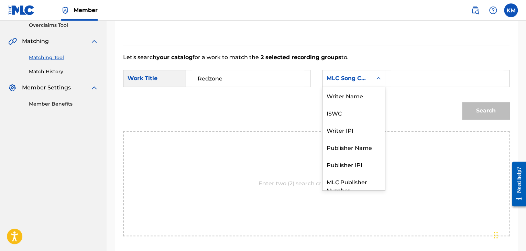
click at [378, 78] on icon "Search Form" at bounding box center [378, 78] width 7 height 7
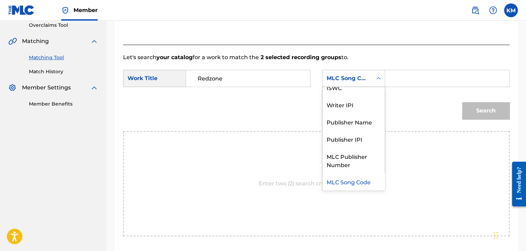
scroll to position [0, 0]
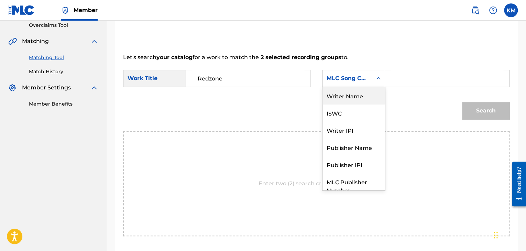
click at [369, 91] on div "Writer Name" at bounding box center [353, 95] width 62 height 17
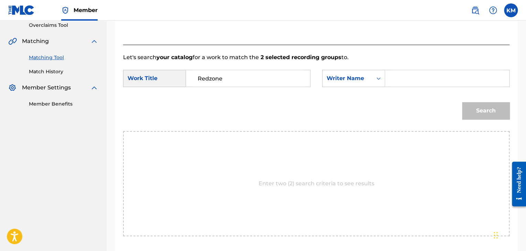
click at [392, 79] on input "Search Form" at bounding box center [447, 78] width 112 height 16
paste input "Kamgang"
type input "Kamgang"
click at [477, 111] on button "Search" at bounding box center [485, 110] width 47 height 17
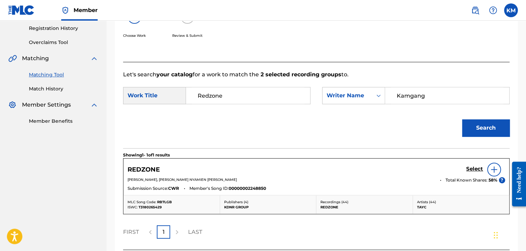
scroll to position [146, 0]
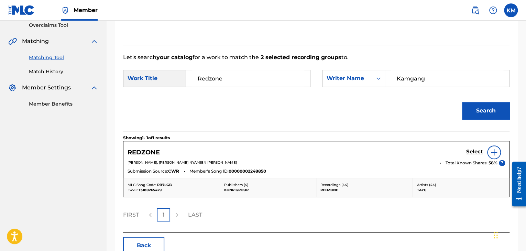
click at [471, 151] on h5 "Select" at bounding box center [474, 151] width 17 height 7
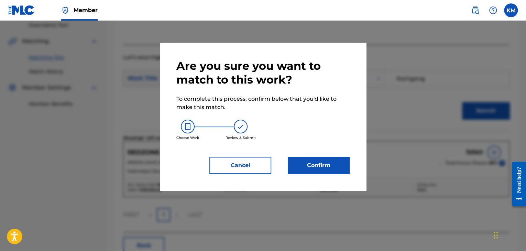
click at [314, 164] on button "Confirm" at bounding box center [319, 165] width 62 height 17
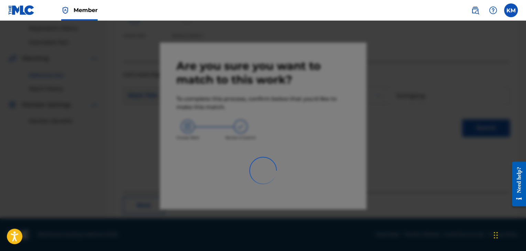
scroll to position [44, 0]
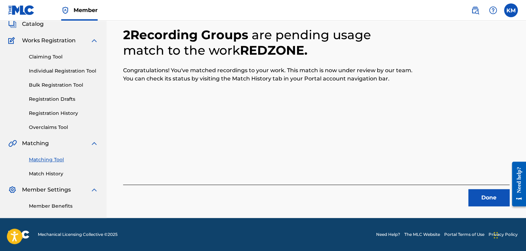
click at [492, 193] on button "Done" at bounding box center [488, 197] width 41 height 17
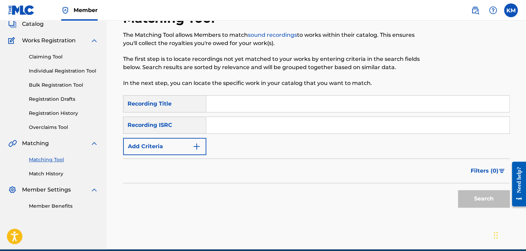
click at [225, 125] on input "Search Form" at bounding box center [357, 125] width 303 height 16
paste input "FR6P11801570"
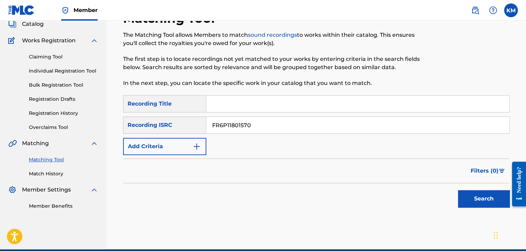
type input "FR6P11801570"
click at [462, 197] on button "Search" at bounding box center [484, 198] width 52 height 17
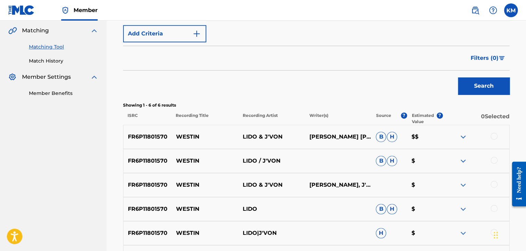
scroll to position [216, 0]
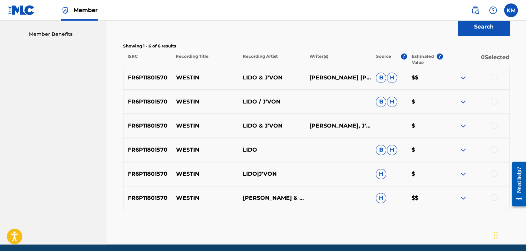
click at [494, 194] on div at bounding box center [493, 197] width 7 height 7
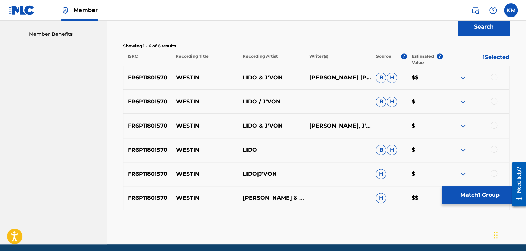
click at [495, 170] on div at bounding box center [493, 173] width 7 height 7
click at [493, 147] on div at bounding box center [493, 149] width 7 height 7
click at [492, 124] on div at bounding box center [493, 125] width 7 height 7
click at [492, 101] on div at bounding box center [493, 101] width 7 height 7
click at [494, 76] on div at bounding box center [493, 77] width 7 height 7
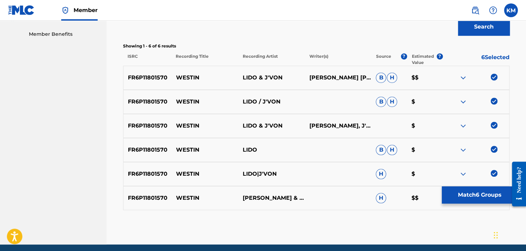
click at [474, 196] on button "Match 6 Groups" at bounding box center [479, 194] width 76 height 17
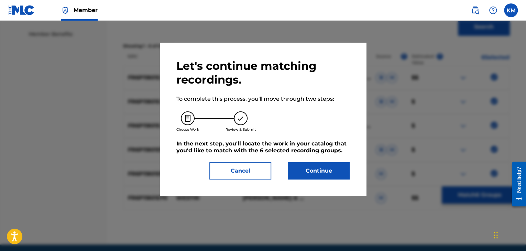
click at [323, 176] on button "Continue" at bounding box center [319, 170] width 62 height 17
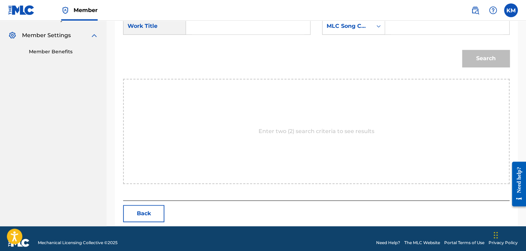
scroll to position [172, 0]
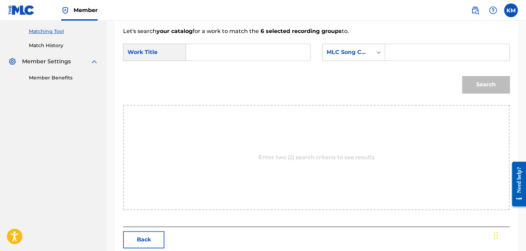
click at [207, 53] on input "Search Form" at bounding box center [248, 52] width 112 height 16
paste input "Westin"
type input "Westin"
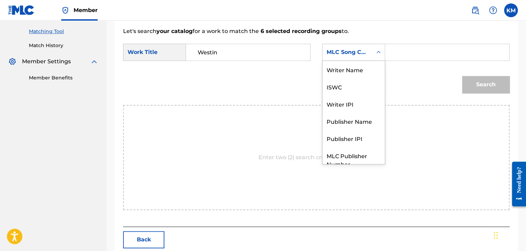
click at [381, 49] on icon "Search Form" at bounding box center [378, 52] width 7 height 7
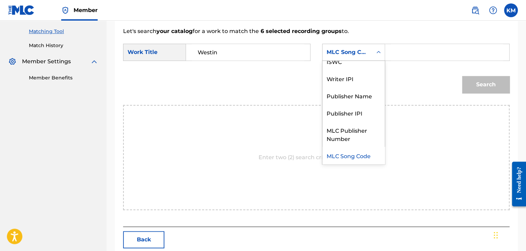
scroll to position [0, 0]
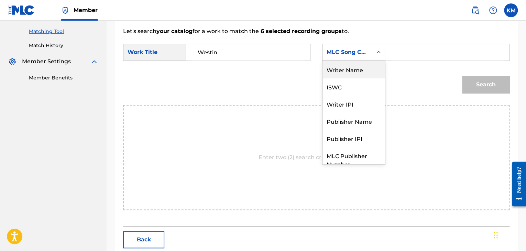
click at [356, 74] on div "Writer Name" at bounding box center [353, 69] width 62 height 17
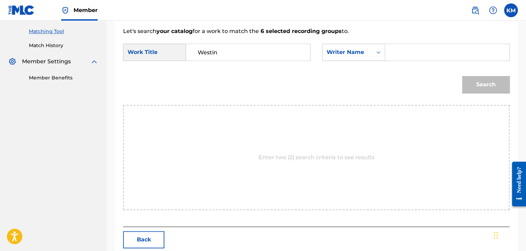
click at [414, 53] on input "Search Form" at bounding box center [447, 52] width 112 height 16
paste input "[PERSON_NAME]"
click at [478, 79] on button "Search" at bounding box center [485, 84] width 47 height 17
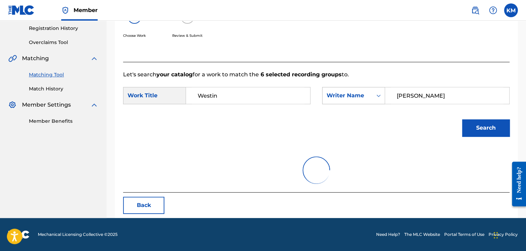
scroll to position [100, 0]
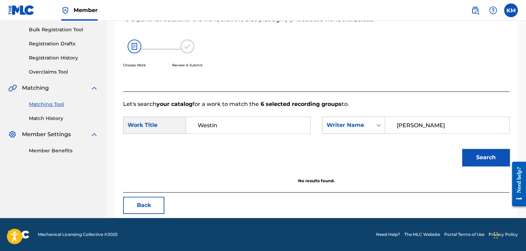
drag, startPoint x: 439, startPoint y: 125, endPoint x: 362, endPoint y: 124, distance: 77.6
click at [362, 124] on div "SearchWithCriteria6561143e-4a08-431f-8baf-91cfb24f40ec Writer Name [PERSON_NAME]" at bounding box center [415, 124] width 187 height 17
paste input "[PERSON_NAME]"
type input "[PERSON_NAME]"
click at [493, 153] on button "Search" at bounding box center [485, 157] width 47 height 17
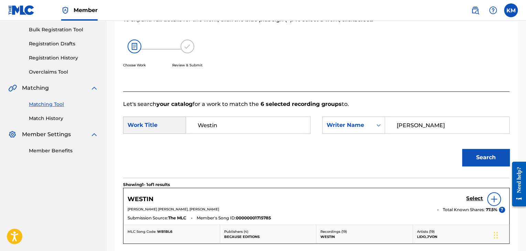
click at [471, 197] on h5 "Select" at bounding box center [474, 198] width 17 height 7
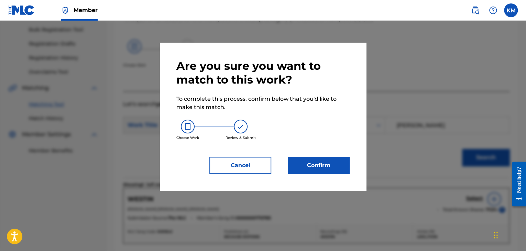
click at [320, 162] on button "Confirm" at bounding box center [319, 165] width 62 height 17
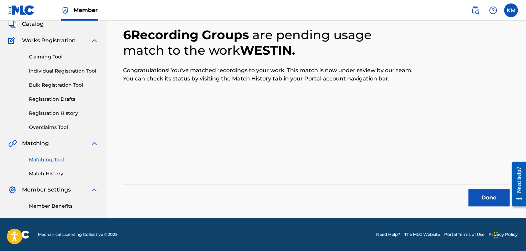
scroll to position [44, 0]
click at [481, 199] on button "Done" at bounding box center [488, 197] width 41 height 17
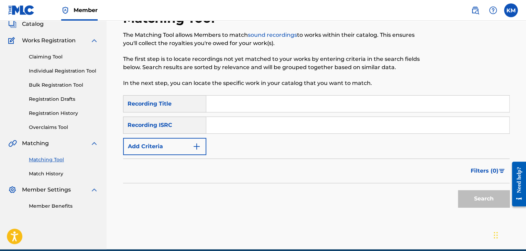
click at [257, 128] on input "Search Form" at bounding box center [357, 125] width 303 height 16
paste input "TCACB1456500"
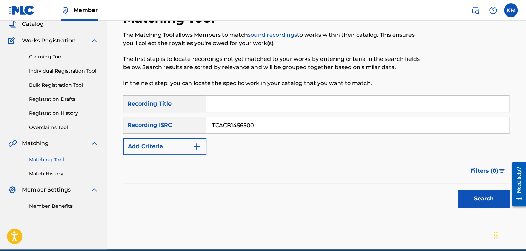
type input "TCACB1456500"
click at [488, 197] on button "Search" at bounding box center [484, 198] width 52 height 17
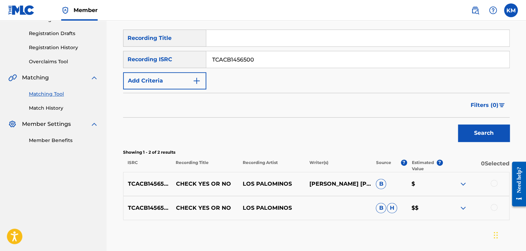
scroll to position [146, 0]
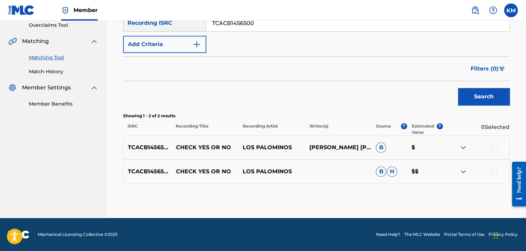
click at [493, 169] on div at bounding box center [493, 170] width 7 height 7
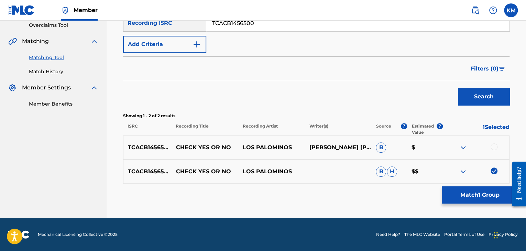
click at [493, 147] on div at bounding box center [493, 146] width 7 height 7
click at [489, 193] on button "Match 2 Groups" at bounding box center [479, 194] width 76 height 17
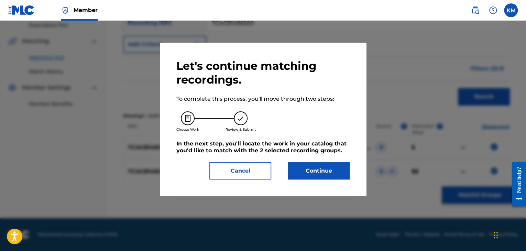
click at [303, 174] on button "Continue" at bounding box center [319, 170] width 62 height 17
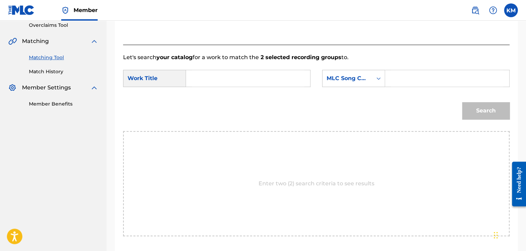
click at [231, 82] on input "Search Form" at bounding box center [248, 78] width 112 height 16
paste input "Check Yes or No"
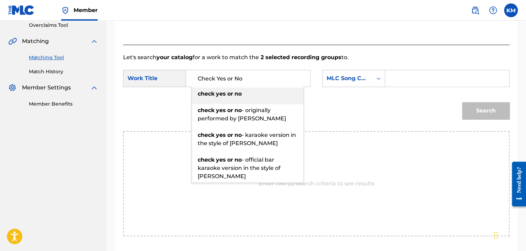
type input "Check Yes or No"
click at [374, 77] on div "Search Form" at bounding box center [378, 78] width 12 height 12
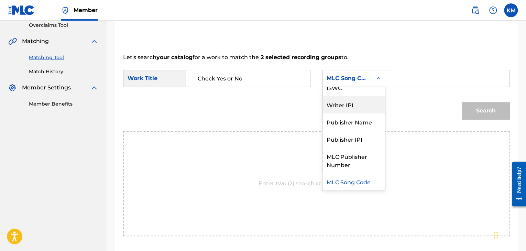
scroll to position [0, 0]
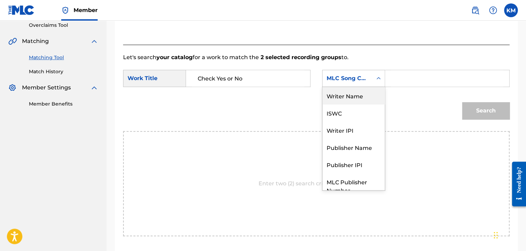
click at [360, 95] on div "Writer Name" at bounding box center [353, 95] width 62 height 17
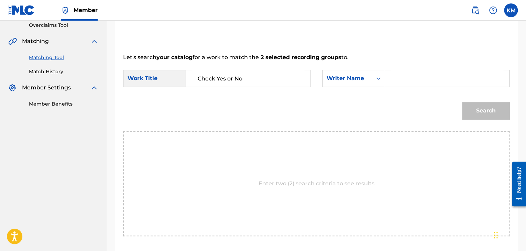
click at [411, 76] on input "Search Form" at bounding box center [447, 78] width 112 height 16
paste input "[PERSON_NAME]"
type input "[PERSON_NAME]"
click at [492, 104] on button "Search" at bounding box center [485, 110] width 47 height 17
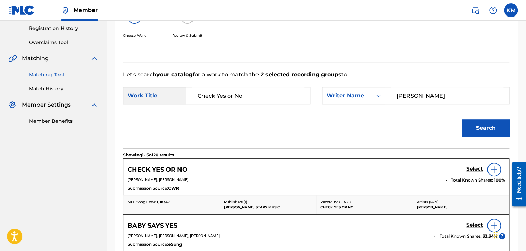
scroll to position [146, 0]
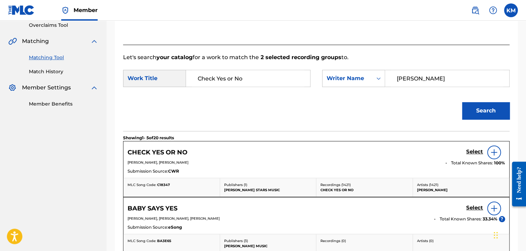
click at [466, 152] on h5 "Select" at bounding box center [474, 151] width 17 height 7
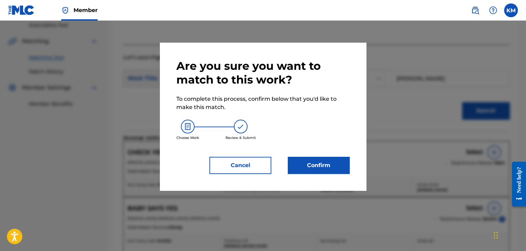
click at [326, 158] on button "Confirm" at bounding box center [319, 165] width 62 height 17
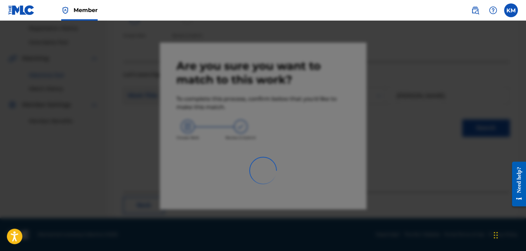
scroll to position [44, 0]
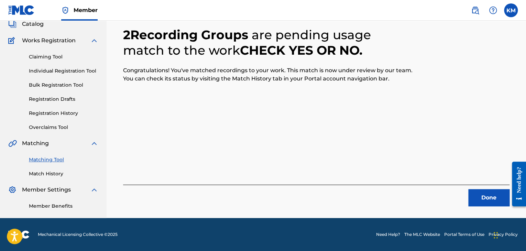
click at [480, 190] on button "Done" at bounding box center [488, 197] width 41 height 17
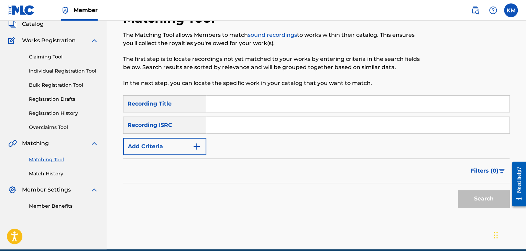
click at [262, 126] on input "Search Form" at bounding box center [357, 125] width 303 height 16
paste input "USUS11202913"
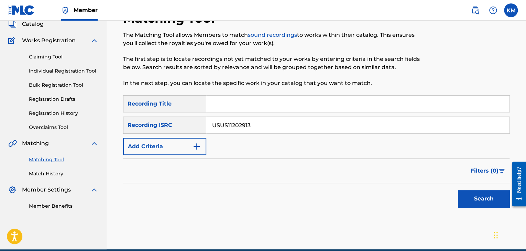
type input "USUS11202913"
click at [480, 196] on button "Search" at bounding box center [484, 198] width 52 height 17
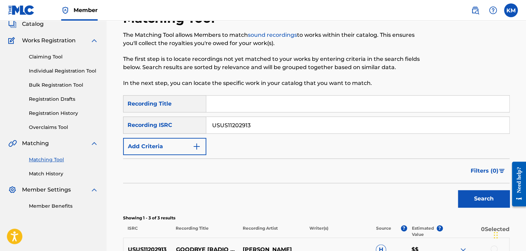
scroll to position [170, 0]
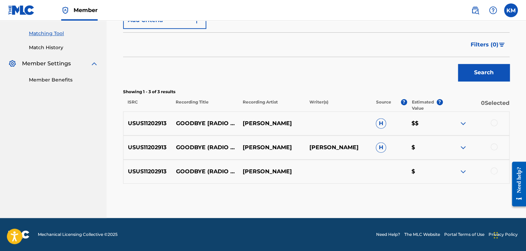
click at [496, 169] on div at bounding box center [493, 170] width 7 height 7
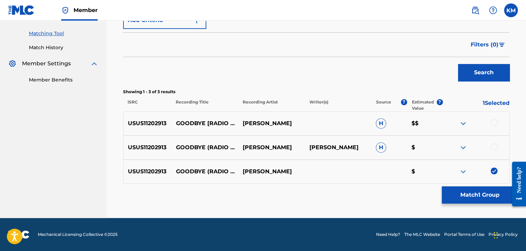
click at [494, 143] on div at bounding box center [475, 147] width 67 height 8
click at [494, 146] on div at bounding box center [493, 146] width 7 height 7
click at [494, 119] on div at bounding box center [493, 122] width 7 height 7
click at [489, 187] on button "Match 3 Groups" at bounding box center [479, 194] width 76 height 17
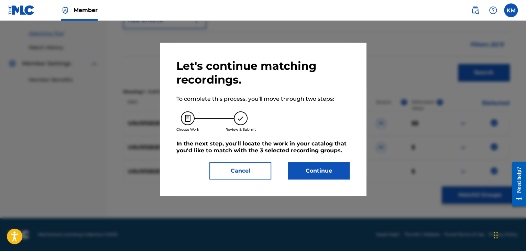
click at [311, 174] on button "Continue" at bounding box center [319, 170] width 62 height 17
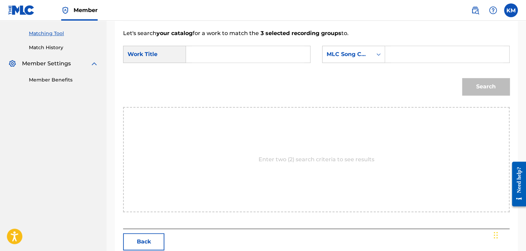
click at [232, 54] on input "Search Form" at bounding box center [248, 54] width 112 height 16
paste input "Goodbye - Radio Edit"
type input "Goodbye - Radio Edit"
click at [377, 54] on icon "Search Form" at bounding box center [378, 54] width 4 height 2
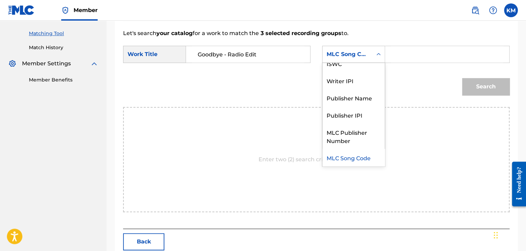
scroll to position [0, 0]
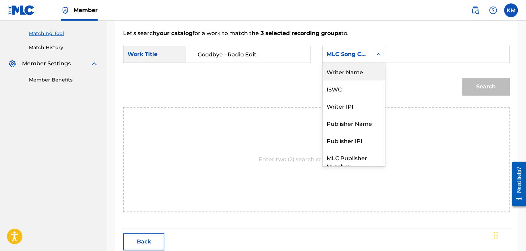
click at [365, 74] on div "Writer Name" at bounding box center [353, 71] width 62 height 17
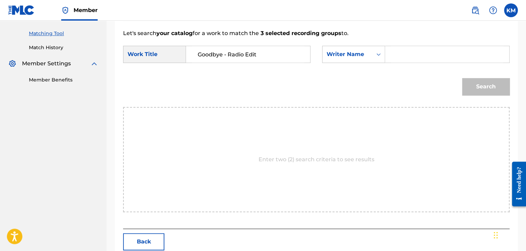
click at [387, 59] on div "Search Form" at bounding box center [447, 54] width 124 height 17
click at [394, 55] on input "Search Form" at bounding box center [447, 54] width 112 height 16
paste input "[PERSON_NAME]"
click at [473, 88] on button "Search" at bounding box center [485, 86] width 47 height 17
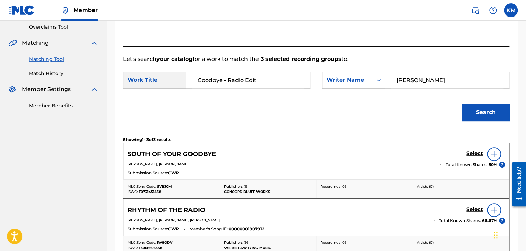
scroll to position [102, 0]
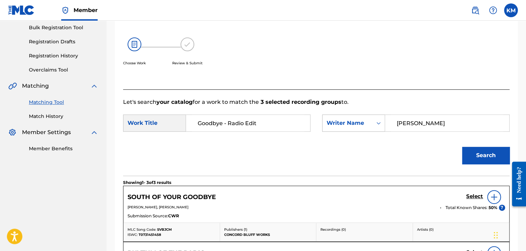
paste input "Lake"
drag, startPoint x: 419, startPoint y: 121, endPoint x: 350, endPoint y: 127, distance: 69.6
click at [350, 127] on div "SearchWithCriteriabb375b63-5178-439d-8fa0-8c936a28b472 Writer Name Lake" at bounding box center [415, 122] width 187 height 17
type input "Lake"
click at [495, 151] on button "Search" at bounding box center [485, 155] width 47 height 17
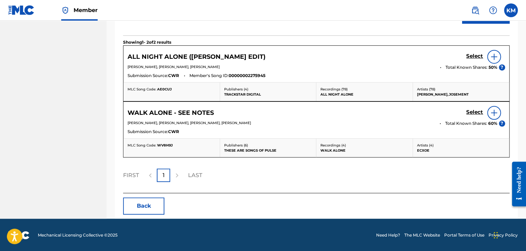
scroll to position [70, 0]
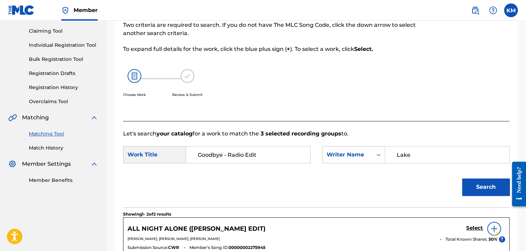
click at [34, 146] on link "Match History" at bounding box center [63, 147] width 69 height 7
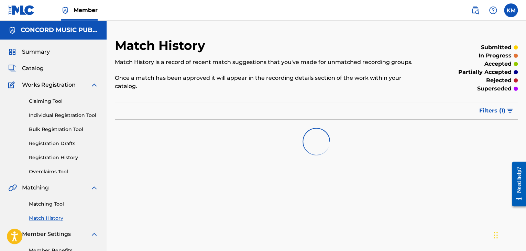
click at [45, 203] on link "Matching Tool" at bounding box center [63, 203] width 69 height 7
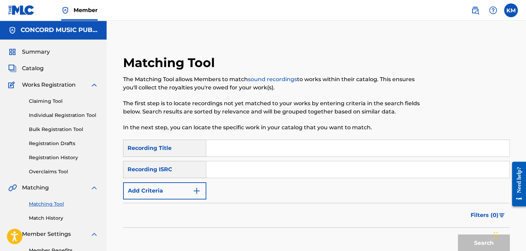
click at [215, 168] on input "Search Form" at bounding box center [357, 169] width 303 height 16
paste input "QZMEP2090978"
type input "QZMEP2090978"
click at [477, 239] on button "Search" at bounding box center [484, 242] width 52 height 17
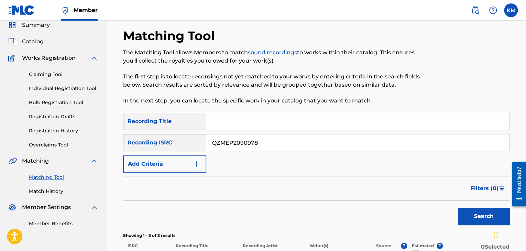
scroll to position [137, 0]
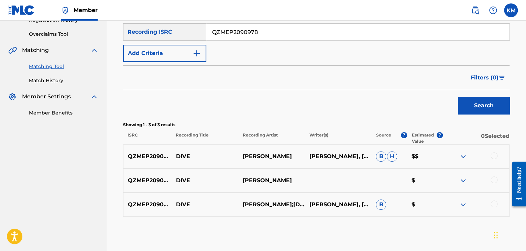
click at [493, 203] on div at bounding box center [493, 203] width 7 height 7
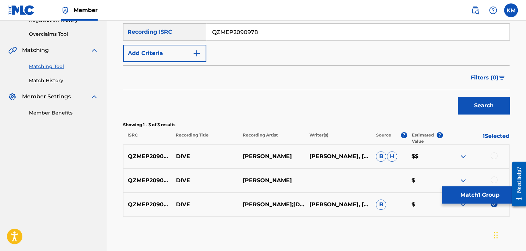
click at [494, 179] on div at bounding box center [493, 179] width 7 height 7
click at [493, 153] on div at bounding box center [493, 155] width 7 height 7
click at [487, 197] on button "Match 3 Groups" at bounding box center [479, 194] width 76 height 17
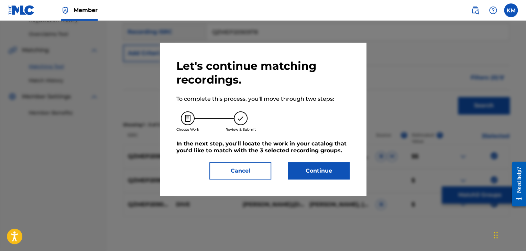
click at [310, 167] on button "Continue" at bounding box center [319, 170] width 62 height 17
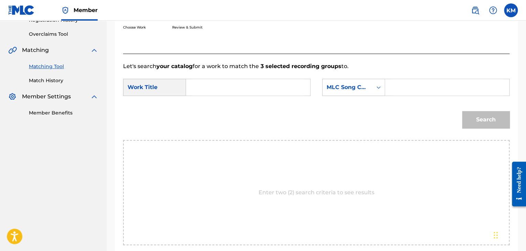
click at [195, 90] on input "Search Form" at bounding box center [248, 87] width 112 height 16
paste input "Dive"
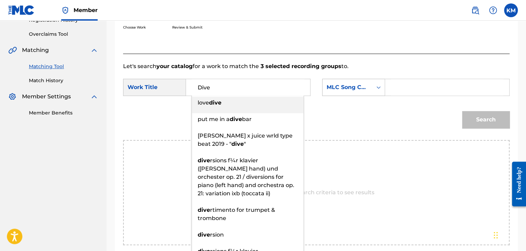
type input "Dive"
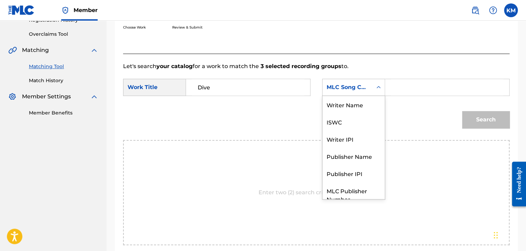
click at [381, 88] on icon "Search Form" at bounding box center [378, 87] width 7 height 7
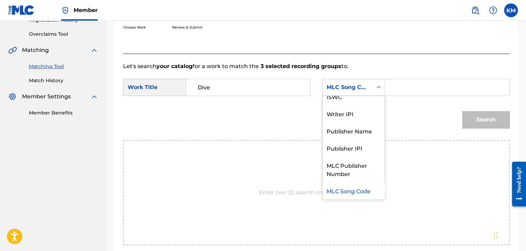
scroll to position [0, 0]
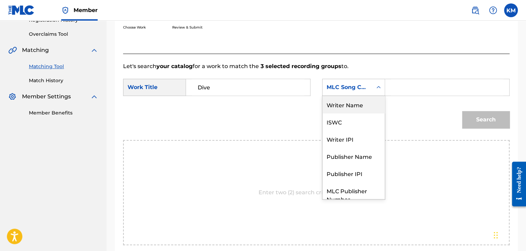
click at [362, 101] on div "Writer Name" at bounding box center [353, 104] width 62 height 17
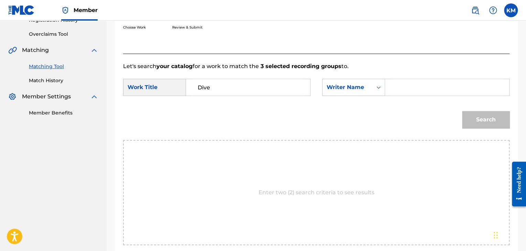
click at [400, 83] on input "Search Form" at bounding box center [447, 87] width 112 height 16
paste input "[PERSON_NAME]"
click at [471, 113] on button "Search" at bounding box center [485, 119] width 47 height 17
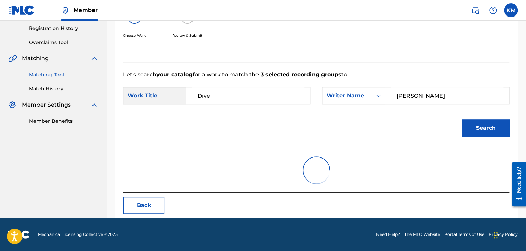
scroll to position [100, 0]
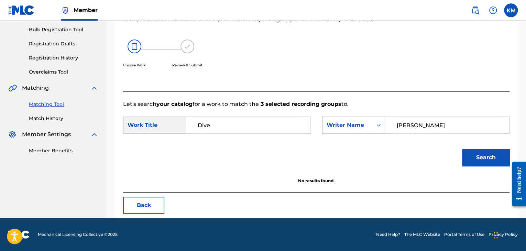
paste input "Jacke"
drag, startPoint x: 426, startPoint y: 127, endPoint x: 325, endPoint y: 117, distance: 101.4
click at [332, 117] on div "SearchWithCriteriace6f3383-a94c-450b-8abe-8fe159636f8c Writer Name Jacke" at bounding box center [415, 124] width 187 height 17
click at [470, 157] on button "Search" at bounding box center [485, 157] width 47 height 17
paste input "Merges"
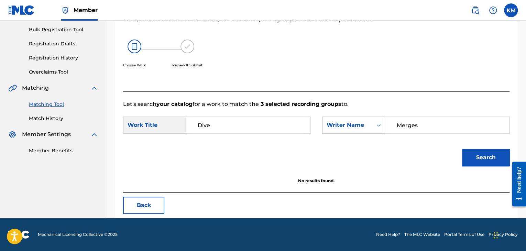
drag, startPoint x: 419, startPoint y: 124, endPoint x: 361, endPoint y: 124, distance: 58.1
click at [363, 124] on div "SearchWithCriteriace6f3383-a94c-450b-8abe-8fe159636f8c Writer Name Merges" at bounding box center [415, 124] width 187 height 17
type input "Merges"
click at [486, 152] on button "Search" at bounding box center [485, 157] width 47 height 17
click at [50, 116] on link "Match History" at bounding box center [63, 118] width 69 height 7
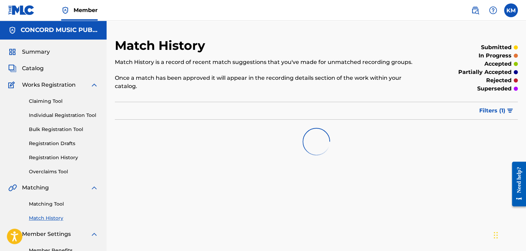
click at [52, 202] on link "Matching Tool" at bounding box center [63, 203] width 69 height 7
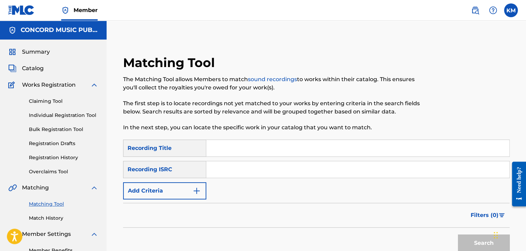
click at [218, 171] on input "Search Form" at bounding box center [357, 169] width 303 height 16
paste
type input "QM8RL1400300"
click at [467, 238] on button "Search" at bounding box center [484, 242] width 52 height 17
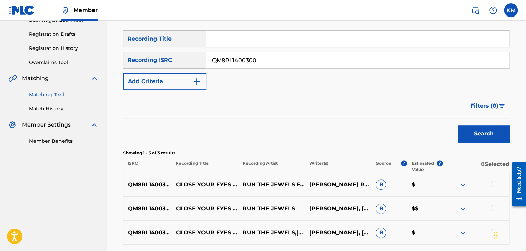
scroll to position [137, 0]
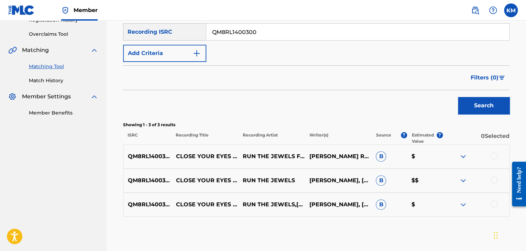
click at [495, 202] on div at bounding box center [493, 203] width 7 height 7
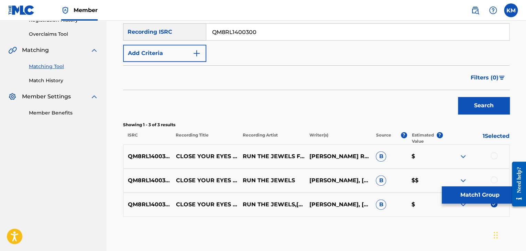
click at [491, 179] on div at bounding box center [493, 179] width 7 height 7
click at [495, 155] on div at bounding box center [493, 155] width 7 height 7
click at [480, 195] on button "Match 3 Groups" at bounding box center [479, 194] width 76 height 17
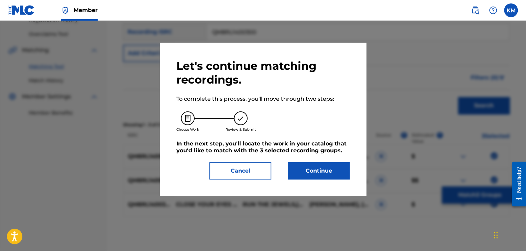
click at [304, 165] on button "Continue" at bounding box center [319, 170] width 62 height 17
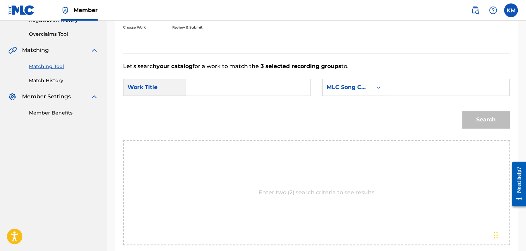
click at [233, 93] on input "Search Form" at bounding box center [248, 87] width 112 height 16
type input "Close Your Eyes (And Count to Fuck) (feat. [PERSON_NAME] De [PERSON_NAME]) - In…"
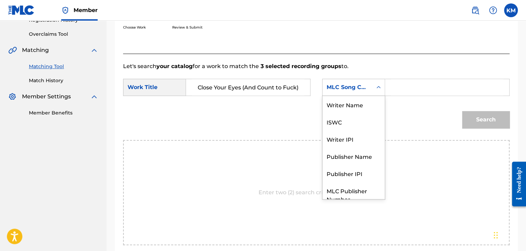
click at [380, 90] on icon "Search Form" at bounding box center [378, 87] width 7 height 7
click at [365, 102] on div "Writer Name" at bounding box center [353, 104] width 62 height 17
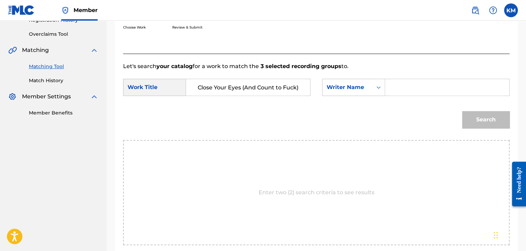
click at [391, 90] on input "Search Form" at bounding box center [447, 87] width 112 height 16
type input "[PERSON_NAME]"
click at [498, 119] on button "Search" at bounding box center [485, 119] width 47 height 17
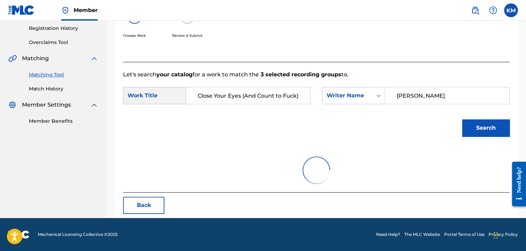
scroll to position [137, 0]
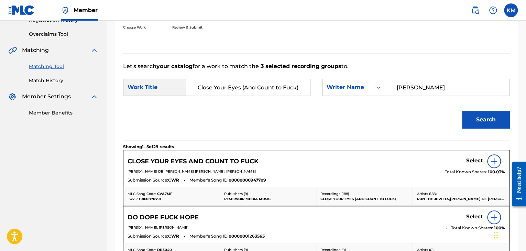
click at [473, 158] on h5 "Select" at bounding box center [474, 160] width 17 height 7
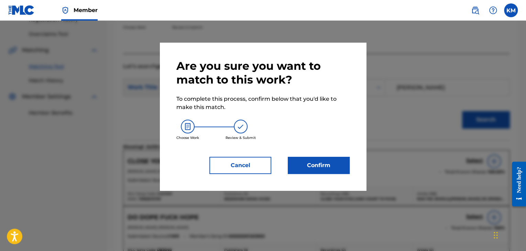
click at [310, 163] on button "Confirm" at bounding box center [319, 165] width 62 height 17
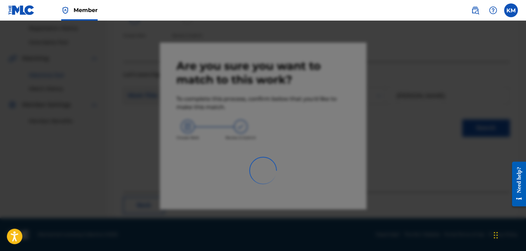
scroll to position [44, 0]
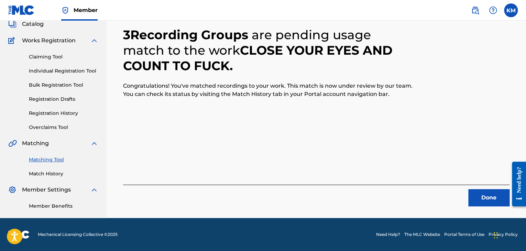
click at [485, 196] on button "Done" at bounding box center [488, 197] width 41 height 17
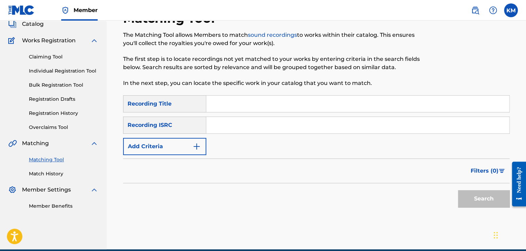
click at [243, 126] on input "Search Form" at bounding box center [357, 125] width 303 height 16
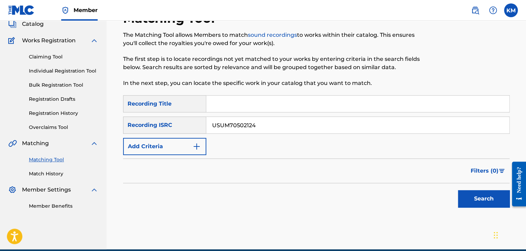
type input "USUM70502124"
click at [468, 192] on button "Search" at bounding box center [484, 198] width 52 height 17
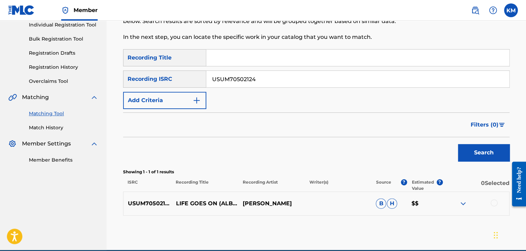
scroll to position [122, 0]
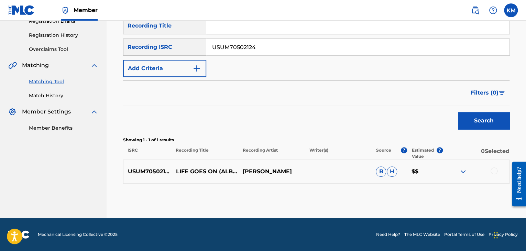
click at [493, 171] on div at bounding box center [493, 170] width 7 height 7
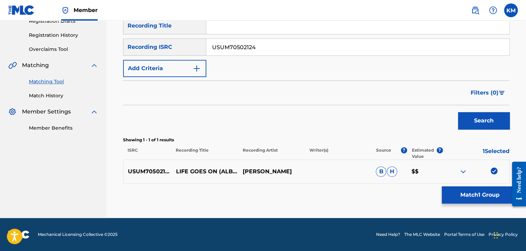
click at [482, 189] on button "Match 1 Group" at bounding box center [479, 194] width 76 height 17
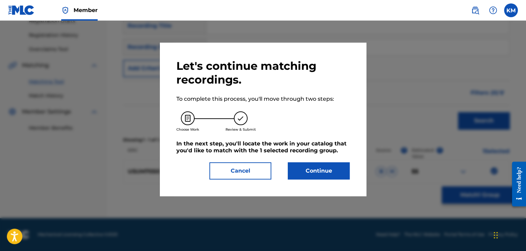
click at [309, 171] on button "Continue" at bounding box center [319, 170] width 62 height 17
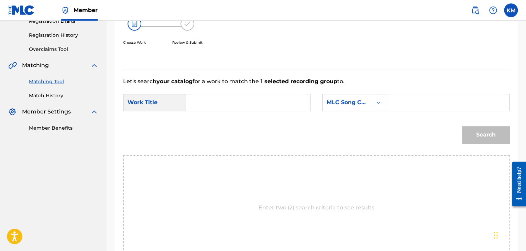
click at [244, 100] on input "Search Form" at bounding box center [248, 102] width 112 height 16
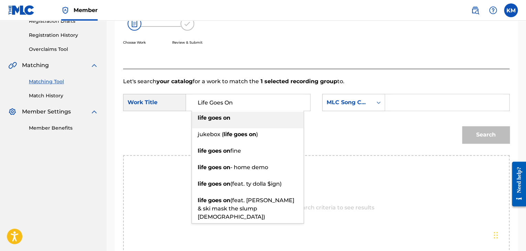
type input "Life Goes On"
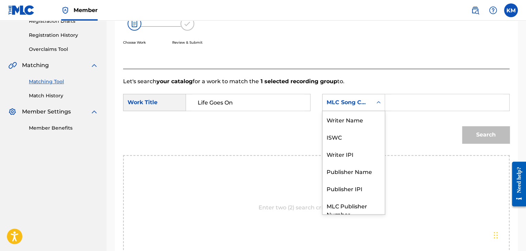
click at [371, 104] on div "MLC Song Code" at bounding box center [347, 102] width 50 height 13
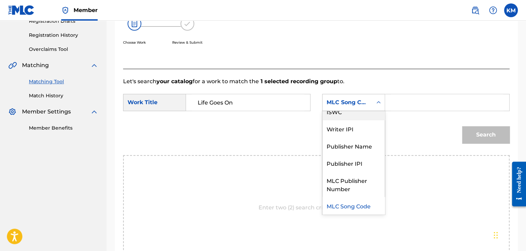
scroll to position [0, 0]
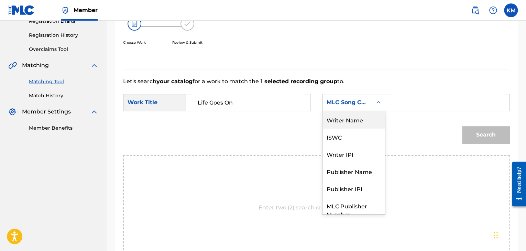
click at [346, 123] on div "Writer Name" at bounding box center [353, 119] width 62 height 17
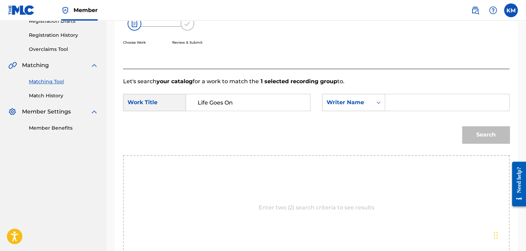
click at [407, 95] on input "Search Form" at bounding box center [447, 102] width 112 height 16
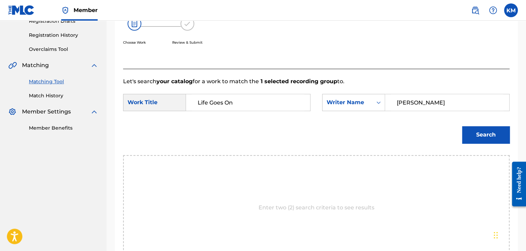
type input "[PERSON_NAME]"
click at [487, 135] on button "Search" at bounding box center [485, 134] width 47 height 17
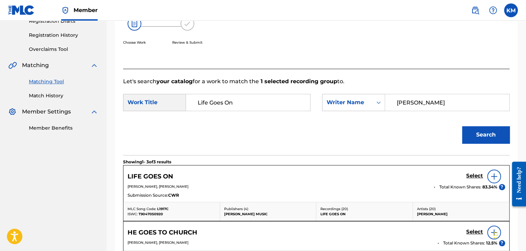
click at [477, 176] on h5 "Select" at bounding box center [474, 175] width 17 height 7
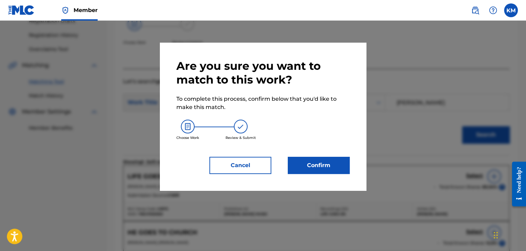
click at [294, 163] on button "Confirm" at bounding box center [319, 165] width 62 height 17
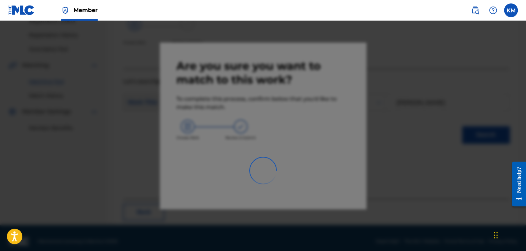
scroll to position [44, 0]
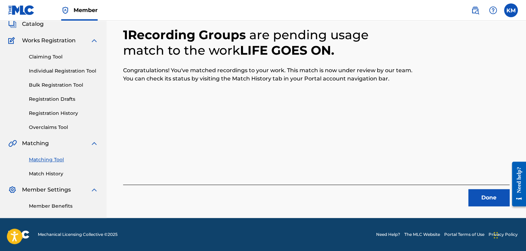
click at [489, 195] on button "Done" at bounding box center [488, 197] width 41 height 17
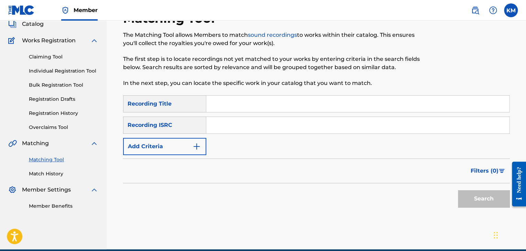
click at [276, 120] on input "Search Form" at bounding box center [357, 125] width 303 height 16
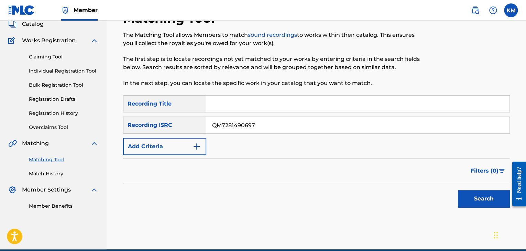
type input "QM7281490697"
click at [464, 195] on button "Search" at bounding box center [484, 198] width 52 height 17
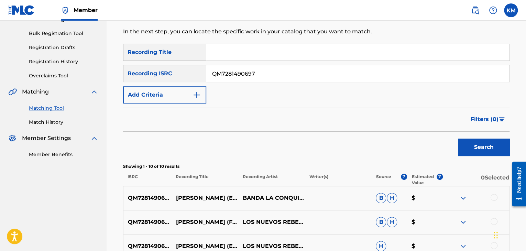
scroll to position [182, 0]
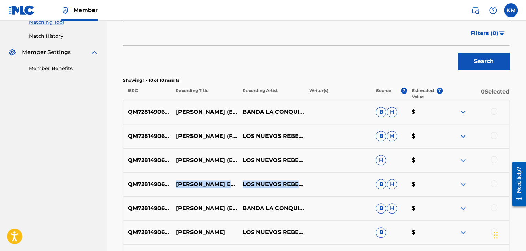
drag, startPoint x: 174, startPoint y: 183, endPoint x: 277, endPoint y: 184, distance: 102.4
click at [277, 184] on div "QM7281490697 [PERSON_NAME] EN VIVO LOS NUEVOS REBELDES B H $" at bounding box center [316, 184] width 386 height 24
copy div "[PERSON_NAME] EN VIVO LOS NUEVOS REBELDES"
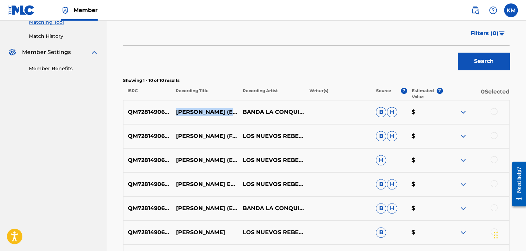
drag, startPoint x: 175, startPoint y: 111, endPoint x: 232, endPoint y: 116, distance: 57.2
click at [232, 116] on div "QM7281490697 [PERSON_NAME] (EN VIVO) BANDA LA CONQUISTA B H $" at bounding box center [316, 112] width 386 height 24
copy p "[PERSON_NAME] (EN VIVO)"
click at [492, 111] on div at bounding box center [493, 111] width 7 height 7
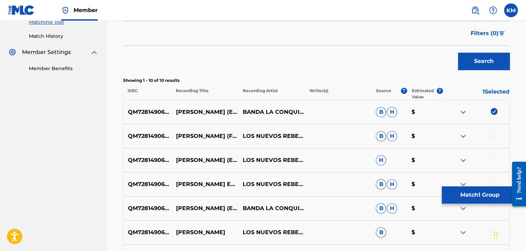
click at [495, 134] on div at bounding box center [493, 135] width 7 height 7
click at [494, 157] on div at bounding box center [493, 159] width 7 height 7
click at [493, 180] on div at bounding box center [493, 183] width 7 height 7
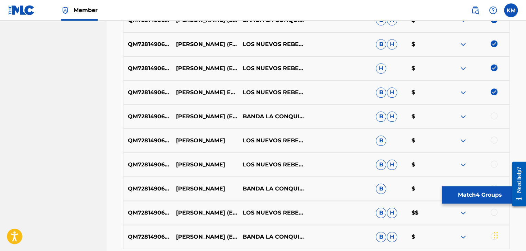
scroll to position [339, 0]
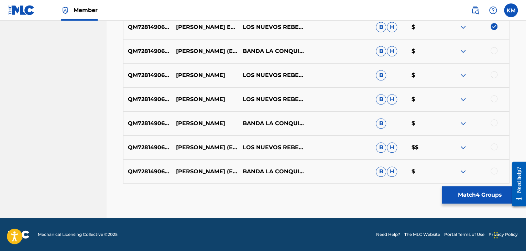
click at [492, 51] on div at bounding box center [493, 50] width 7 height 7
click at [493, 77] on div at bounding box center [493, 74] width 7 height 7
click at [493, 99] on div at bounding box center [493, 98] width 7 height 7
click at [495, 123] on div at bounding box center [493, 122] width 7 height 7
click at [494, 145] on div at bounding box center [493, 146] width 7 height 7
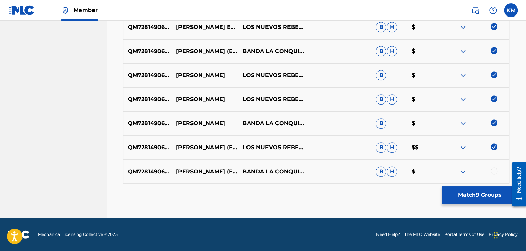
click at [494, 168] on div at bounding box center [493, 170] width 7 height 7
click at [475, 192] on button "Match 10 Groups" at bounding box center [479, 194] width 76 height 17
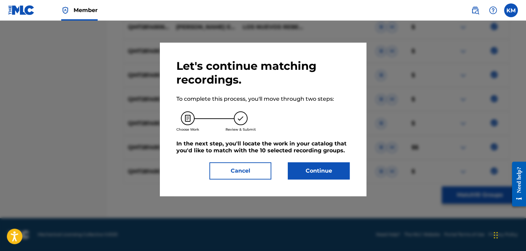
click at [301, 177] on button "Continue" at bounding box center [319, 170] width 62 height 17
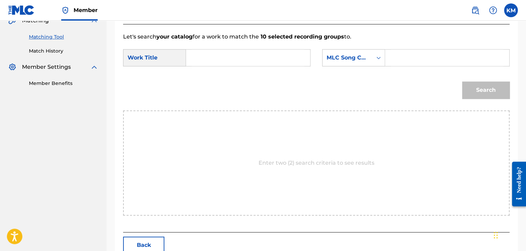
scroll to position [138, 0]
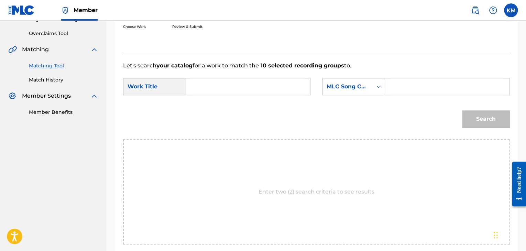
click at [220, 89] on input "Search Form" at bounding box center [248, 86] width 112 height 16
type input "[PERSON_NAME] (EN VIVO)"
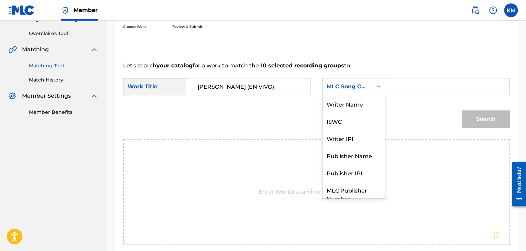
click at [370, 88] on div "MLC Song Code" at bounding box center [347, 86] width 50 height 13
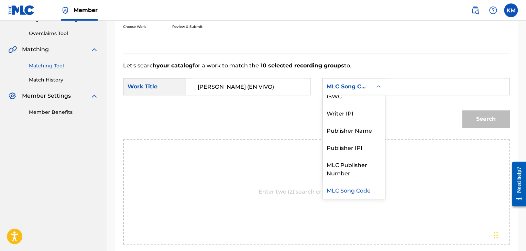
scroll to position [0, 0]
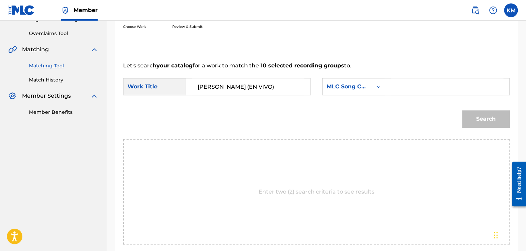
click at [364, 94] on div "MLC Song Code" at bounding box center [353, 86] width 63 height 17
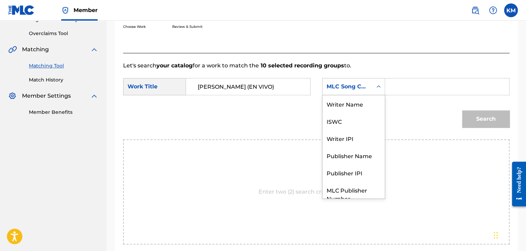
click at [378, 88] on icon "Search Form" at bounding box center [378, 86] width 7 height 7
click at [361, 101] on div "Writer Name" at bounding box center [353, 103] width 62 height 17
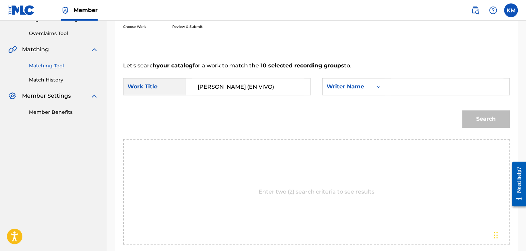
click at [388, 89] on div "Search Form" at bounding box center [447, 86] width 124 height 17
click at [395, 88] on input "Search Form" at bounding box center [447, 86] width 112 height 16
type input "[PERSON_NAME]"
click at [491, 114] on button "Search" at bounding box center [485, 118] width 47 height 17
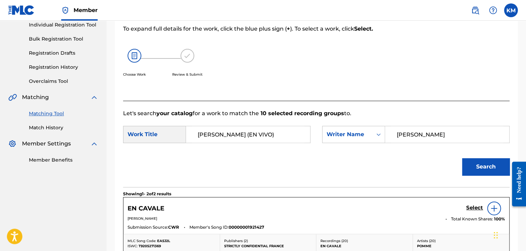
scroll to position [36, 0]
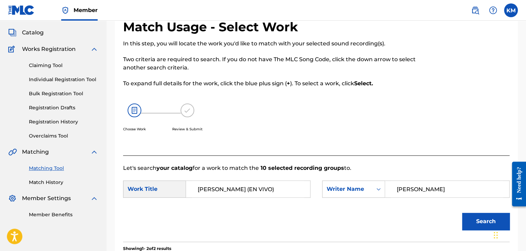
click at [52, 181] on link "Match History" at bounding box center [63, 182] width 69 height 7
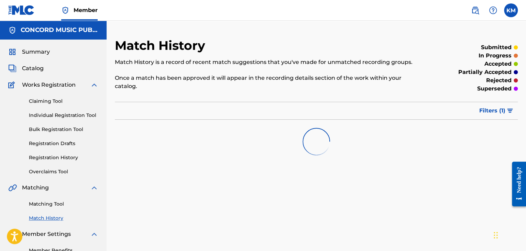
click at [54, 204] on link "Matching Tool" at bounding box center [63, 203] width 69 height 7
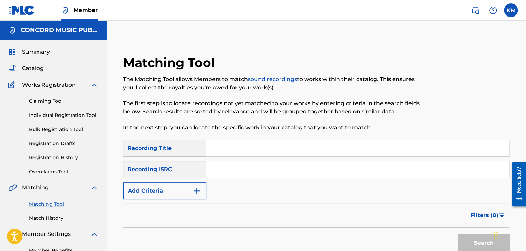
click at [239, 173] on input "Search Form" at bounding box center [357, 169] width 303 height 16
type input "QZQGC2200164"
click at [464, 241] on button "Search" at bounding box center [484, 242] width 52 height 17
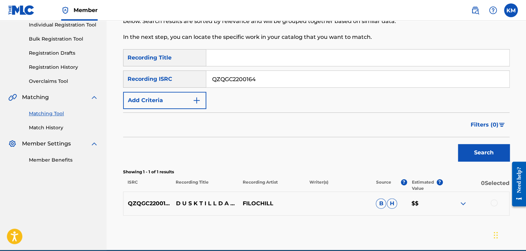
scroll to position [122, 0]
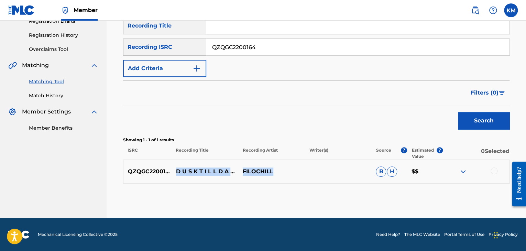
drag, startPoint x: 173, startPoint y: 166, endPoint x: 274, endPoint y: 174, distance: 100.6
click at [274, 178] on div "QZQGC2200164 D U S K T I L L D A W N (SLOWED REVERB) FILOCHILL B H $$" at bounding box center [316, 171] width 386 height 24
copy div "D U S K T I L L D A W N (SLOWED REVERB) FILOCHILL"
click at [491, 171] on div at bounding box center [493, 170] width 7 height 7
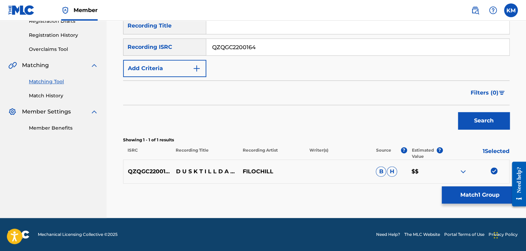
click at [478, 193] on button "Match 1 Group" at bounding box center [479, 194] width 76 height 17
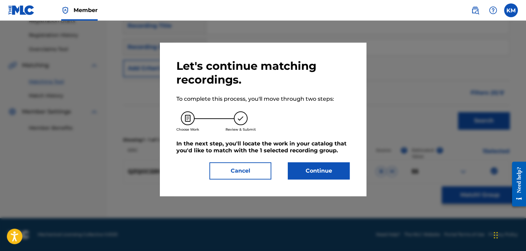
click at [295, 174] on button "Continue" at bounding box center [319, 170] width 62 height 17
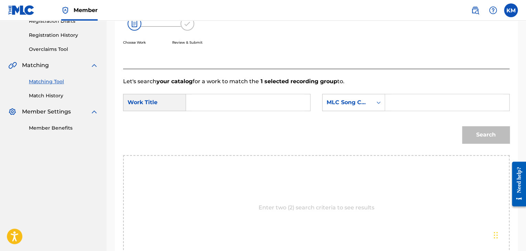
click at [215, 106] on input "Search Form" at bounding box center [248, 102] width 112 height 16
type input "Dusk Till [PERSON_NAME] - Slowed & Reverb"
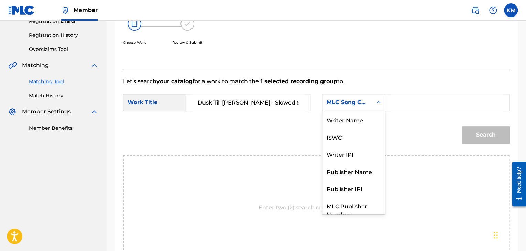
click at [374, 104] on div "Search Form" at bounding box center [378, 102] width 12 height 12
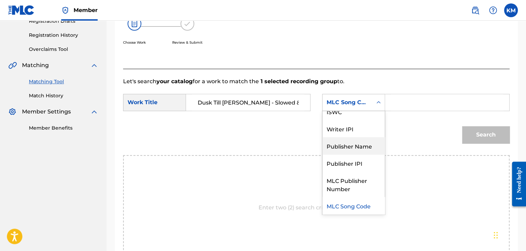
scroll to position [0, 0]
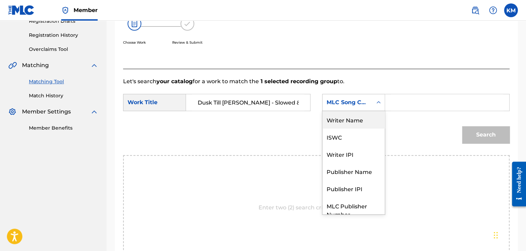
click at [332, 127] on div "Writer Name" at bounding box center [353, 119] width 62 height 17
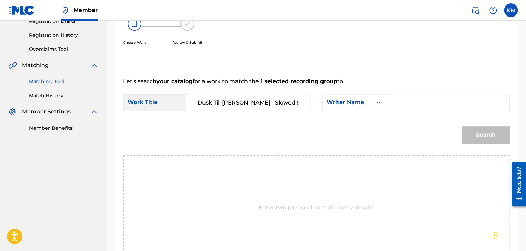
click at [416, 101] on input "Search Form" at bounding box center [447, 102] width 112 height 16
type input "Furler"
click at [484, 134] on button "Search" at bounding box center [485, 134] width 47 height 17
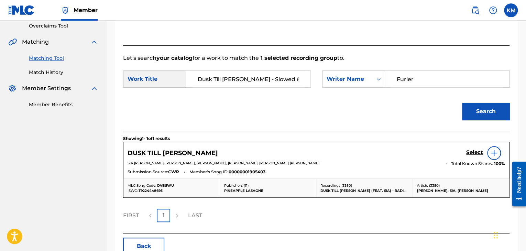
scroll to position [157, 0]
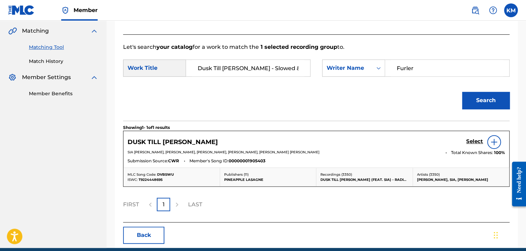
click at [493, 145] on img at bounding box center [493, 142] width 8 height 8
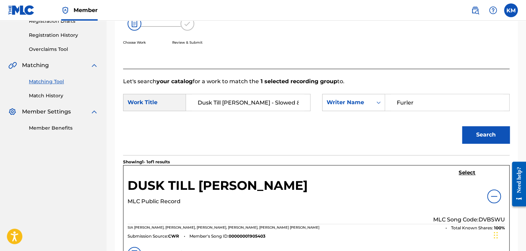
scroll to position [179, 0]
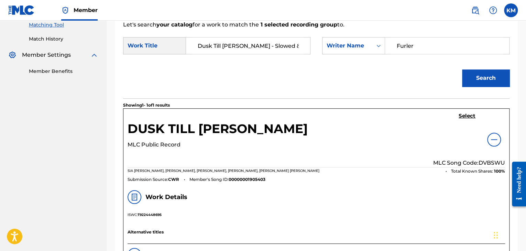
click at [497, 135] on div at bounding box center [494, 140] width 14 height 14
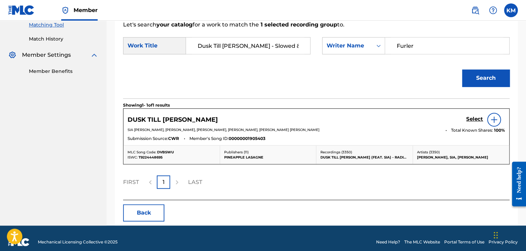
click at [473, 117] on h5 "Select" at bounding box center [474, 119] width 17 height 7
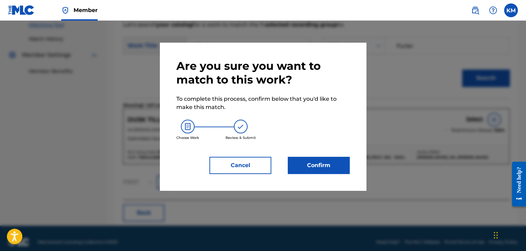
click at [332, 164] on button "Confirm" at bounding box center [319, 165] width 62 height 17
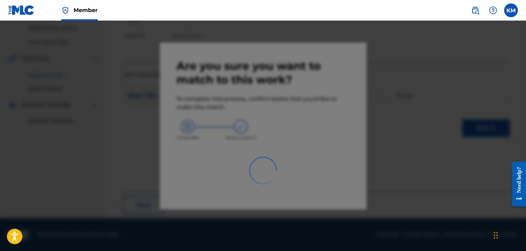
scroll to position [44, 0]
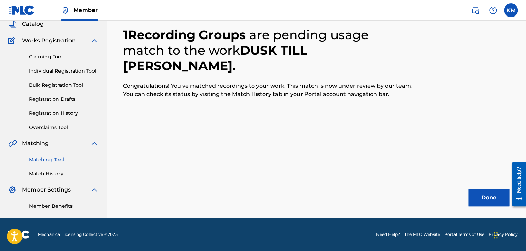
click at [491, 191] on button "Done" at bounding box center [488, 197] width 41 height 17
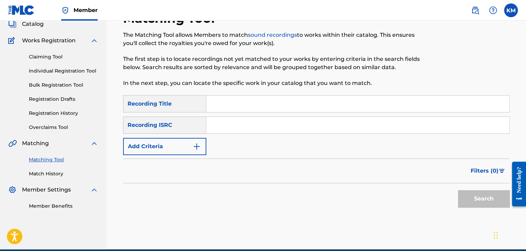
click at [223, 128] on input "Search Form" at bounding box center [357, 125] width 303 height 16
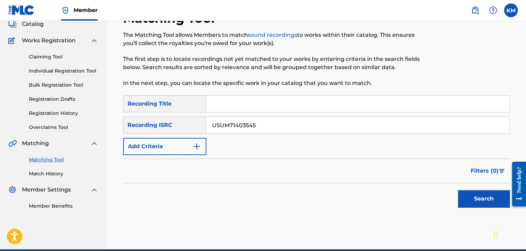
type input "USUM71403545"
click at [464, 196] on button "Search" at bounding box center [484, 198] width 52 height 17
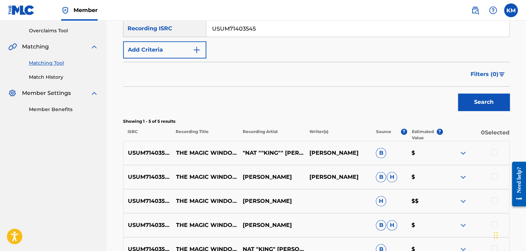
scroll to position [216, 0]
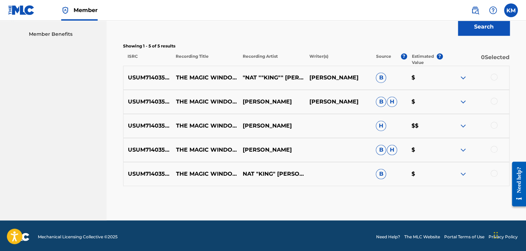
click at [495, 173] on div at bounding box center [493, 173] width 7 height 7
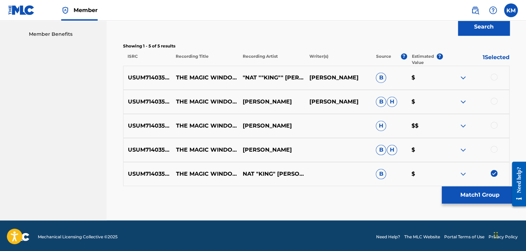
click at [494, 147] on div at bounding box center [493, 149] width 7 height 7
click at [492, 124] on div at bounding box center [493, 125] width 7 height 7
click at [496, 101] on div at bounding box center [493, 101] width 7 height 7
click at [494, 77] on div at bounding box center [493, 77] width 7 height 7
click at [474, 196] on button "Match 5 Groups" at bounding box center [479, 194] width 76 height 17
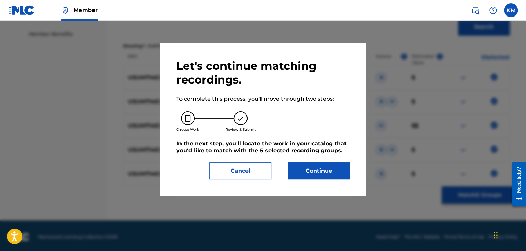
click at [327, 166] on button "Continue" at bounding box center [319, 170] width 62 height 17
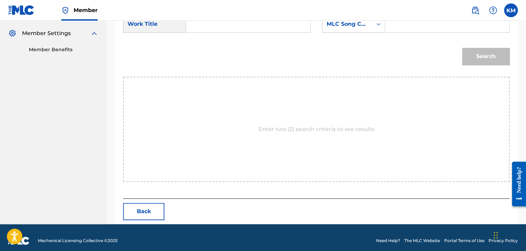
scroll to position [104, 0]
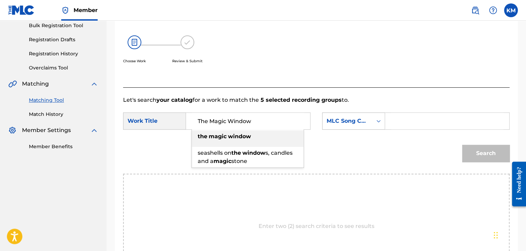
type input "The Magic Window"
click at [378, 121] on icon "Search Form" at bounding box center [378, 121] width 4 height 2
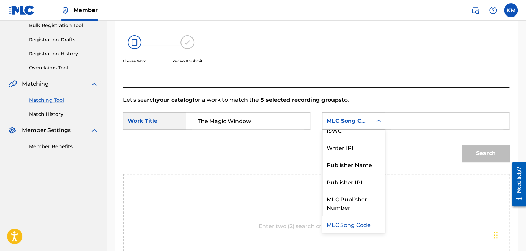
scroll to position [0, 0]
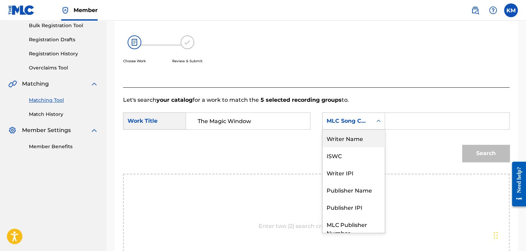
click at [362, 136] on div "Writer Name" at bounding box center [353, 138] width 62 height 17
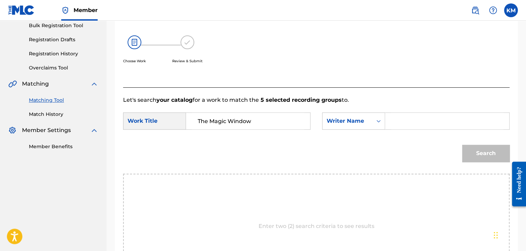
click at [399, 114] on input "Search Form" at bounding box center [447, 121] width 112 height 16
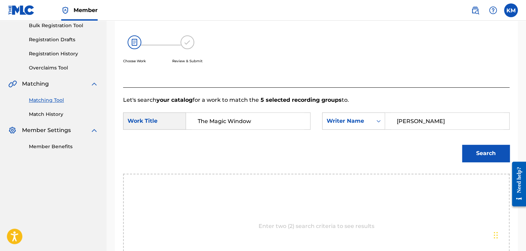
click at [479, 146] on button "Search" at bounding box center [485, 153] width 47 height 17
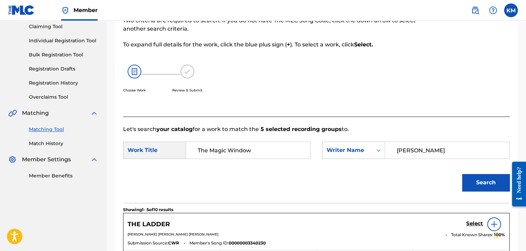
scroll to position [35, 0]
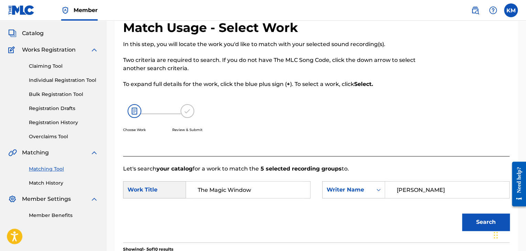
click at [398, 187] on input "[PERSON_NAME]" at bounding box center [447, 189] width 112 height 16
type input "[PERSON_NAME]"
click at [462, 213] on button "Search" at bounding box center [485, 221] width 47 height 17
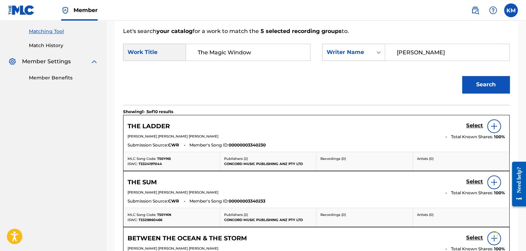
click at [405, 52] on input "[PERSON_NAME]" at bounding box center [447, 52] width 112 height 16
click at [476, 88] on button "Search" at bounding box center [485, 84] width 47 height 17
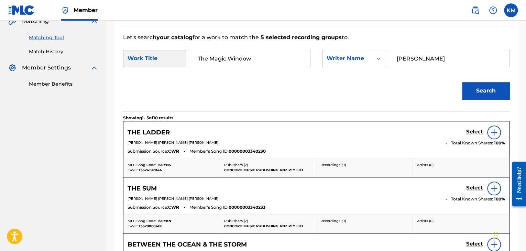
scroll to position [100, 0]
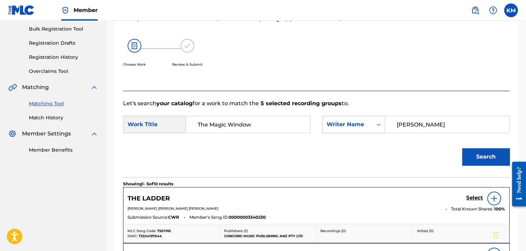
click at [379, 126] on icon "Search Form" at bounding box center [378, 124] width 7 height 7
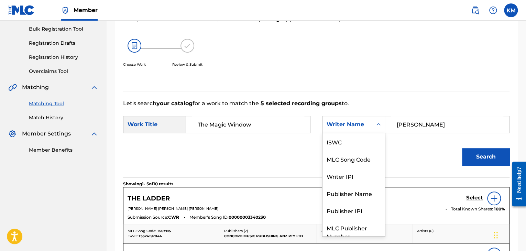
scroll to position [25, 0]
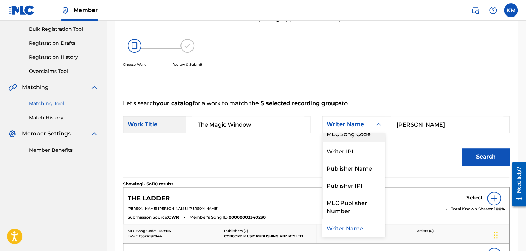
click at [377, 134] on div "MLC Song Code" at bounding box center [353, 133] width 62 height 17
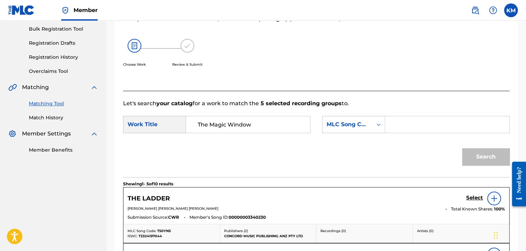
click at [395, 126] on input "Search Form" at bounding box center [447, 124] width 112 height 16
type input "M3381Y"
click at [486, 155] on button "Search" at bounding box center [485, 156] width 47 height 17
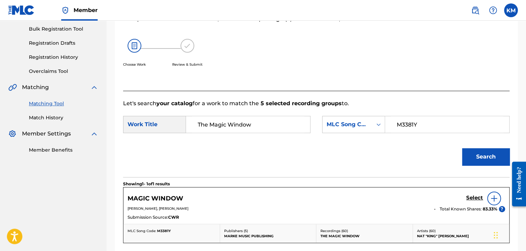
click at [475, 200] on h5 "Select" at bounding box center [474, 197] width 17 height 7
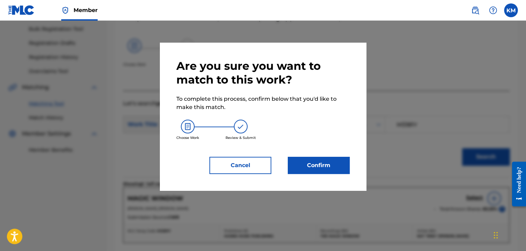
click at [324, 161] on button "Confirm" at bounding box center [319, 165] width 62 height 17
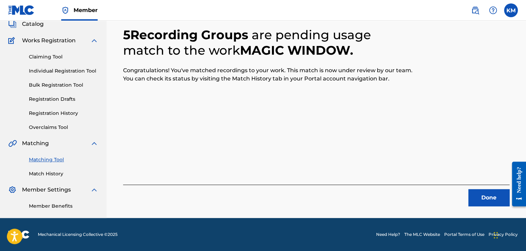
scroll to position [44, 0]
click at [477, 202] on button "Done" at bounding box center [488, 197] width 41 height 17
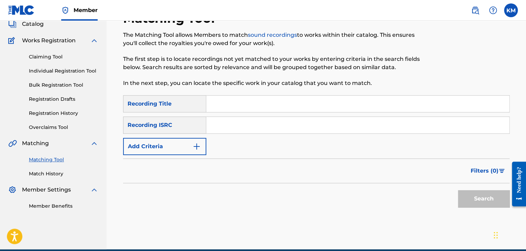
click at [249, 127] on input "Search Form" at bounding box center [357, 125] width 303 height 16
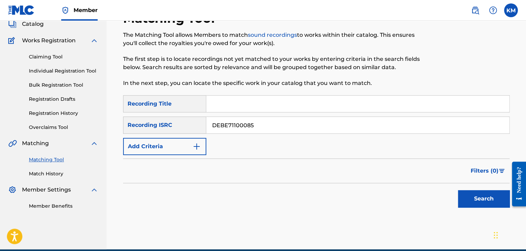
type input "DEBE71100085"
click at [471, 199] on button "Search" at bounding box center [484, 198] width 52 height 17
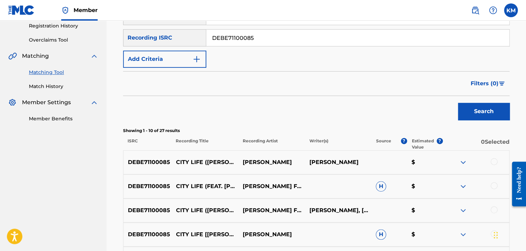
scroll to position [216, 0]
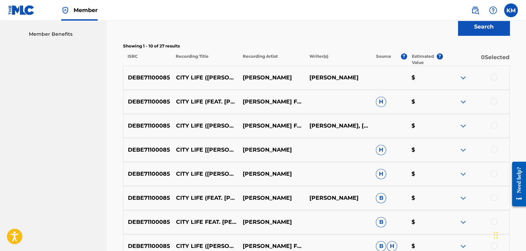
click at [493, 77] on div at bounding box center [493, 77] width 7 height 7
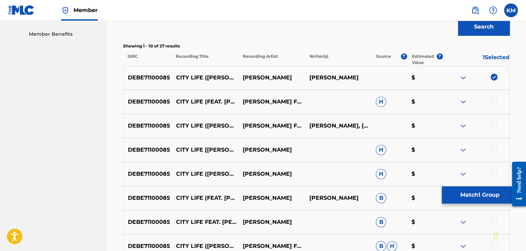
click at [493, 102] on div at bounding box center [493, 101] width 7 height 7
click at [494, 124] on div at bounding box center [493, 125] width 7 height 7
click at [492, 147] on div at bounding box center [493, 149] width 7 height 7
click at [493, 172] on div at bounding box center [493, 173] width 7 height 7
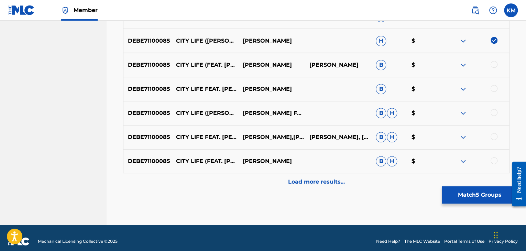
scroll to position [353, 0]
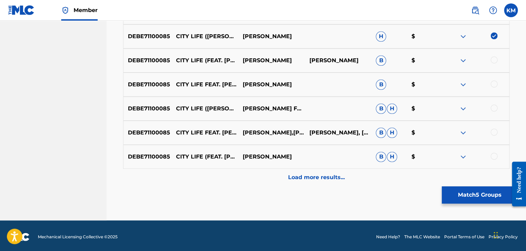
click at [493, 61] on div at bounding box center [493, 59] width 7 height 7
click at [494, 84] on div at bounding box center [493, 83] width 7 height 7
click at [494, 109] on div at bounding box center [493, 107] width 7 height 7
click at [494, 131] on div at bounding box center [493, 131] width 7 height 7
click at [492, 156] on div at bounding box center [493, 156] width 7 height 7
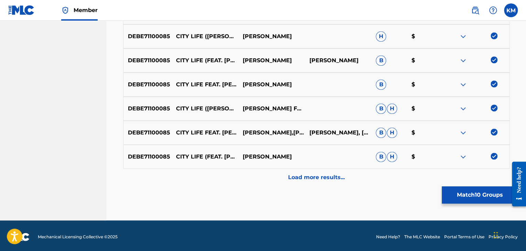
click at [325, 172] on div "Load more results..." at bounding box center [316, 177] width 386 height 17
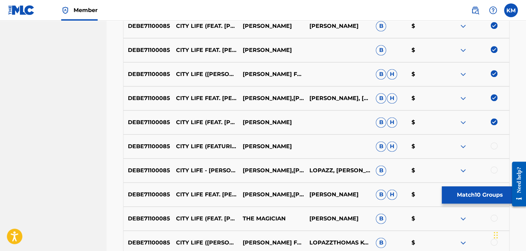
scroll to position [457, 0]
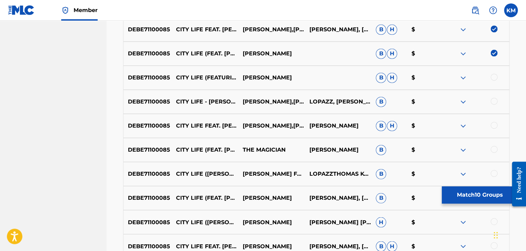
click at [494, 76] on div at bounding box center [493, 77] width 7 height 7
click at [493, 100] on div at bounding box center [493, 101] width 7 height 7
click at [494, 124] on div at bounding box center [493, 125] width 7 height 7
click at [493, 147] on div at bounding box center [493, 149] width 7 height 7
click at [493, 172] on div at bounding box center [493, 173] width 7 height 7
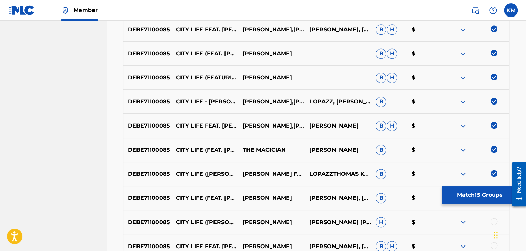
scroll to position [596, 0]
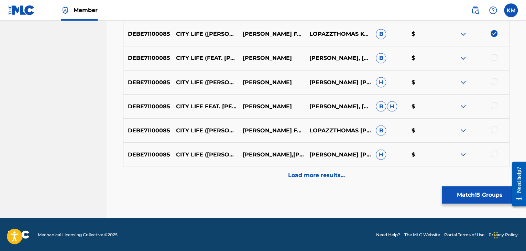
click at [492, 55] on div at bounding box center [493, 57] width 7 height 7
click at [493, 82] on div at bounding box center [493, 81] width 7 height 7
click at [493, 108] on div at bounding box center [493, 105] width 7 height 7
click at [492, 130] on div at bounding box center [493, 129] width 7 height 7
click at [494, 152] on div at bounding box center [493, 153] width 7 height 7
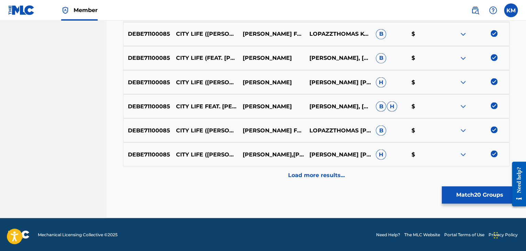
click at [338, 170] on div "Load more results..." at bounding box center [316, 174] width 386 height 17
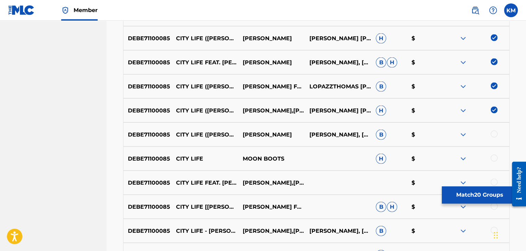
scroll to position [699, 0]
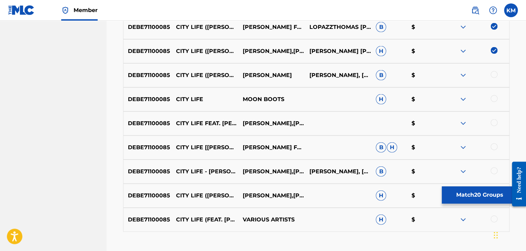
click at [492, 73] on div at bounding box center [493, 74] width 7 height 7
click at [493, 97] on div at bounding box center [493, 98] width 7 height 7
click at [493, 124] on div at bounding box center [493, 122] width 7 height 7
click at [493, 146] on div at bounding box center [493, 146] width 7 height 7
click at [492, 168] on div at bounding box center [493, 170] width 7 height 7
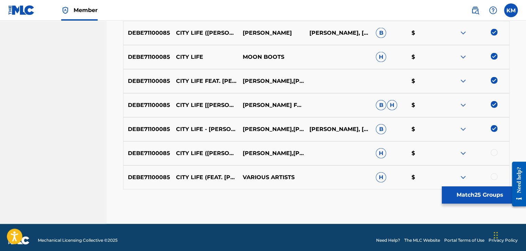
scroll to position [747, 0]
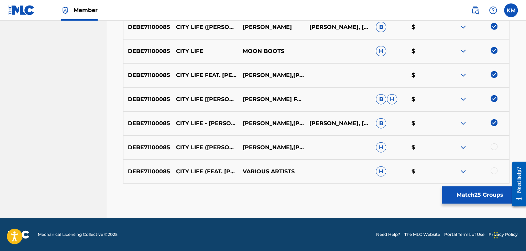
click at [493, 144] on div at bounding box center [493, 146] width 7 height 7
click at [491, 171] on div at bounding box center [493, 170] width 7 height 7
click at [483, 189] on button "Match 27 Groups" at bounding box center [479, 194] width 76 height 17
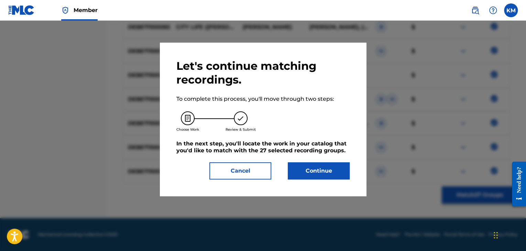
click at [319, 178] on button "Continue" at bounding box center [319, 170] width 62 height 17
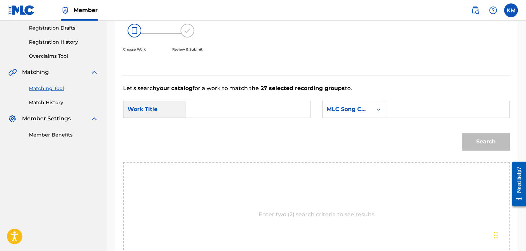
scroll to position [69, 0]
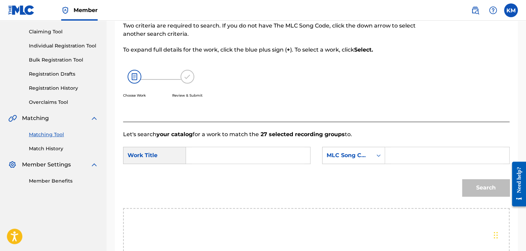
click at [239, 152] on input "Search Form" at bounding box center [248, 155] width 112 height 16
type input "City Life - [PERSON_NAME] Remix"
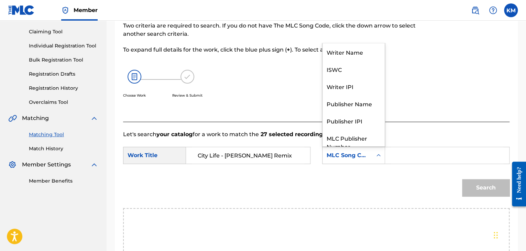
click at [379, 154] on icon "Search Form" at bounding box center [378, 155] width 4 height 2
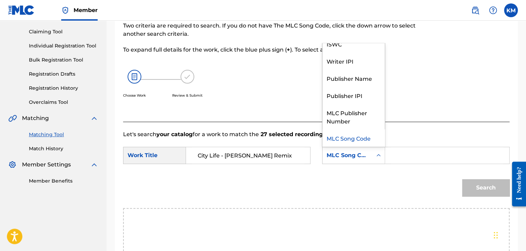
scroll to position [0, 0]
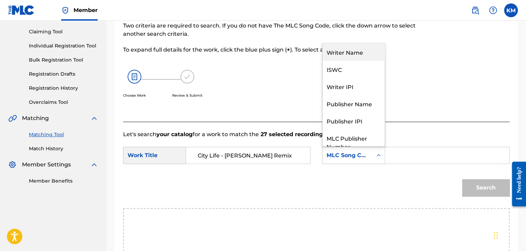
click at [363, 49] on div "Writer Name" at bounding box center [353, 51] width 62 height 17
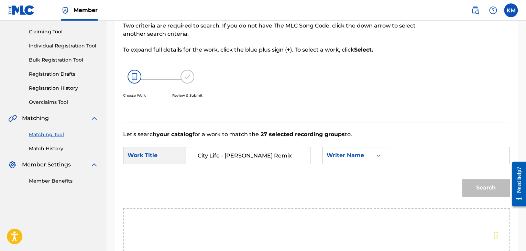
click at [401, 160] on input "Search Form" at bounding box center [447, 155] width 112 height 16
type input "[PERSON_NAME]"
click at [493, 187] on button "Search" at bounding box center [485, 187] width 47 height 17
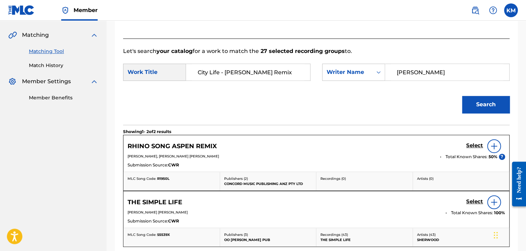
scroll to position [138, 0]
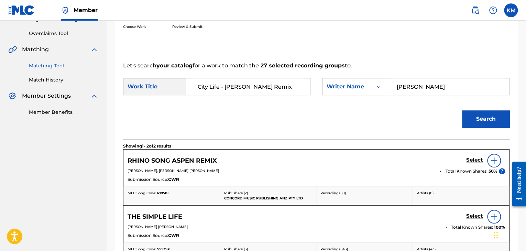
drag, startPoint x: 220, startPoint y: 84, endPoint x: 291, endPoint y: 83, distance: 70.8
click at [291, 83] on input "City Life - [PERSON_NAME] Remix" at bounding box center [248, 86] width 112 height 16
type input "city life"
click at [484, 115] on button "Search" at bounding box center [485, 118] width 47 height 17
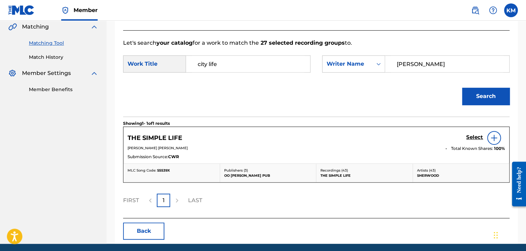
scroll to position [172, 0]
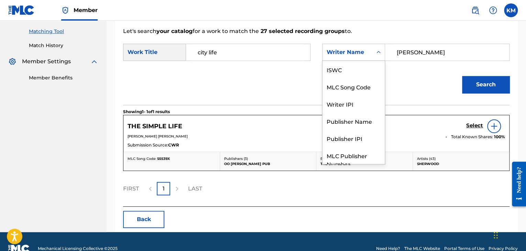
click at [376, 53] on icon "Search Form" at bounding box center [378, 52] width 7 height 7
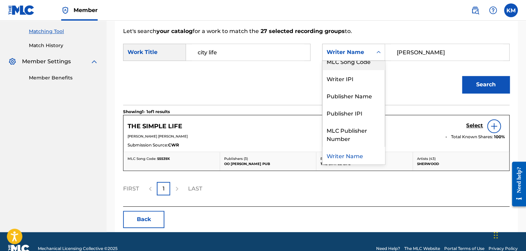
click at [368, 64] on div "MLC Song Code" at bounding box center [353, 61] width 62 height 17
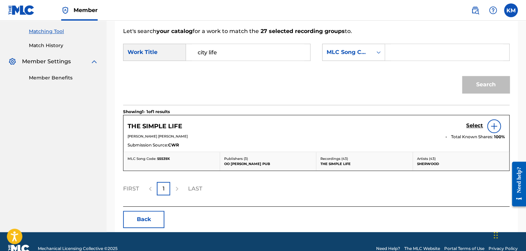
click at [393, 56] on input "Search Form" at bounding box center [447, 52] width 112 height 16
type input "C2751P"
click at [472, 90] on button "Search" at bounding box center [485, 84] width 47 height 17
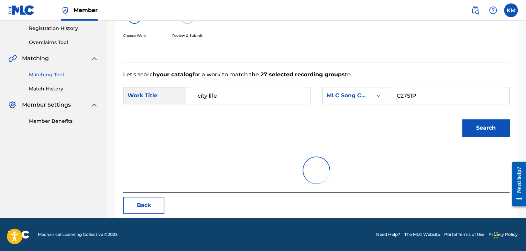
scroll to position [172, 0]
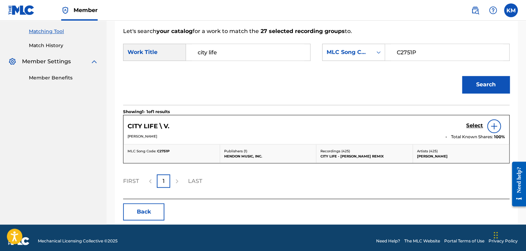
click at [468, 122] on h5 "Select" at bounding box center [474, 125] width 17 height 7
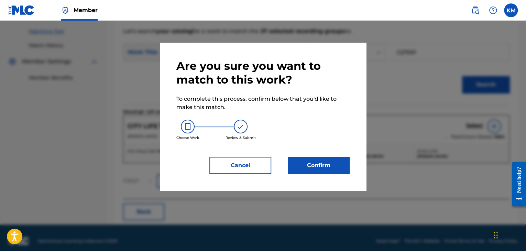
click at [322, 160] on button "Confirm" at bounding box center [319, 165] width 62 height 17
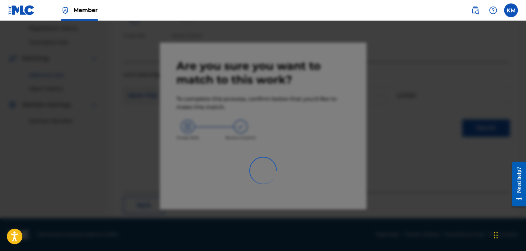
scroll to position [44, 0]
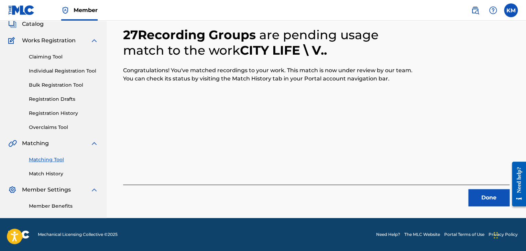
click at [492, 195] on button "Done" at bounding box center [488, 197] width 41 height 17
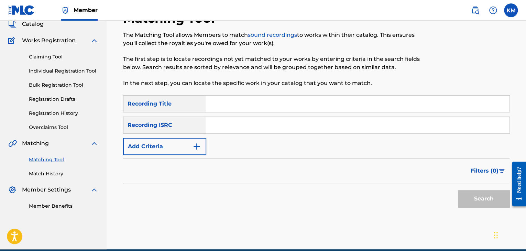
click at [250, 130] on input "Search Form" at bounding box center [357, 125] width 303 height 16
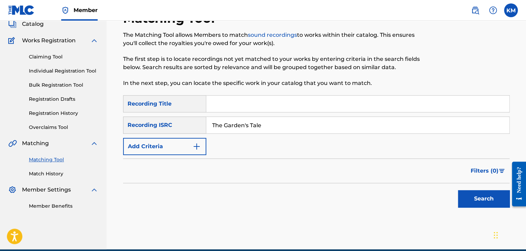
click at [470, 192] on button "Search" at bounding box center [484, 198] width 52 height 17
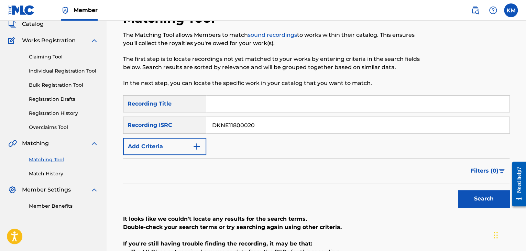
drag, startPoint x: 272, startPoint y: 125, endPoint x: 89, endPoint y: 138, distance: 182.9
click at [89, 141] on main "CONCORD MUSIC PUBLISHING LLC Summary Catalog Works Registration Claiming Tool I…" at bounding box center [263, 145] width 526 height 339
type input "DKNE11800020"
click at [462, 193] on button "Search" at bounding box center [484, 198] width 52 height 17
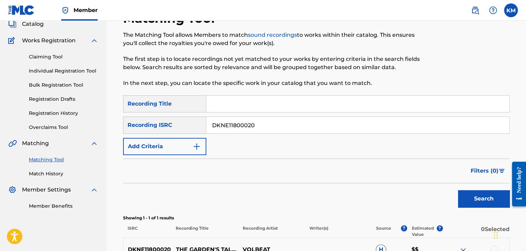
scroll to position [122, 0]
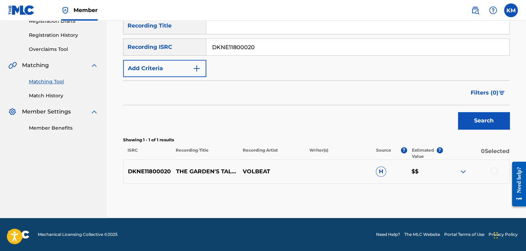
click at [490, 170] on div at bounding box center [493, 170] width 7 height 7
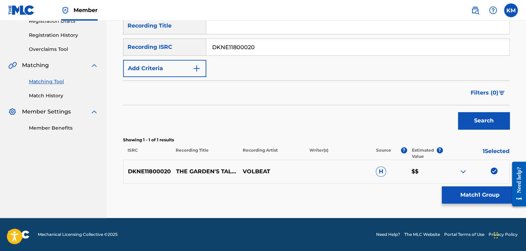
click at [487, 194] on button "Match 1 Group" at bounding box center [479, 194] width 76 height 17
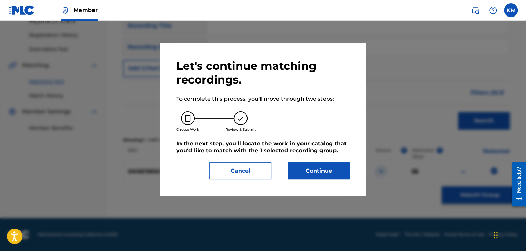
click at [321, 177] on button "Continue" at bounding box center [319, 170] width 62 height 17
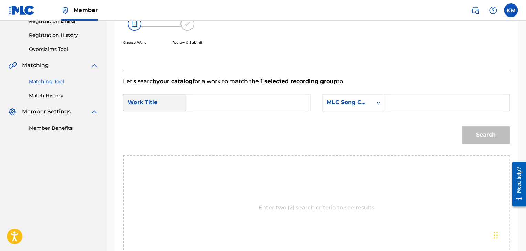
click at [196, 106] on input "Search Form" at bounding box center [248, 102] width 112 height 16
type input "The Garden's Tale"
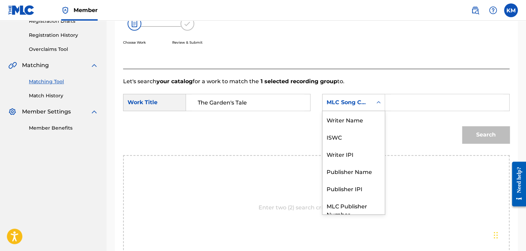
click at [381, 102] on icon "Search Form" at bounding box center [378, 102] width 7 height 7
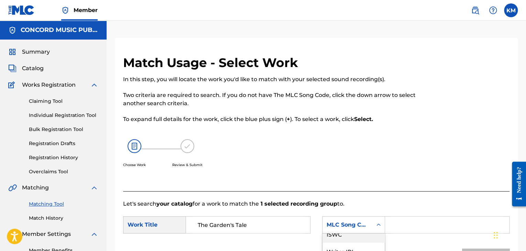
scroll to position [0, 0]
click at [363, 243] on div "Writer Name" at bounding box center [353, 241] width 62 height 17
click at [414, 214] on form "SearchWithCriteriae699fc4e-3fd7-4d09-84b5-312225edba54 Work Title The Garden's …" at bounding box center [316, 242] width 386 height 69
click at [415, 222] on input "Search Form" at bounding box center [447, 224] width 112 height 16
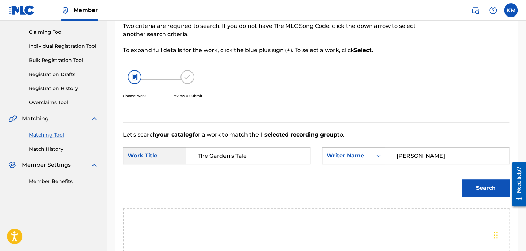
scroll to position [103, 0]
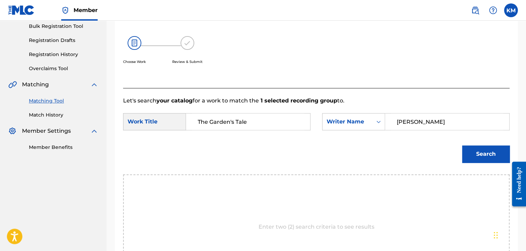
type input "[PERSON_NAME]"
click at [471, 153] on button "Search" at bounding box center [485, 153] width 47 height 17
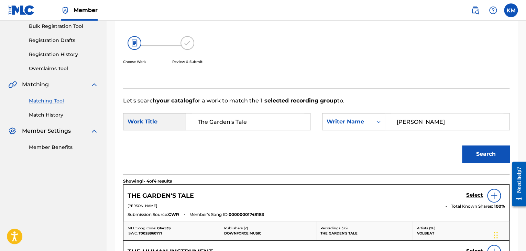
click at [471, 194] on h5 "Select" at bounding box center [474, 195] width 17 height 7
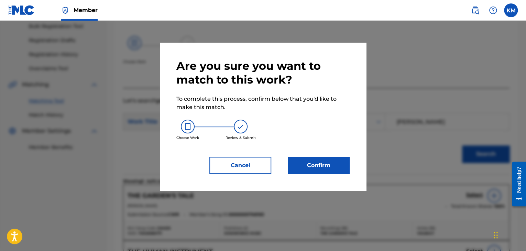
click at [338, 162] on button "Confirm" at bounding box center [319, 165] width 62 height 17
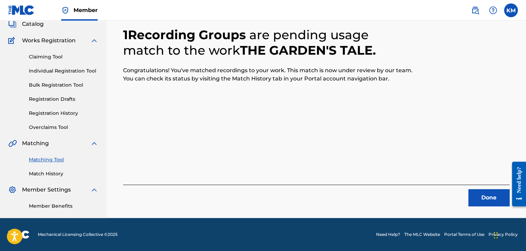
scroll to position [44, 0]
click at [476, 198] on button "Done" at bounding box center [488, 197] width 41 height 17
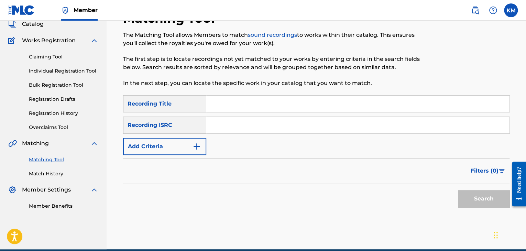
click at [249, 128] on input "Search Form" at bounding box center [357, 125] width 303 height 16
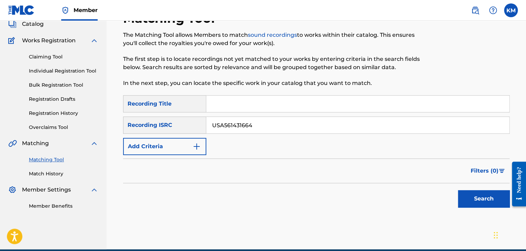
type input "USA561431664"
click at [472, 194] on button "Search" at bounding box center [484, 198] width 52 height 17
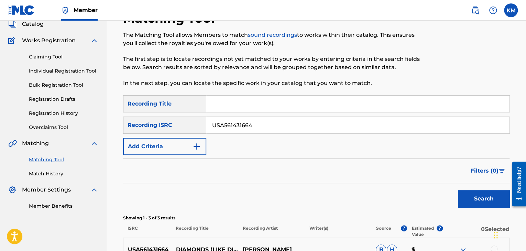
scroll to position [170, 0]
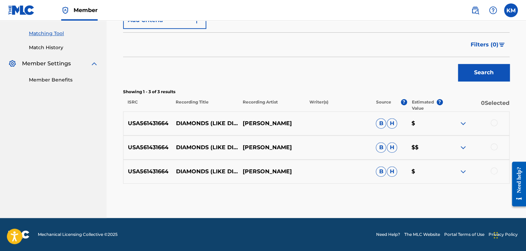
drag, startPoint x: 173, startPoint y: 139, endPoint x: 296, endPoint y: 152, distance: 123.6
click at [296, 152] on div "USA561431664 DIAMONDS (LIKE DIAMONDS IN THE SKY) [PERSON_NAME] [PERSON_NAME] $$" at bounding box center [316, 147] width 386 height 24
copy div "DIAMONDS (LIKE DIAMONDS IN THE SKY) [PERSON_NAME]"
drag, startPoint x: 173, startPoint y: 112, endPoint x: 213, endPoint y: 132, distance: 44.9
click at [213, 127] on p "DIAMONDS (LIKE DIAMONDS IN THE SKY) (RADIO VERSION)" at bounding box center [204, 123] width 67 height 8
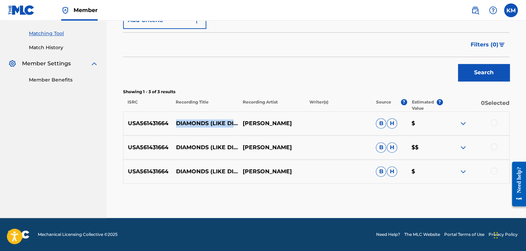
copy p "DIAMONDS (LIKE DIAMONDS IN THE SKY) (RADIO VERSION)"
click at [492, 122] on div at bounding box center [493, 122] width 7 height 7
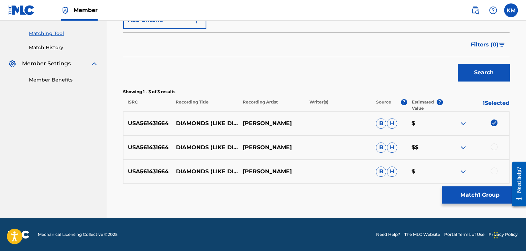
click at [493, 147] on div at bounding box center [493, 146] width 7 height 7
click at [492, 169] on div at bounding box center [493, 170] width 7 height 7
click at [482, 197] on button "Match 3 Groups" at bounding box center [479, 194] width 76 height 17
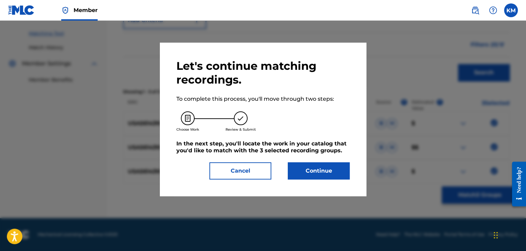
click at [319, 176] on button "Continue" at bounding box center [319, 170] width 62 height 17
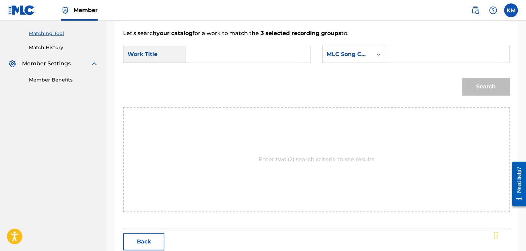
click at [194, 52] on input "Search Form" at bounding box center [248, 54] width 112 height 16
type input "DIAMONDS (LIKE DIAMONDS IN THE SKY) (RADIO VERSION)"
click at [376, 55] on icon "Search Form" at bounding box center [378, 54] width 7 height 7
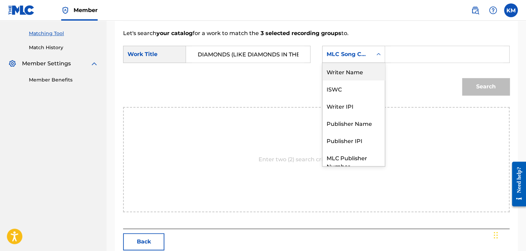
click at [357, 67] on div "Writer Name" at bounding box center [353, 71] width 62 height 17
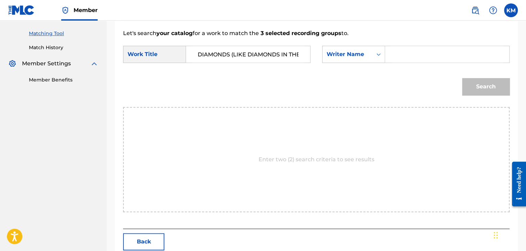
click at [357, 67] on form "SearchWithCriteriae699fc4e-3fd7-4d09-84b5-312225edba54 Work Title DIAMONDS (LIK…" at bounding box center [316, 71] width 386 height 69
click at [403, 50] on input "Search Form" at bounding box center [447, 54] width 112 height 16
type input "[PERSON_NAME]"
click at [486, 85] on button "Search" at bounding box center [485, 86] width 47 height 17
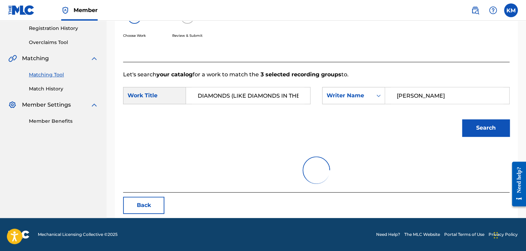
scroll to position [170, 0]
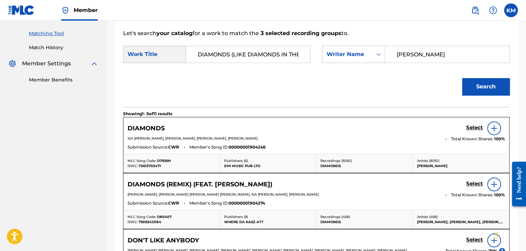
click at [469, 126] on h5 "Select" at bounding box center [474, 127] width 17 height 7
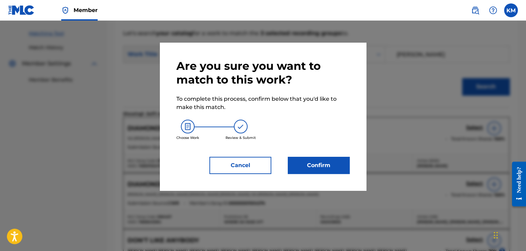
click at [332, 167] on button "Confirm" at bounding box center [319, 165] width 62 height 17
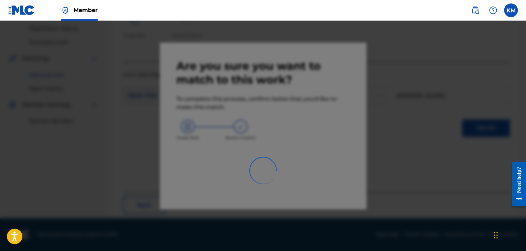
scroll to position [44, 0]
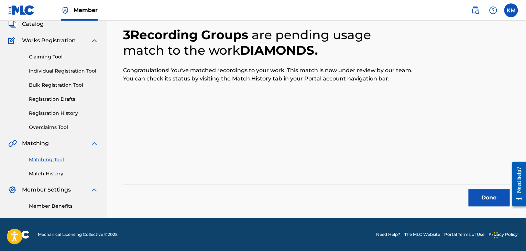
click at [495, 193] on button "Done" at bounding box center [488, 197] width 41 height 17
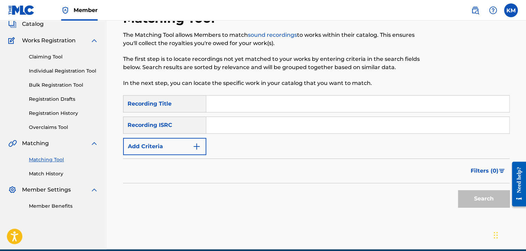
click at [250, 126] on input "Search Form" at bounding box center [357, 125] width 303 height 16
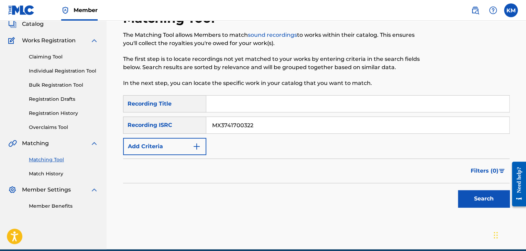
type input "MX3741700322"
click at [494, 193] on button "Search" at bounding box center [484, 198] width 52 height 17
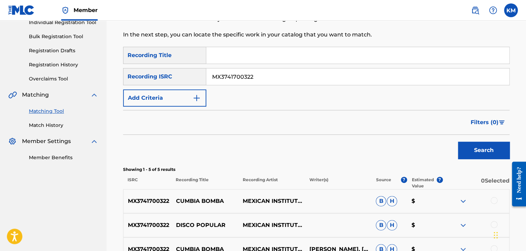
scroll to position [182, 0]
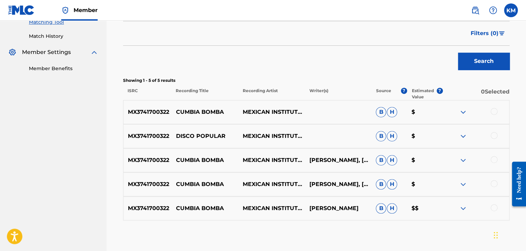
click at [492, 206] on div at bounding box center [493, 207] width 7 height 7
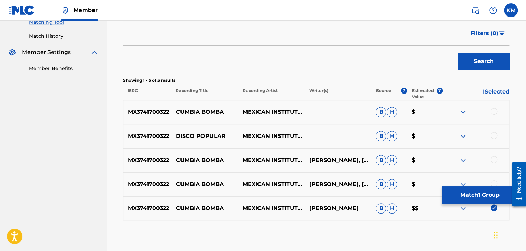
click at [493, 182] on div at bounding box center [493, 183] width 7 height 7
click at [493, 160] on div at bounding box center [493, 159] width 7 height 7
click at [493, 110] on div at bounding box center [493, 111] width 7 height 7
click at [477, 194] on button "Match 4 Groups" at bounding box center [479, 194] width 76 height 17
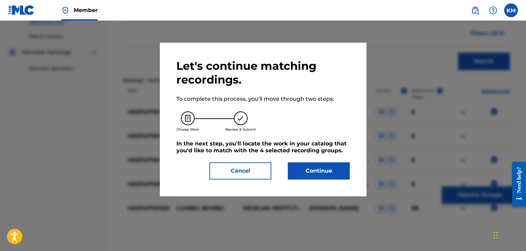
click at [330, 170] on button "Continue" at bounding box center [319, 170] width 62 height 17
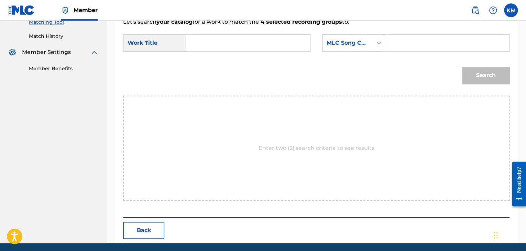
click at [217, 45] on input "Search Form" at bounding box center [248, 43] width 112 height 16
type input "Cumbia Bomba"
click at [378, 47] on div "Search Form" at bounding box center [378, 43] width 12 height 12
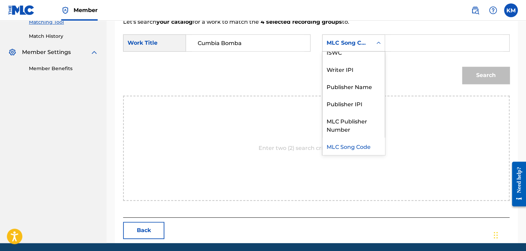
scroll to position [0, 0]
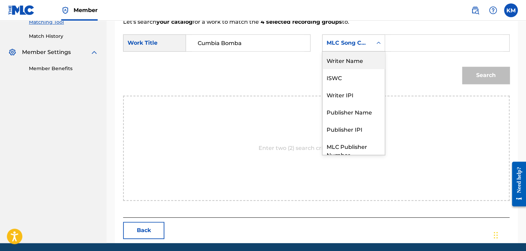
click at [368, 55] on div "Writer Name" at bounding box center [353, 60] width 62 height 17
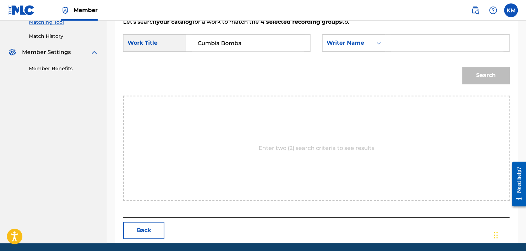
click at [397, 42] on input "Search Form" at bounding box center [447, 43] width 112 height 16
type input "[PERSON_NAME]"
click at [496, 74] on button "Search" at bounding box center [485, 75] width 47 height 17
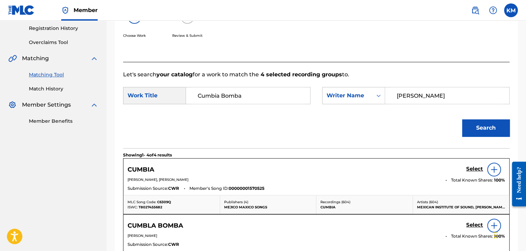
scroll to position [182, 0]
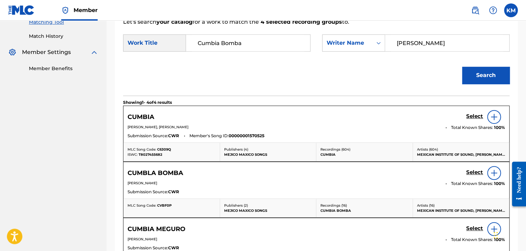
click at [470, 120] on h5 "Select" at bounding box center [474, 116] width 17 height 7
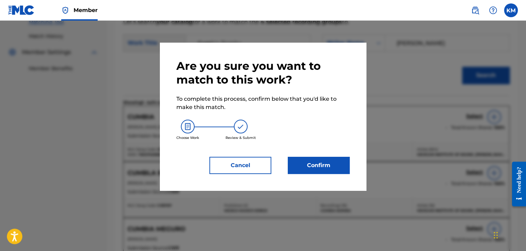
click at [330, 169] on button "Confirm" at bounding box center [319, 165] width 62 height 17
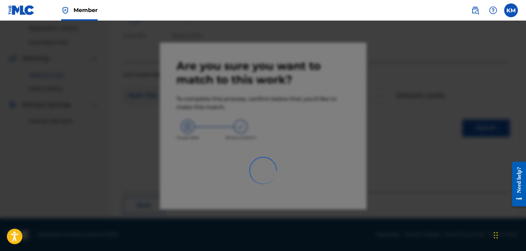
scroll to position [44, 0]
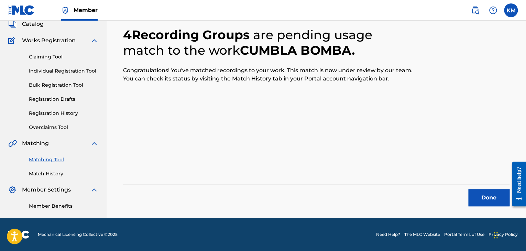
click at [485, 195] on button "Done" at bounding box center [488, 197] width 41 height 17
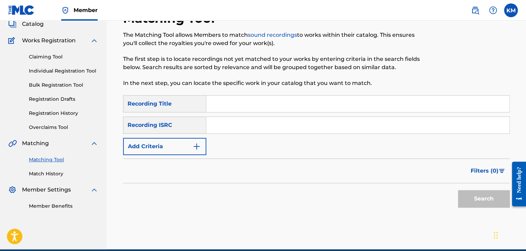
scroll to position [76, 0]
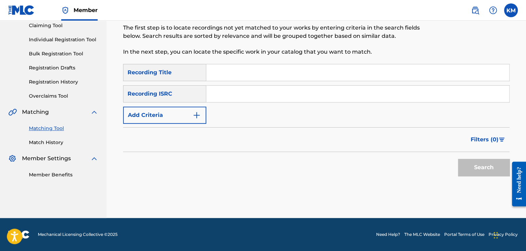
click at [248, 93] on input "Search Form" at bounding box center [357, 94] width 303 height 16
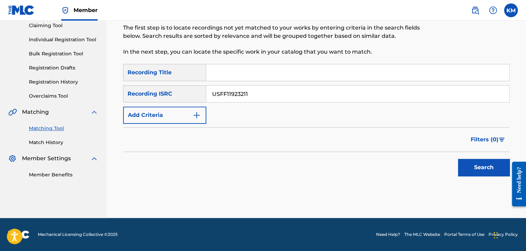
type input "USFF11923211"
click at [477, 160] on button "Search" at bounding box center [484, 167] width 52 height 17
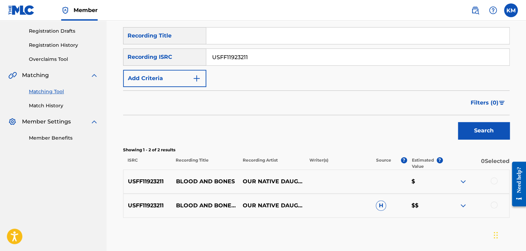
scroll to position [146, 0]
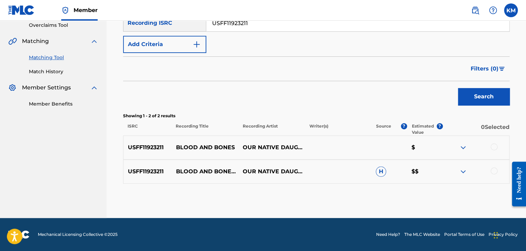
click at [490, 170] on div at bounding box center [493, 170] width 7 height 7
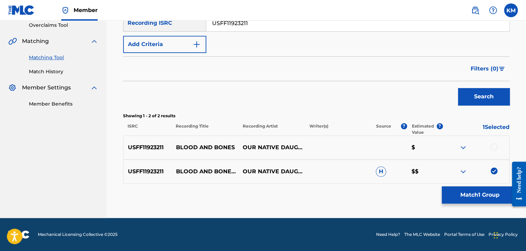
click at [492, 146] on div at bounding box center [493, 146] width 7 height 7
click at [469, 198] on button "Match 2 Groups" at bounding box center [479, 194] width 76 height 17
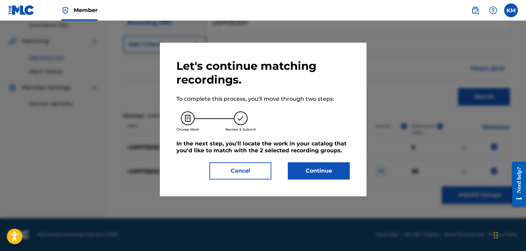
click at [324, 171] on button "Continue" at bounding box center [319, 170] width 62 height 17
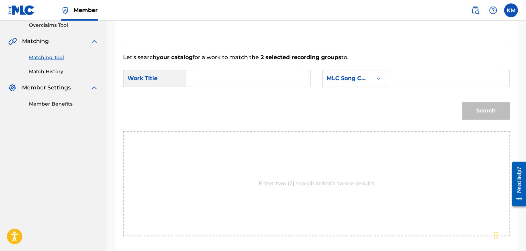
click at [226, 76] on input "Search Form" at bounding box center [248, 78] width 112 height 16
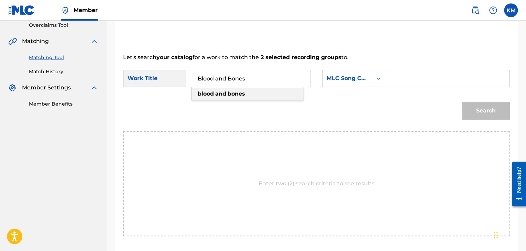
type input "Blood and Bones"
click at [378, 77] on icon "Search Form" at bounding box center [378, 78] width 7 height 7
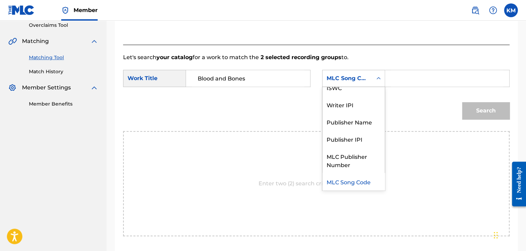
scroll to position [0, 0]
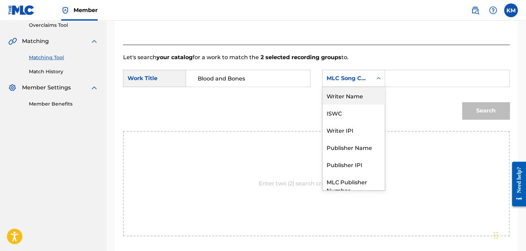
click at [360, 94] on div "Writer Name" at bounding box center [353, 95] width 62 height 17
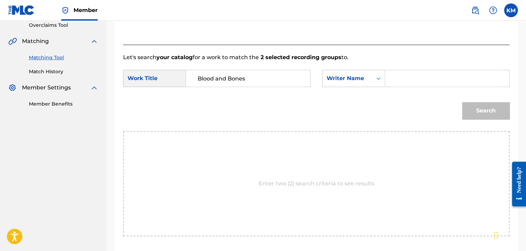
click at [390, 76] on div "Search Form" at bounding box center [447, 78] width 124 height 17
click at [392, 76] on input "Search Form" at bounding box center [447, 78] width 112 height 16
type input "Kiah"
click at [474, 105] on button "Search" at bounding box center [485, 110] width 47 height 17
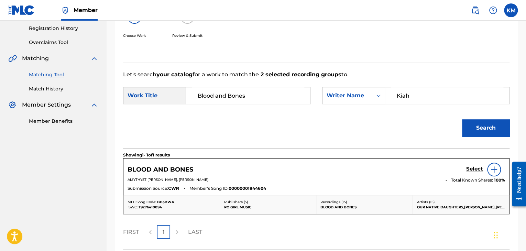
scroll to position [146, 0]
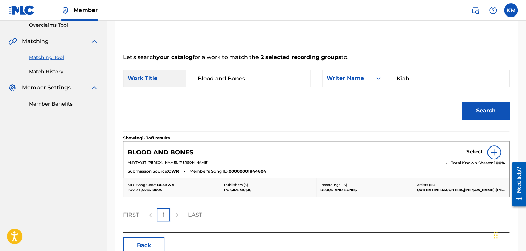
click at [473, 149] on h5 "Select" at bounding box center [474, 151] width 17 height 7
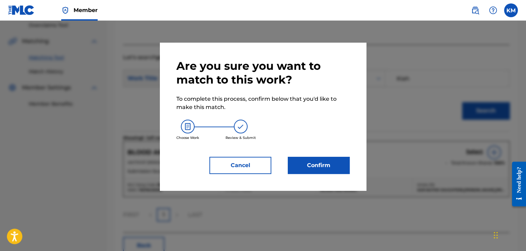
click at [328, 165] on button "Confirm" at bounding box center [319, 165] width 62 height 17
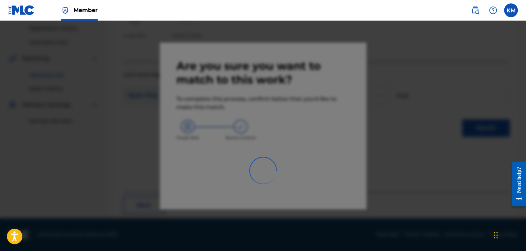
scroll to position [44, 0]
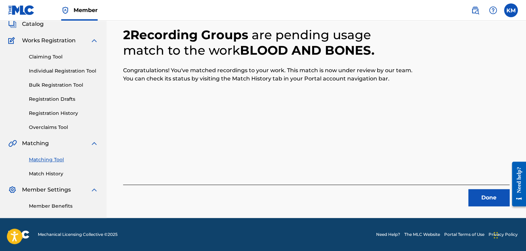
click at [486, 195] on button "Done" at bounding box center [488, 197] width 41 height 17
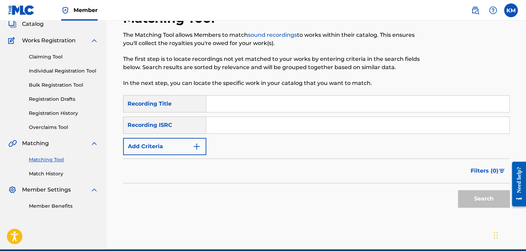
click at [235, 125] on input "Search Form" at bounding box center [357, 125] width 303 height 16
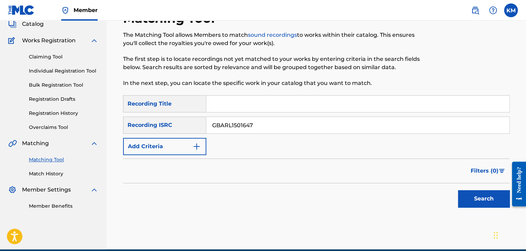
type input "GBARL1501647"
click at [475, 193] on button "Search" at bounding box center [484, 198] width 52 height 17
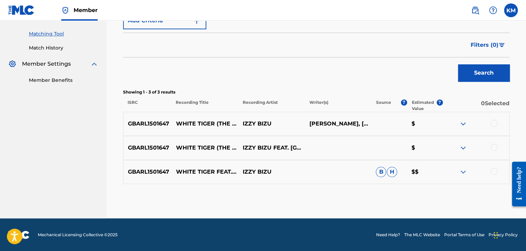
scroll to position [170, 0]
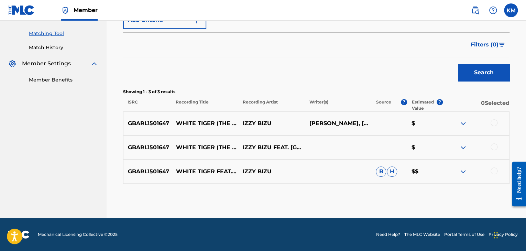
click at [495, 168] on div at bounding box center [493, 170] width 7 height 7
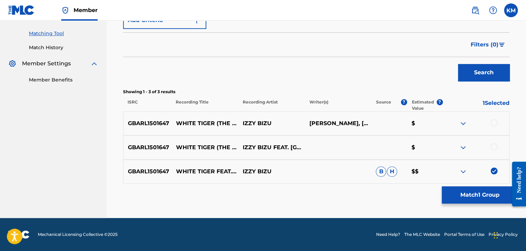
click at [492, 147] on div at bounding box center [493, 146] width 7 height 7
click at [492, 121] on div at bounding box center [493, 122] width 7 height 7
click at [481, 192] on button "Match 3 Groups" at bounding box center [479, 194] width 76 height 17
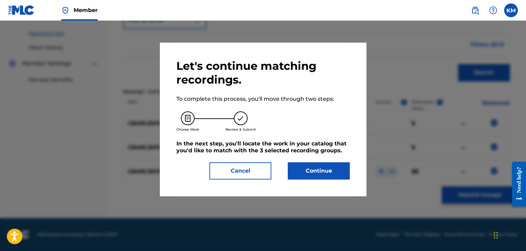
click at [323, 168] on button "Continue" at bounding box center [319, 170] width 62 height 17
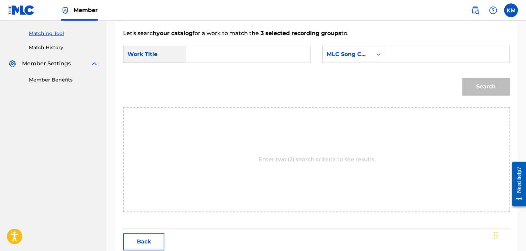
click at [236, 53] on input "Search Form" at bounding box center [248, 54] width 112 height 16
type input "White Tiger (feat. Kano) - The Heavytrackerz Remix"
click at [379, 55] on icon "Search Form" at bounding box center [378, 54] width 4 height 2
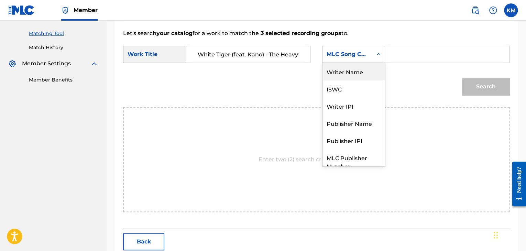
click at [371, 73] on div "Writer Name" at bounding box center [353, 71] width 62 height 17
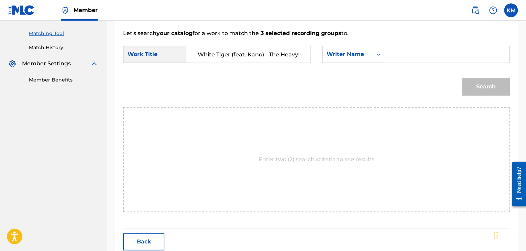
click at [391, 54] on input "Search Form" at bounding box center [447, 54] width 112 height 16
type input "Barroux"
click at [491, 85] on button "Search" at bounding box center [485, 86] width 47 height 17
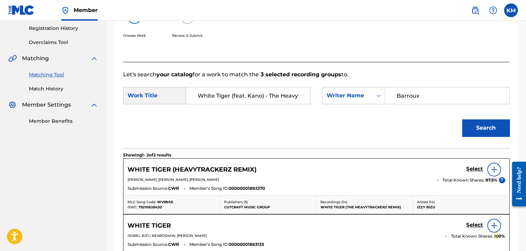
scroll to position [170, 0]
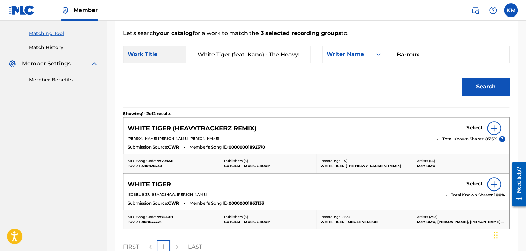
click at [474, 131] on h5 "Select" at bounding box center [474, 127] width 17 height 7
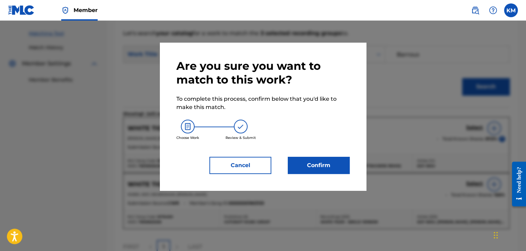
click at [325, 167] on button "Confirm" at bounding box center [319, 165] width 62 height 17
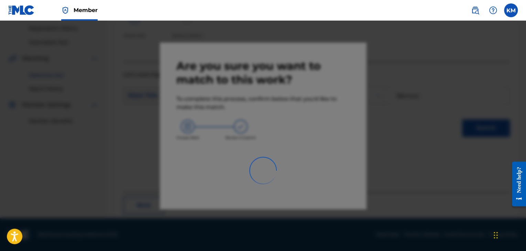
scroll to position [44, 0]
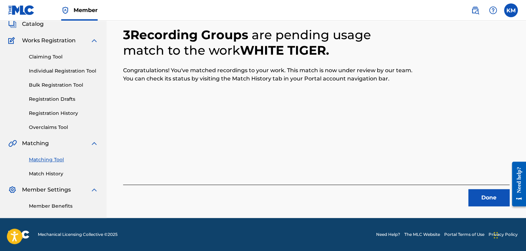
click at [482, 192] on button "Done" at bounding box center [488, 197] width 41 height 17
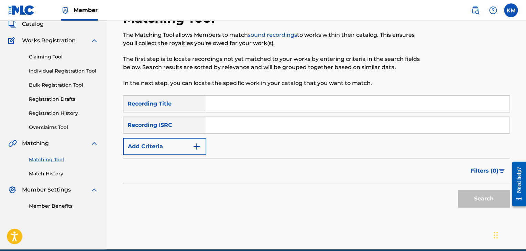
click at [309, 127] on input "Search Form" at bounding box center [357, 125] width 303 height 16
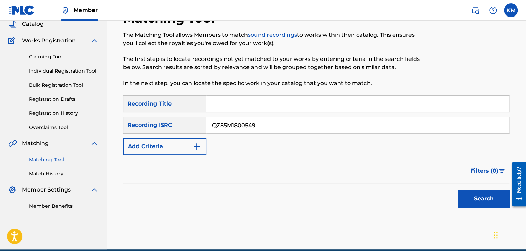
type input "QZ85M1800549"
click at [479, 198] on button "Search" at bounding box center [484, 198] width 52 height 17
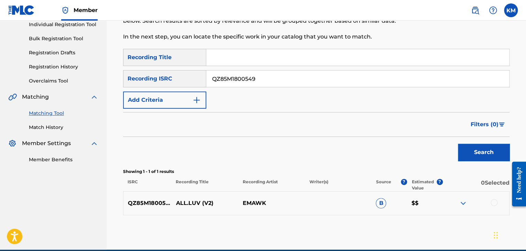
scroll to position [122, 0]
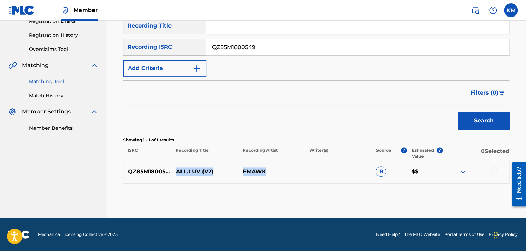
drag, startPoint x: 176, startPoint y: 170, endPoint x: 286, endPoint y: 169, distance: 109.9
click at [286, 169] on div "QZ85M1800549 ALL.LUV (V2) EMAWK B $$" at bounding box center [316, 171] width 386 height 24
copy div "ALL.LUV (V2) EMAWK"
click at [497, 170] on div at bounding box center [475, 171] width 67 height 8
click at [491, 171] on div at bounding box center [493, 170] width 7 height 7
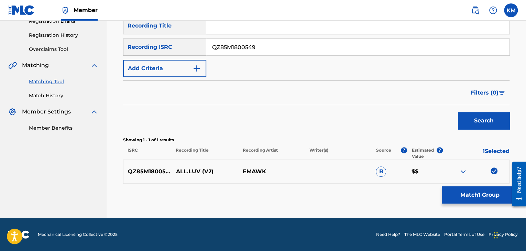
click at [465, 200] on button "Match 1 Group" at bounding box center [479, 194] width 76 height 17
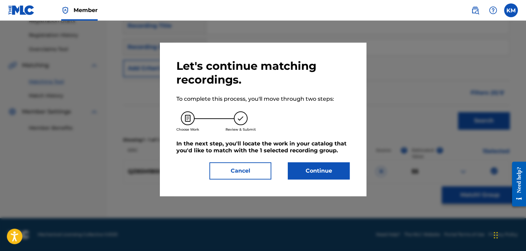
click at [322, 172] on button "Continue" at bounding box center [319, 170] width 62 height 17
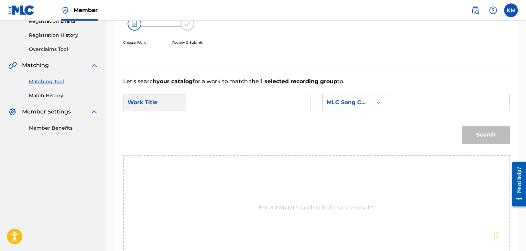
click at [379, 102] on icon "Search Form" at bounding box center [378, 102] width 4 height 2
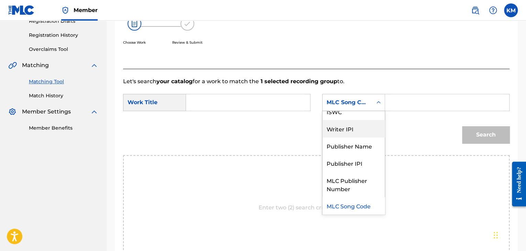
scroll to position [0, 0]
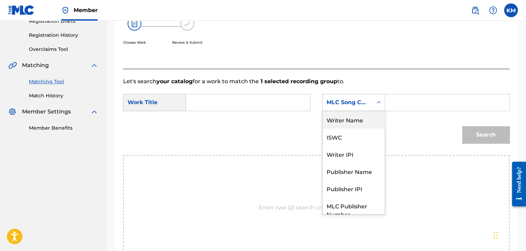
click at [361, 123] on div "Writer Name" at bounding box center [353, 119] width 62 height 17
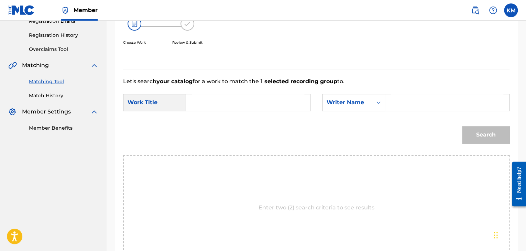
click at [398, 103] on input "Search Form" at bounding box center [447, 102] width 112 height 16
type input "[PERSON_NAME]"
click at [203, 103] on input "Search Form" at bounding box center [248, 102] width 112 height 16
click at [226, 95] on input "Search Form" at bounding box center [248, 102] width 112 height 16
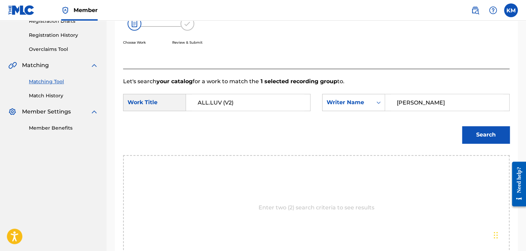
type input "ALL.LUV (V2)"
click at [478, 135] on button "Search" at bounding box center [485, 134] width 47 height 17
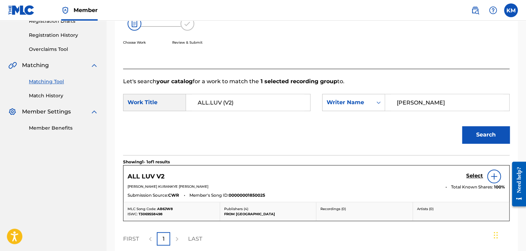
click at [469, 175] on h5 "Select" at bounding box center [474, 175] width 17 height 7
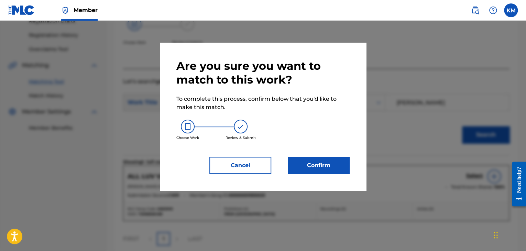
click at [313, 164] on button "Confirm" at bounding box center [319, 165] width 62 height 17
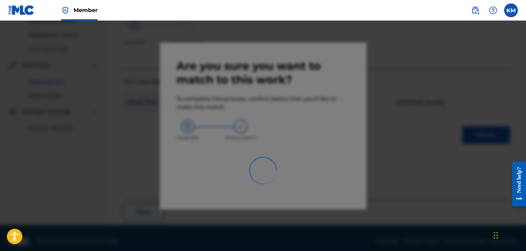
scroll to position [44, 0]
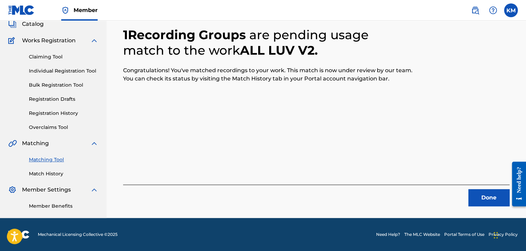
click at [499, 198] on button "Done" at bounding box center [488, 197] width 41 height 17
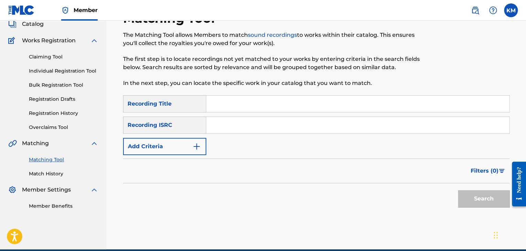
click at [233, 124] on input "Search Form" at bounding box center [357, 125] width 303 height 16
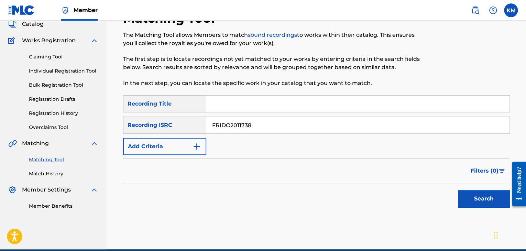
type input "FRIDO2011738"
click at [480, 190] on button "Search" at bounding box center [484, 198] width 52 height 17
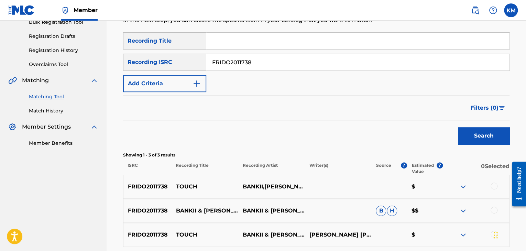
scroll to position [170, 0]
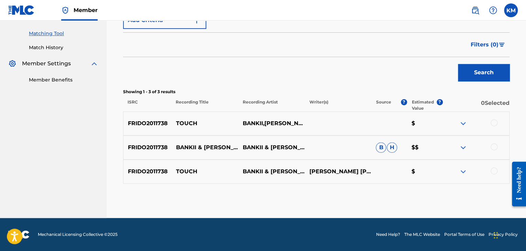
click at [495, 171] on div at bounding box center [493, 170] width 7 height 7
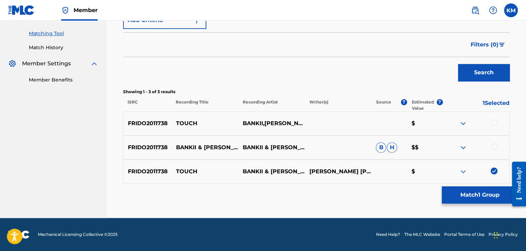
click at [492, 145] on div at bounding box center [493, 146] width 7 height 7
click at [491, 122] on div at bounding box center [493, 122] width 7 height 7
click at [470, 195] on button "Match 3 Groups" at bounding box center [479, 194] width 76 height 17
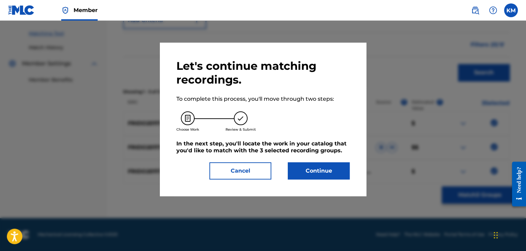
click at [326, 169] on button "Continue" at bounding box center [319, 170] width 62 height 17
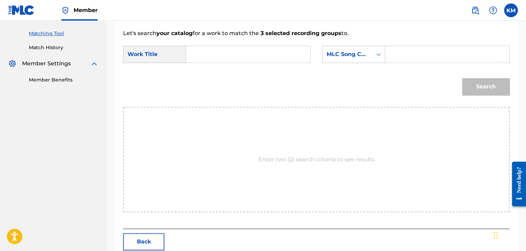
click at [216, 49] on input "Search Form" at bounding box center [248, 54] width 112 height 16
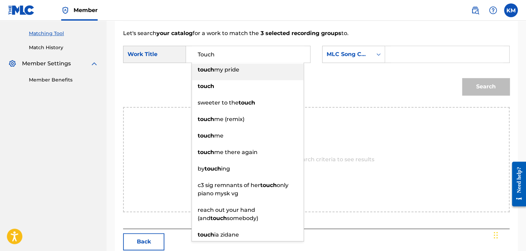
type input "Touch"
click at [379, 54] on icon "Search Form" at bounding box center [378, 54] width 4 height 2
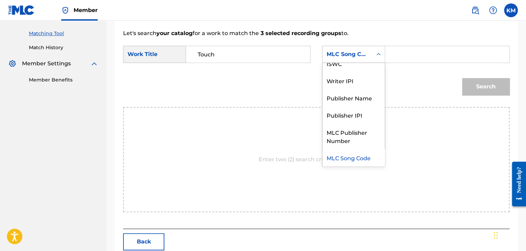
scroll to position [0, 0]
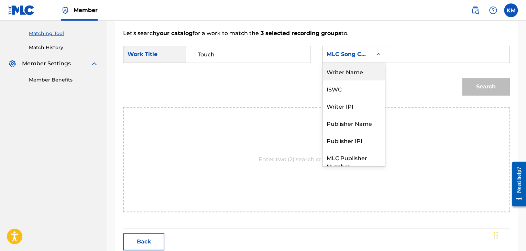
click at [365, 69] on div "Writer Name" at bounding box center [353, 71] width 62 height 17
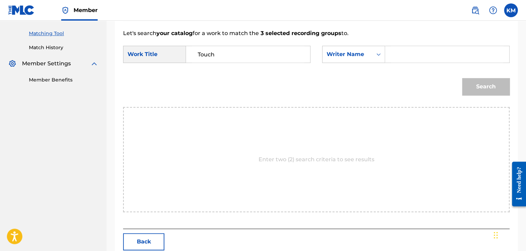
click at [408, 48] on input "Search Form" at bounding box center [447, 54] width 112 height 16
click at [486, 80] on button "Search" at bounding box center [485, 86] width 47 height 17
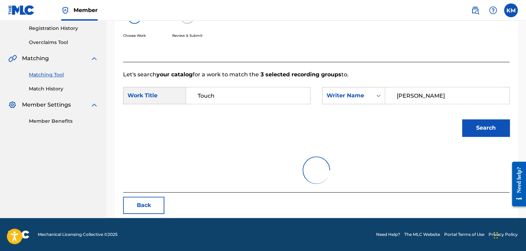
scroll to position [100, 0]
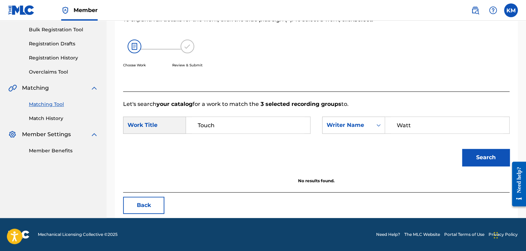
drag, startPoint x: 423, startPoint y: 125, endPoint x: 300, endPoint y: 130, distance: 123.4
click at [290, 125] on div "SearchWithCriteriae699fc4e-3fd7-4d09-84b5-312225edba54 Work Title Touch SearchW…" at bounding box center [316, 126] width 386 height 21
type input "Watt"
click at [500, 154] on button "Search" at bounding box center [485, 157] width 47 height 17
click at [42, 115] on link "Match History" at bounding box center [63, 118] width 69 height 7
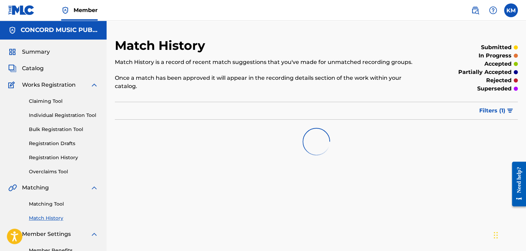
click at [51, 201] on link "Matching Tool" at bounding box center [63, 203] width 69 height 7
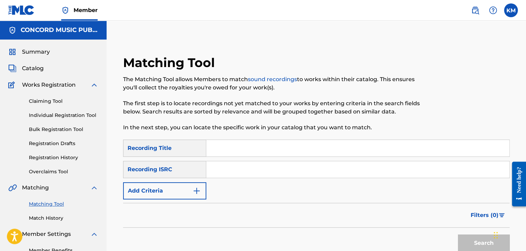
click at [239, 172] on input "Search Form" at bounding box center [357, 169] width 303 height 16
type input "NLF711507781"
click at [470, 237] on button "Search" at bounding box center [484, 242] width 52 height 17
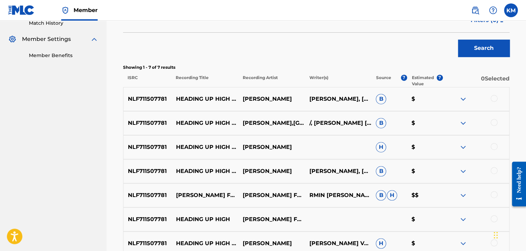
scroll to position [206, 0]
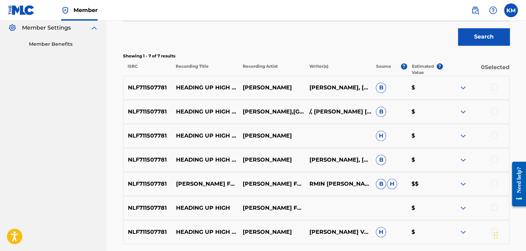
click at [493, 88] on div at bounding box center [493, 86] width 7 height 7
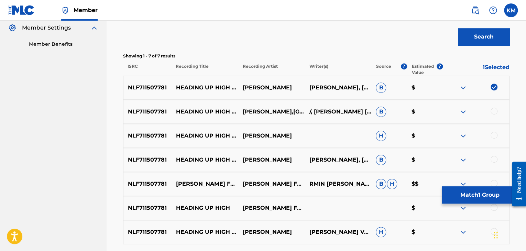
click at [492, 110] on div at bounding box center [493, 111] width 7 height 7
click at [496, 134] on div at bounding box center [493, 135] width 7 height 7
click at [493, 157] on div at bounding box center [493, 159] width 7 height 7
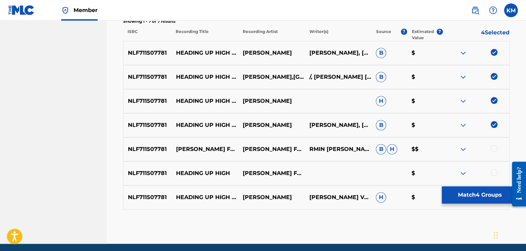
scroll to position [267, 0]
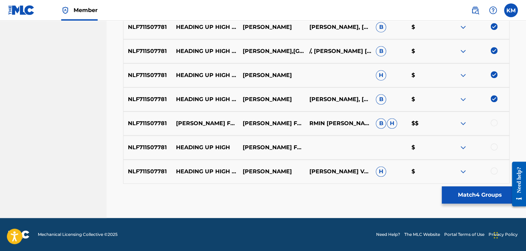
click at [495, 121] on div at bounding box center [493, 122] width 7 height 7
click at [494, 147] on div at bounding box center [493, 146] width 7 height 7
click at [494, 172] on div at bounding box center [493, 170] width 7 height 7
click at [480, 196] on button "Match 7 Groups" at bounding box center [479, 194] width 76 height 17
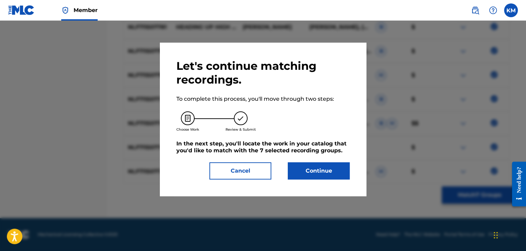
click at [321, 173] on button "Continue" at bounding box center [319, 170] width 62 height 17
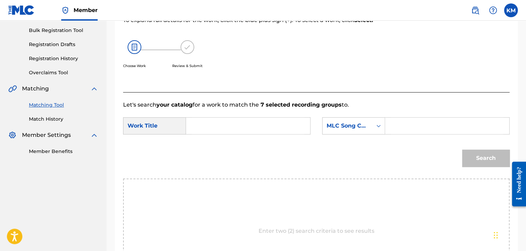
scroll to position [69, 0]
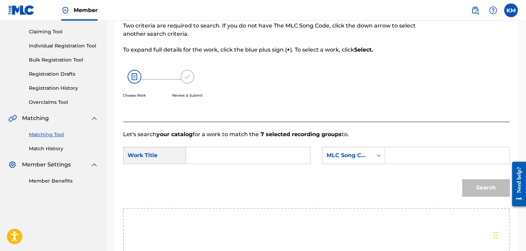
click at [201, 151] on input "Search Form" at bounding box center [248, 155] width 112 height 16
type input "Heading Up High - First State Extended Remix"
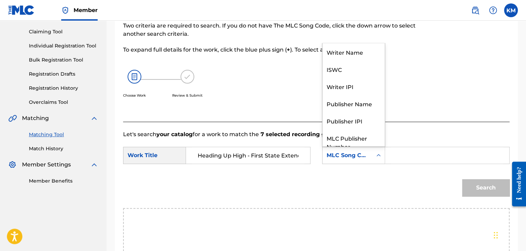
click at [376, 157] on icon "Search Form" at bounding box center [378, 155] width 7 height 7
click at [353, 56] on div "Writer Name" at bounding box center [353, 51] width 62 height 17
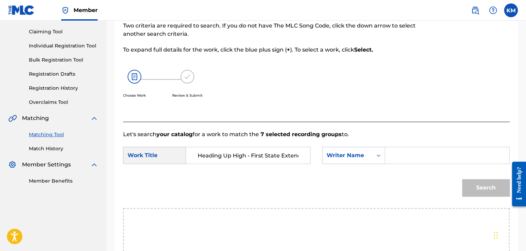
click at [401, 160] on input "Search Form" at bounding box center [447, 155] width 112 height 16
type input "[PERSON_NAME]"
click at [485, 187] on button "Search" at bounding box center [485, 187] width 47 height 17
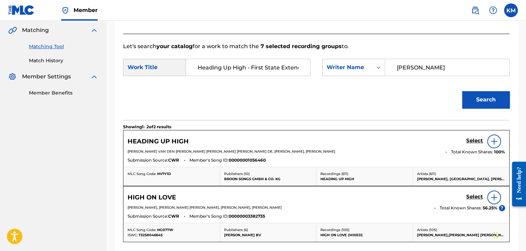
scroll to position [172, 0]
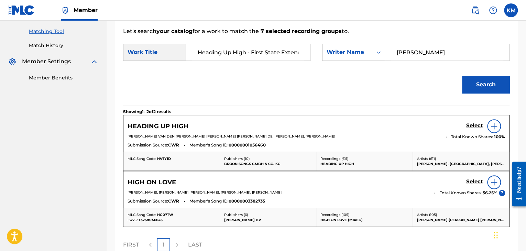
click at [31, 44] on link "Match History" at bounding box center [63, 45] width 69 height 7
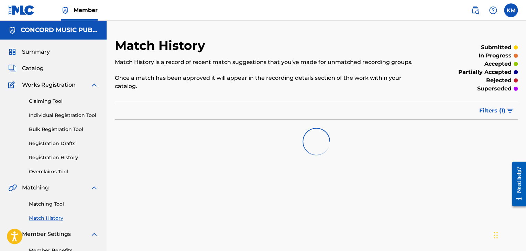
click at [47, 203] on link "Matching Tool" at bounding box center [63, 203] width 69 height 7
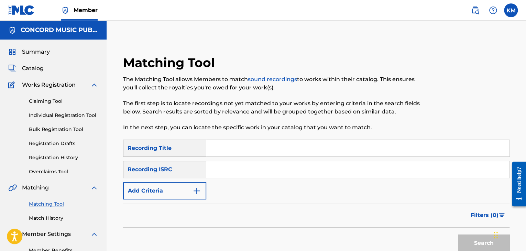
click at [225, 168] on input "Search Form" at bounding box center [357, 169] width 303 height 16
type input "USUS12000606"
click at [469, 239] on button "Search" at bounding box center [484, 242] width 52 height 17
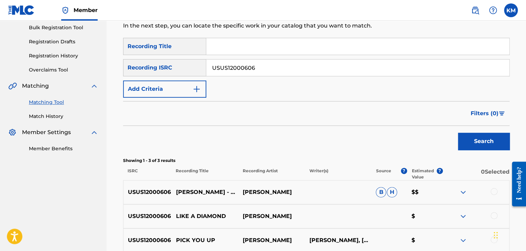
scroll to position [137, 0]
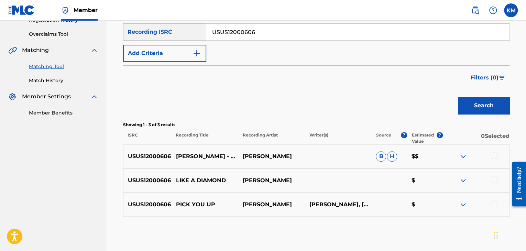
click at [492, 204] on div at bounding box center [493, 203] width 7 height 7
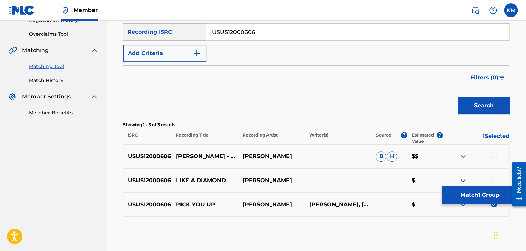
click at [494, 157] on div at bounding box center [493, 155] width 7 height 7
click at [477, 197] on button "Match 2 Groups" at bounding box center [479, 194] width 76 height 17
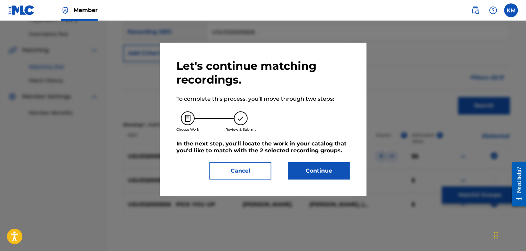
click at [333, 169] on button "Continue" at bounding box center [319, 170] width 62 height 17
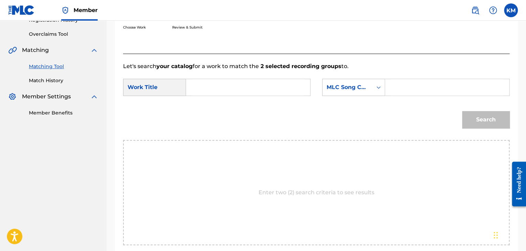
click at [202, 84] on input "Search Form" at bounding box center [248, 87] width 112 height 16
type input "Pick You Up"
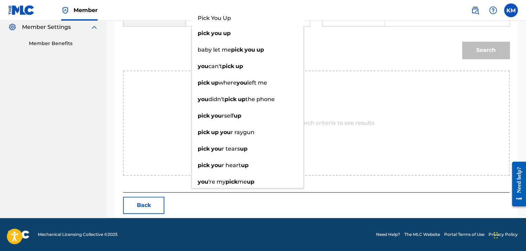
click at [155, 202] on button "Back" at bounding box center [143, 204] width 41 height 17
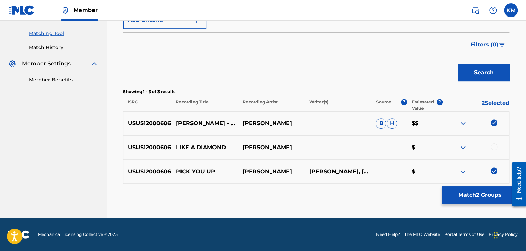
click at [485, 198] on button "Match 2 Groups" at bounding box center [479, 194] width 76 height 17
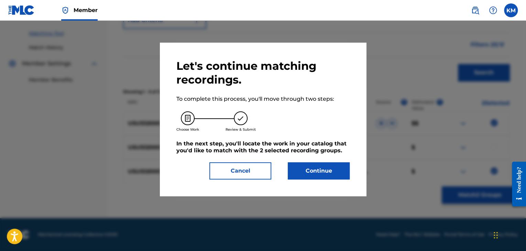
click at [328, 168] on button "Continue" at bounding box center [319, 170] width 62 height 17
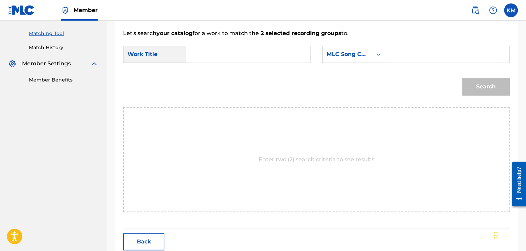
click at [231, 56] on input "Search Form" at bounding box center [248, 54] width 112 height 16
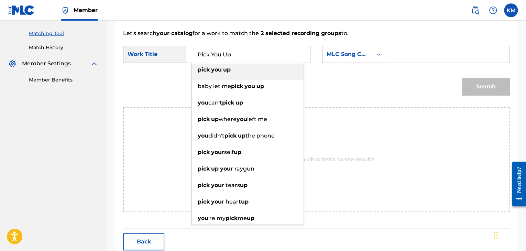
type input "Pick You Up"
click at [378, 53] on icon "Search Form" at bounding box center [378, 54] width 7 height 7
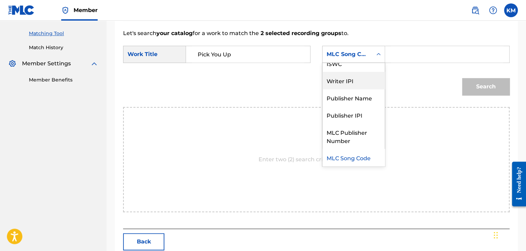
scroll to position [0, 0]
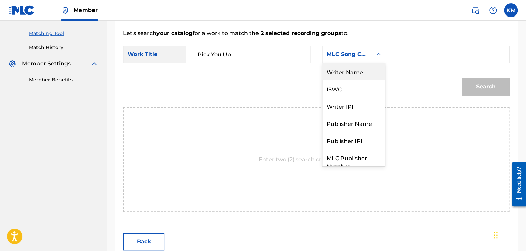
click at [363, 66] on div "Writer Name" at bounding box center [353, 71] width 62 height 17
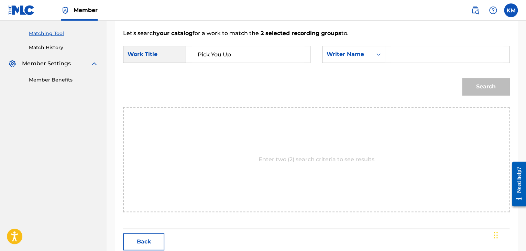
click at [397, 54] on input "Search Form" at bounding box center [447, 54] width 112 height 16
click at [484, 85] on button "Search" at bounding box center [485, 86] width 47 height 17
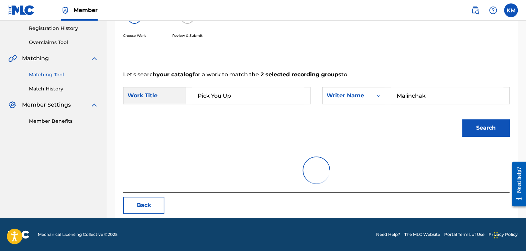
scroll to position [100, 0]
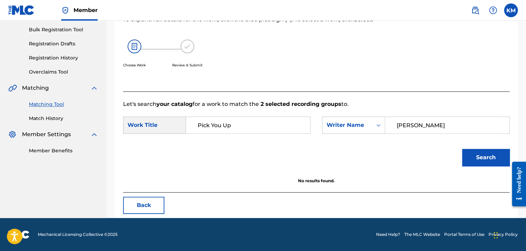
drag, startPoint x: 446, startPoint y: 125, endPoint x: 287, endPoint y: 127, distance: 158.4
click at [287, 127] on div "SearchWithCriteriae699fc4e-3fd7-4d09-84b5-312225edba54 Work Title Pick You Up S…" at bounding box center [316, 126] width 386 height 21
type input "[PERSON_NAME]"
click at [473, 150] on button "Search" at bounding box center [485, 157] width 47 height 17
click at [54, 121] on link "Match History" at bounding box center [63, 118] width 69 height 7
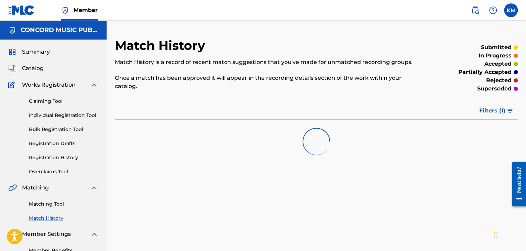
click at [54, 204] on link "Matching Tool" at bounding box center [63, 203] width 69 height 7
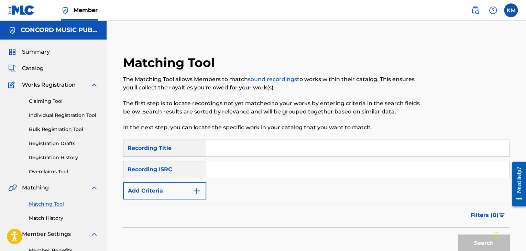
click at [247, 169] on input "Search Form" at bounding box center [357, 169] width 303 height 16
type input "NLF711507781"
drag, startPoint x: 467, startPoint y: 241, endPoint x: 454, endPoint y: 226, distance: 20.2
click at [467, 241] on button "Search" at bounding box center [484, 242] width 52 height 17
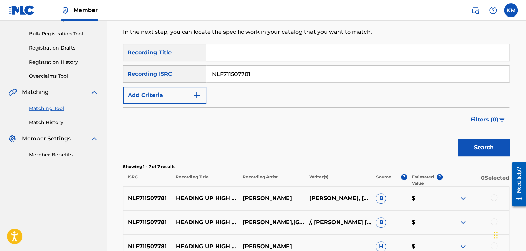
scroll to position [172, 0]
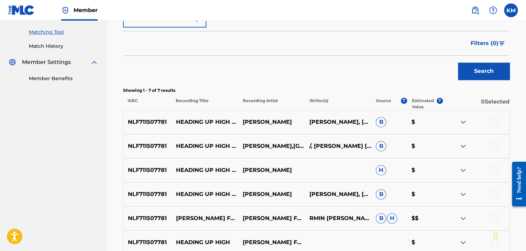
click at [493, 121] on div at bounding box center [493, 121] width 7 height 7
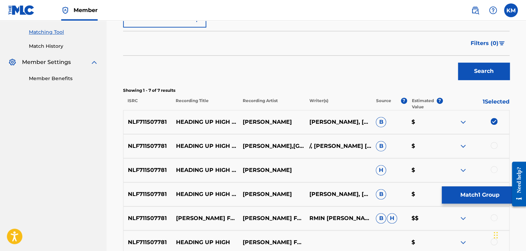
click at [496, 145] on div at bounding box center [493, 145] width 7 height 7
click at [493, 168] on div at bounding box center [493, 169] width 7 height 7
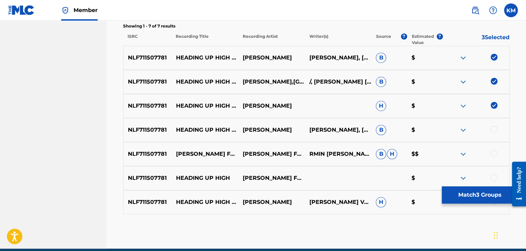
scroll to position [267, 0]
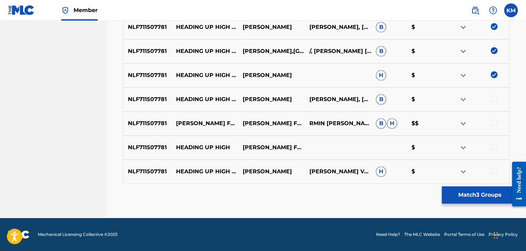
click at [494, 100] on div at bounding box center [493, 98] width 7 height 7
click at [494, 124] on div at bounding box center [493, 122] width 7 height 7
click at [492, 144] on div at bounding box center [493, 146] width 7 height 7
click at [492, 168] on div at bounding box center [493, 170] width 7 height 7
click at [487, 197] on button "Match 7 Groups" at bounding box center [479, 194] width 76 height 17
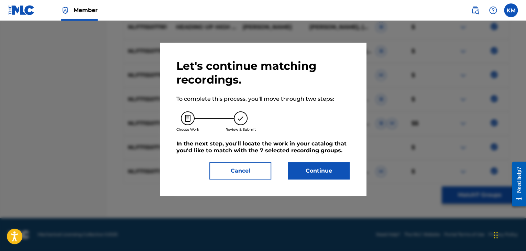
click at [324, 172] on button "Continue" at bounding box center [319, 170] width 62 height 17
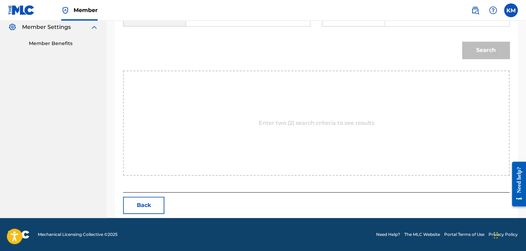
scroll to position [172, 0]
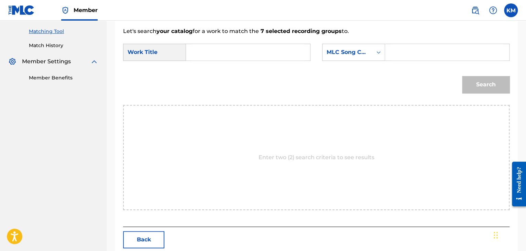
click at [204, 57] on input "Search Form" at bounding box center [248, 52] width 112 height 16
type input "Heading Up High - First State Extended Remix"
click at [376, 52] on icon "Search Form" at bounding box center [378, 52] width 7 height 7
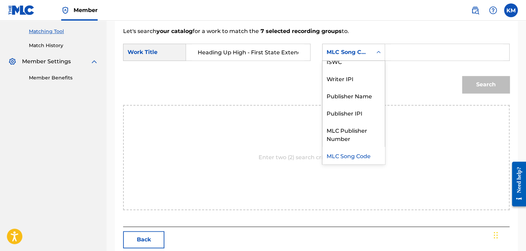
scroll to position [0, 0]
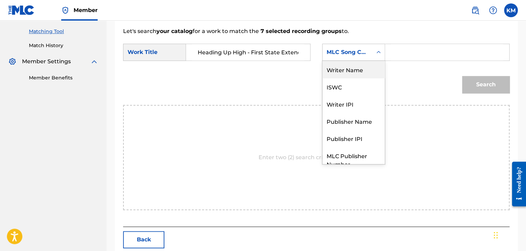
click at [370, 63] on div "Writer Name" at bounding box center [353, 69] width 62 height 17
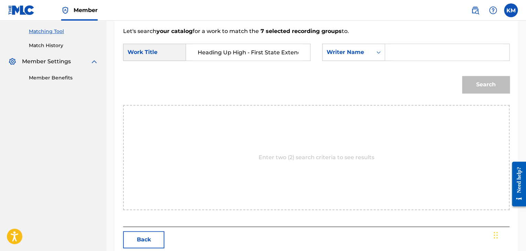
click at [398, 53] on input "Search Form" at bounding box center [447, 52] width 112 height 16
type input "[PERSON_NAME]"
click at [481, 81] on button "Search" at bounding box center [485, 84] width 47 height 17
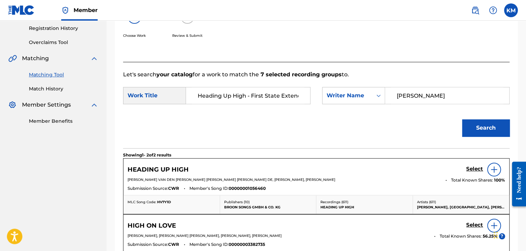
scroll to position [172, 0]
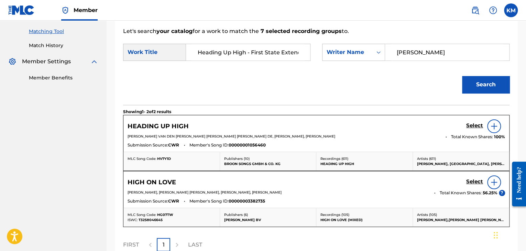
click at [472, 124] on h5 "Select" at bounding box center [474, 125] width 17 height 7
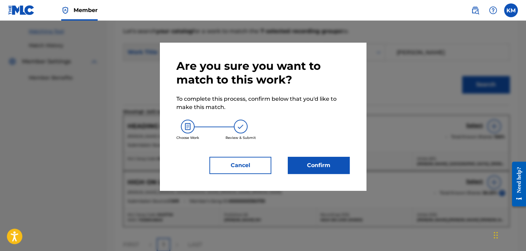
click at [322, 166] on button "Confirm" at bounding box center [319, 165] width 62 height 17
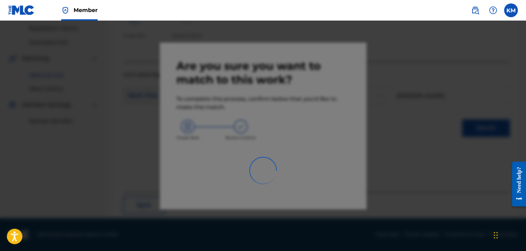
scroll to position [44, 0]
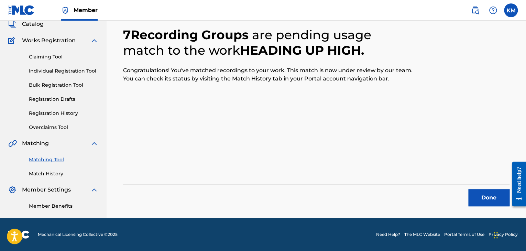
click at [486, 197] on button "Done" at bounding box center [488, 197] width 41 height 17
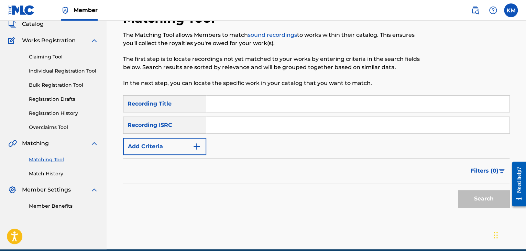
click at [510, 6] on label at bounding box center [511, 10] width 14 height 14
click at [510, 10] on input "[PERSON_NAME] Matheson [EMAIL_ADDRESS][PERSON_NAME][DOMAIN_NAME] Notification P…" at bounding box center [510, 10] width 0 height 0
click at [444, 96] on p "Log out" at bounding box center [444, 97] width 16 height 6
click at [510, 10] on input "[PERSON_NAME] Matheson [EMAIL_ADDRESS][PERSON_NAME][DOMAIN_NAME] Notification P…" at bounding box center [510, 10] width 0 height 0
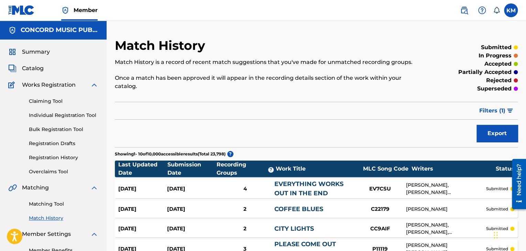
click at [45, 204] on link "Matching Tool" at bounding box center [63, 203] width 69 height 7
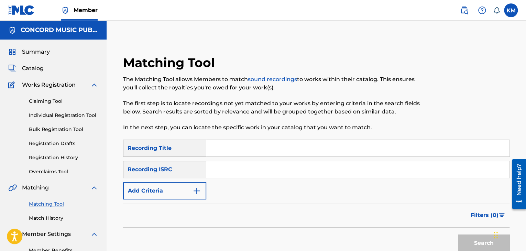
click at [49, 220] on link "Match History" at bounding box center [63, 217] width 69 height 7
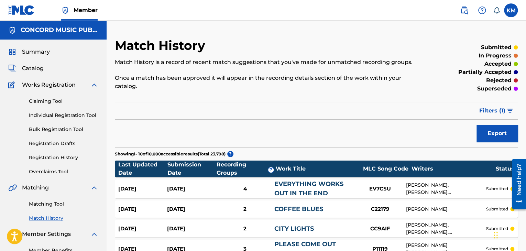
click at [54, 202] on link "Matching Tool" at bounding box center [63, 203] width 69 height 7
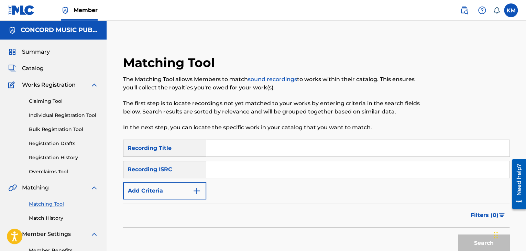
click at [58, 220] on link "Match History" at bounding box center [63, 217] width 69 height 7
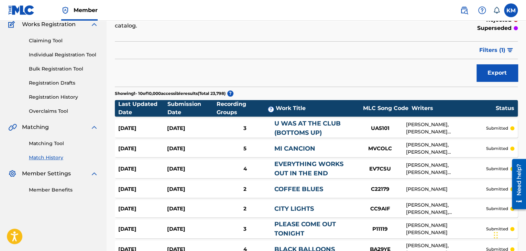
scroll to position [48, 0]
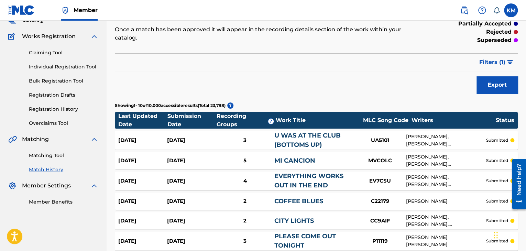
click at [484, 58] on span "Filters ( 1 )" at bounding box center [492, 62] width 26 height 8
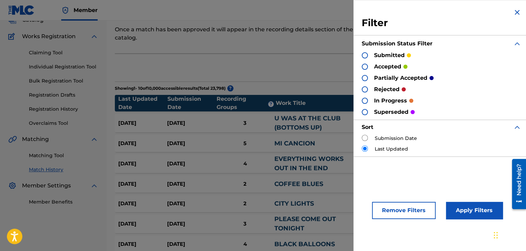
click at [366, 136] on input "radio" at bounding box center [364, 138] width 6 height 6
radio input "true"
click at [454, 206] on button "Apply Filters" at bounding box center [474, 210] width 57 height 17
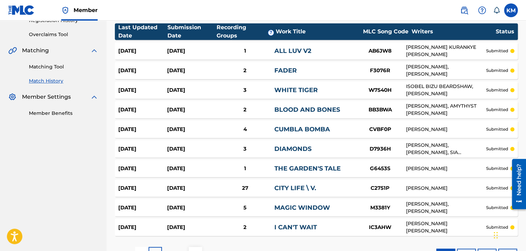
scroll to position [113, 0]
